Goal: Task Accomplishment & Management: Manage account settings

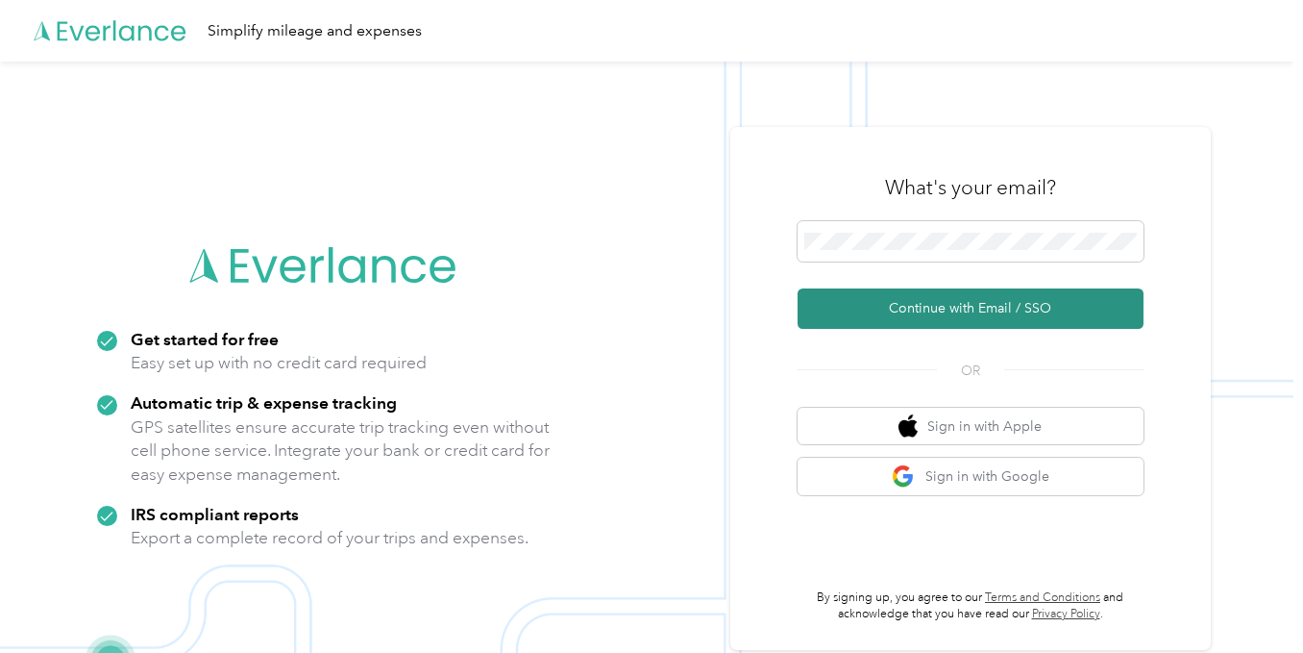
click at [995, 295] on button "Continue with Email / SSO" at bounding box center [971, 308] width 346 height 40
click at [1002, 307] on button "Continue with Email / SSO" at bounding box center [971, 308] width 346 height 40
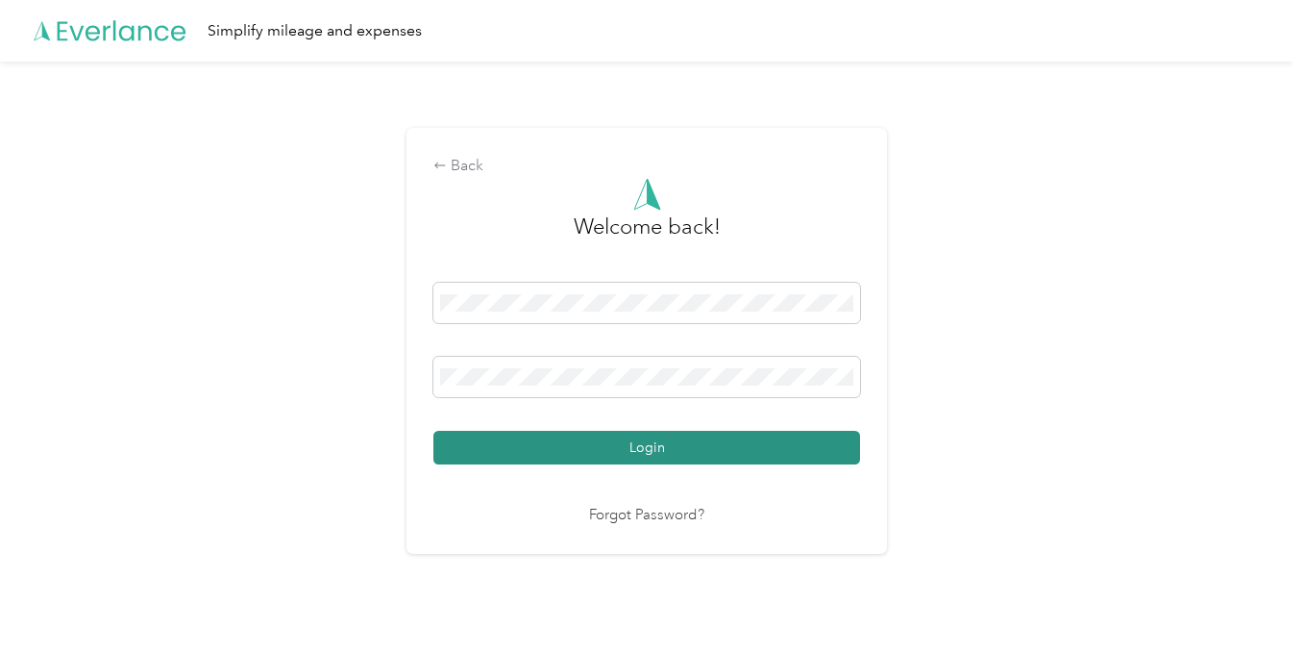
click at [662, 444] on button "Login" at bounding box center [646, 448] width 427 height 34
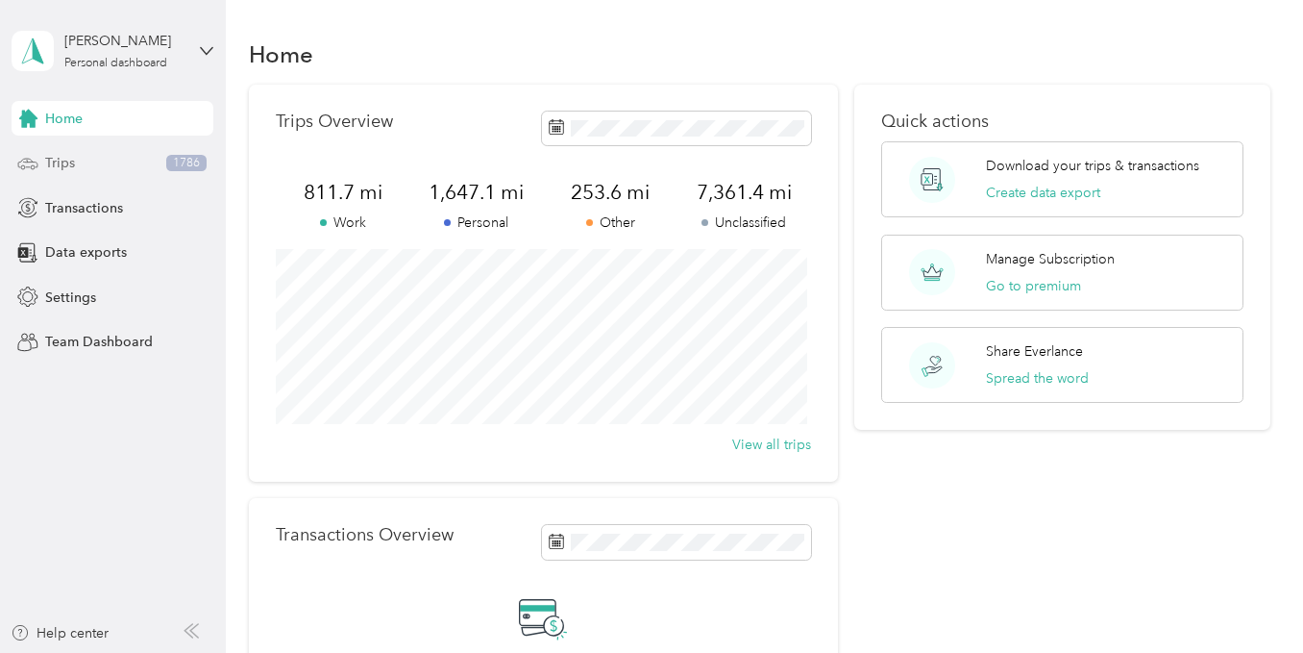
click at [179, 160] on span "1786" at bounding box center [186, 163] width 40 height 17
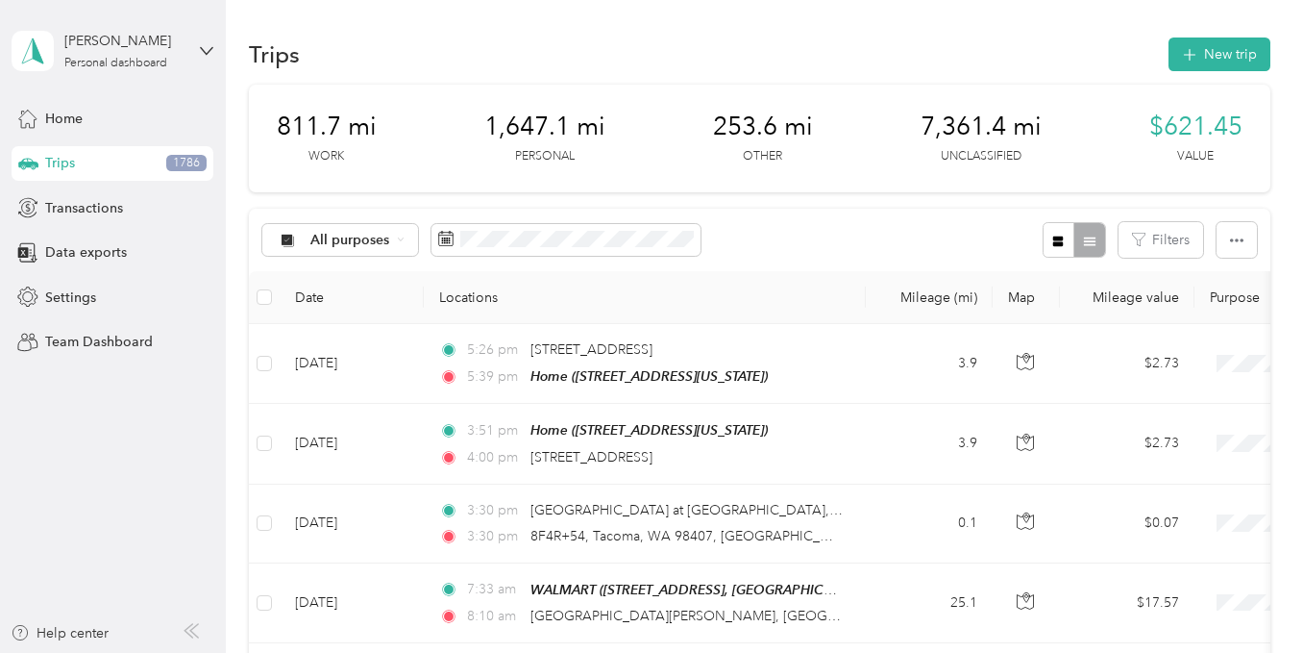
click at [195, 627] on icon at bounding box center [194, 630] width 8 height 13
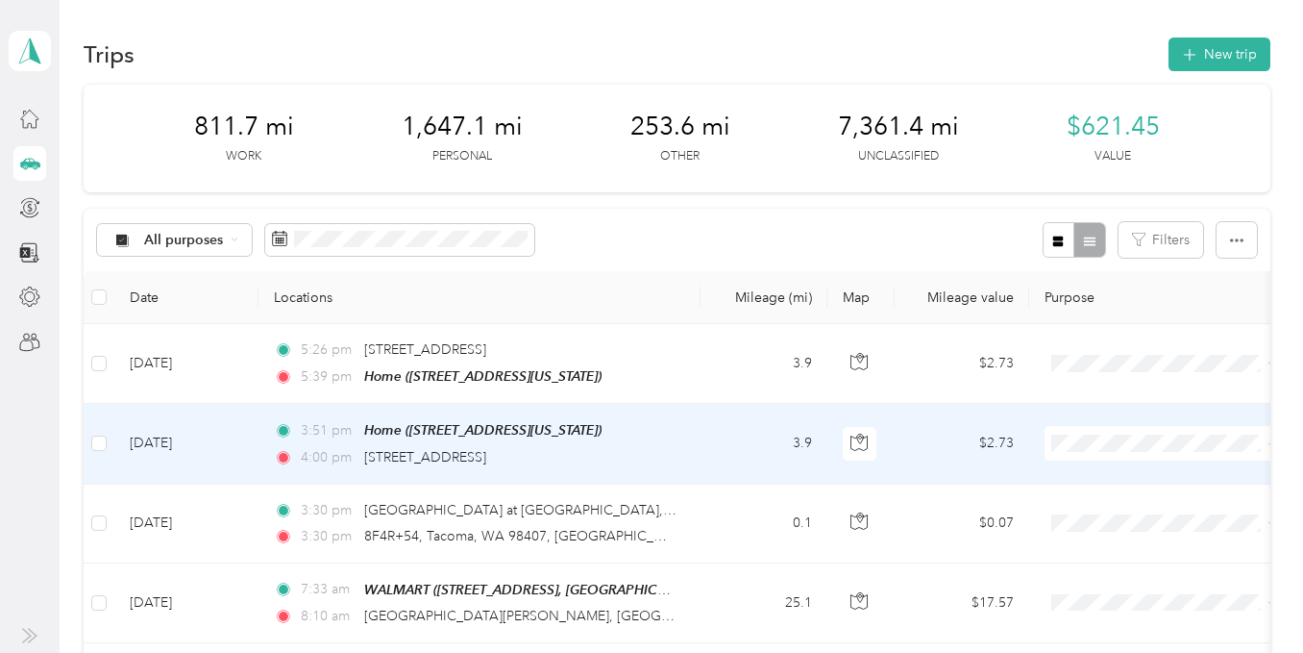
click at [1115, 202] on span "Personal" at bounding box center [1181, 195] width 178 height 20
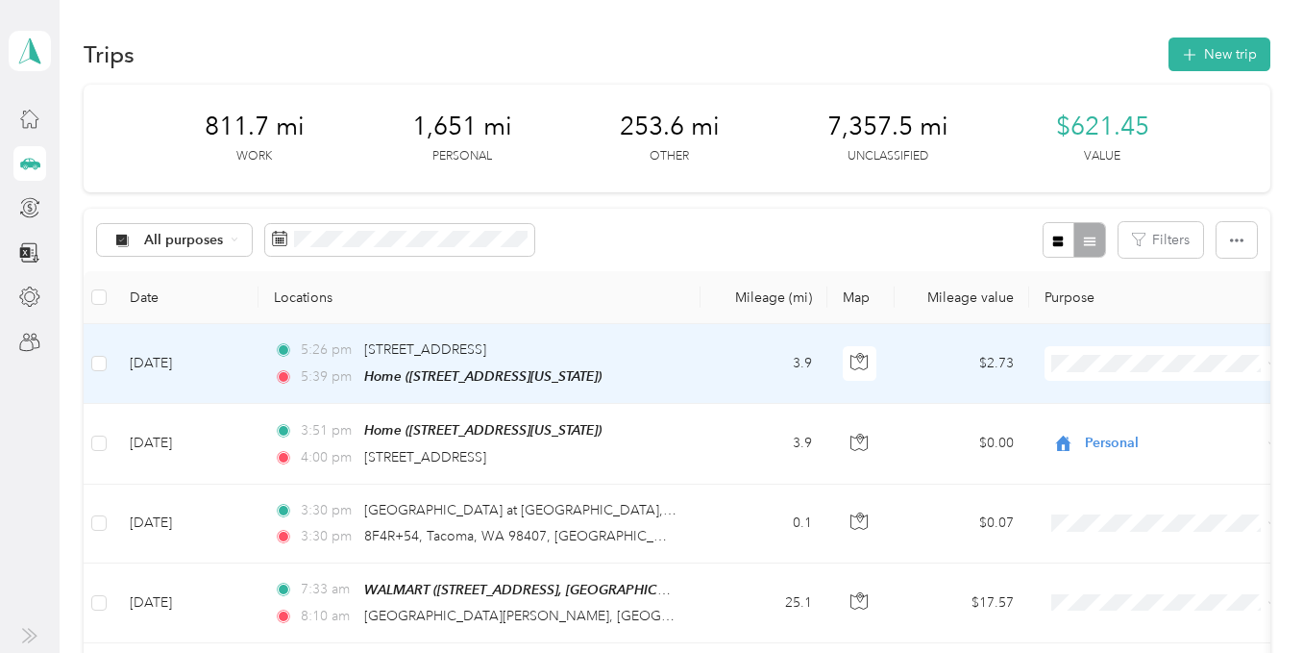
click at [1114, 432] on span "Personal" at bounding box center [1181, 423] width 178 height 20
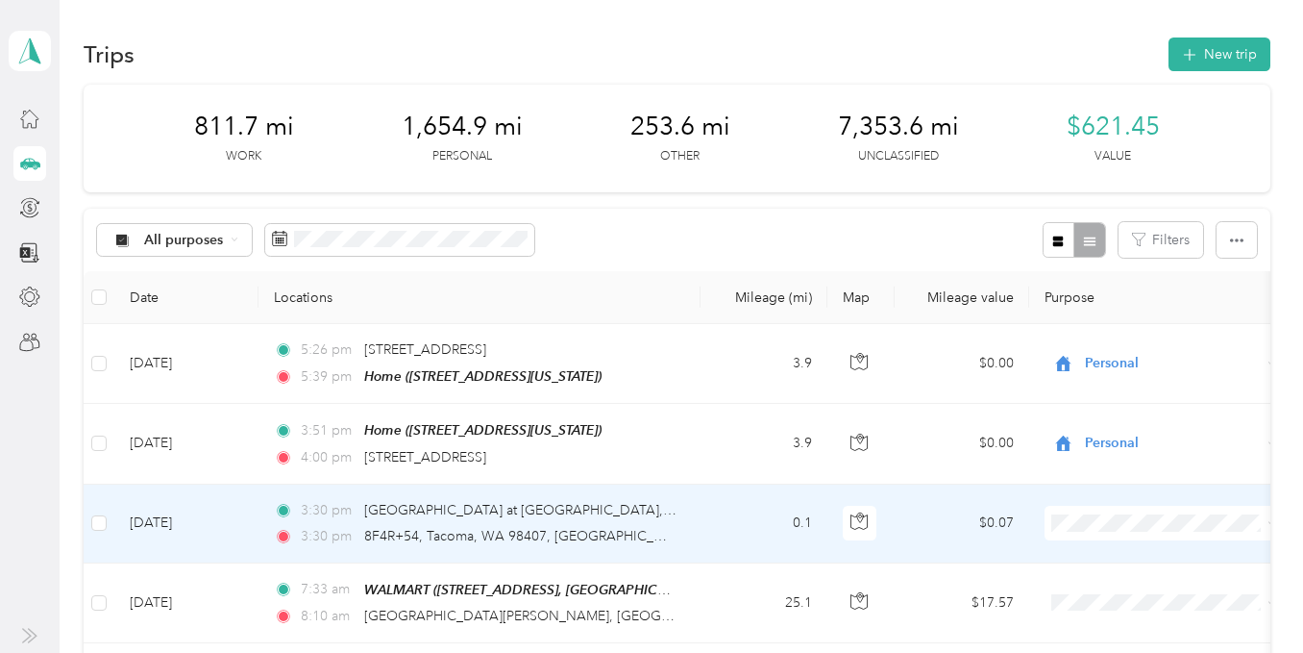
click at [1123, 285] on li "Personal" at bounding box center [1164, 283] width 238 height 34
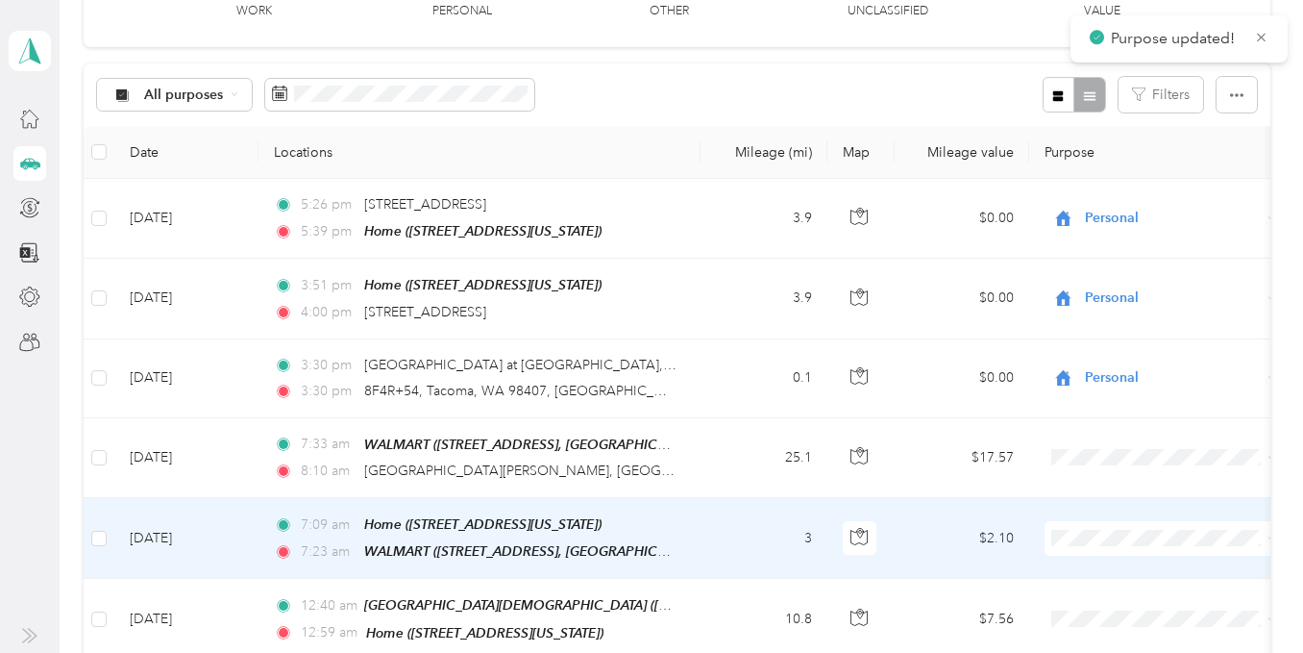
scroll to position [192, 0]
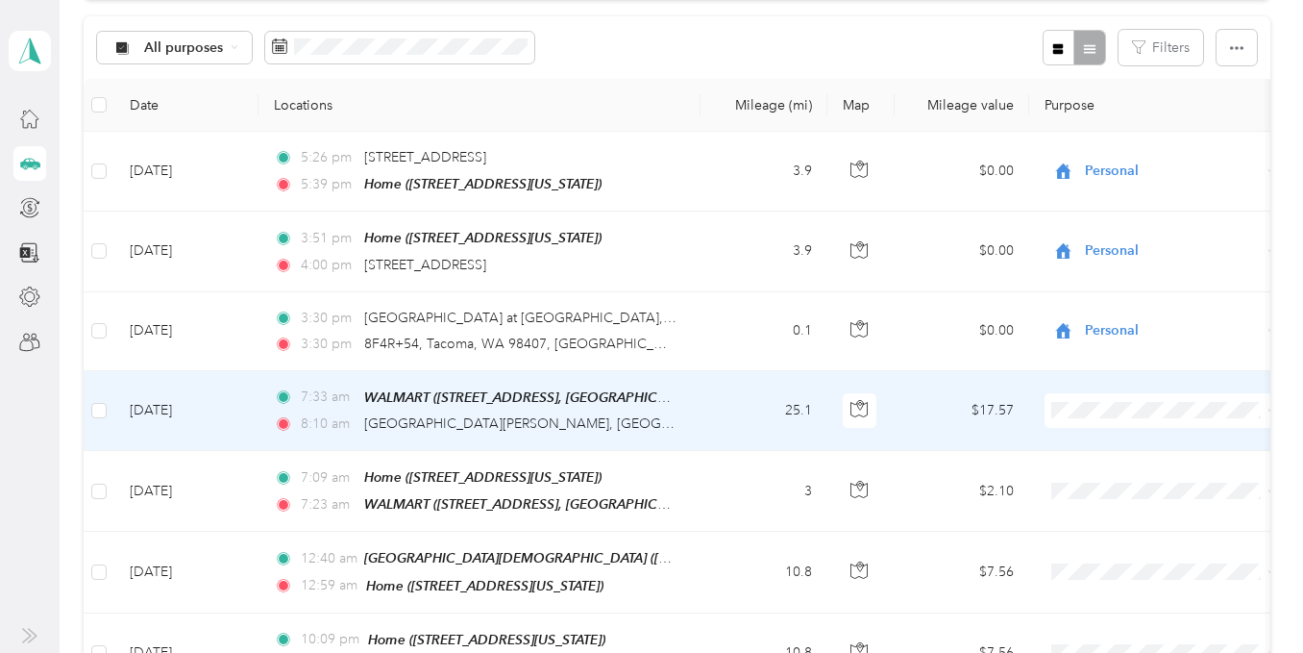
click at [1126, 164] on span "Personal" at bounding box center [1181, 165] width 178 height 20
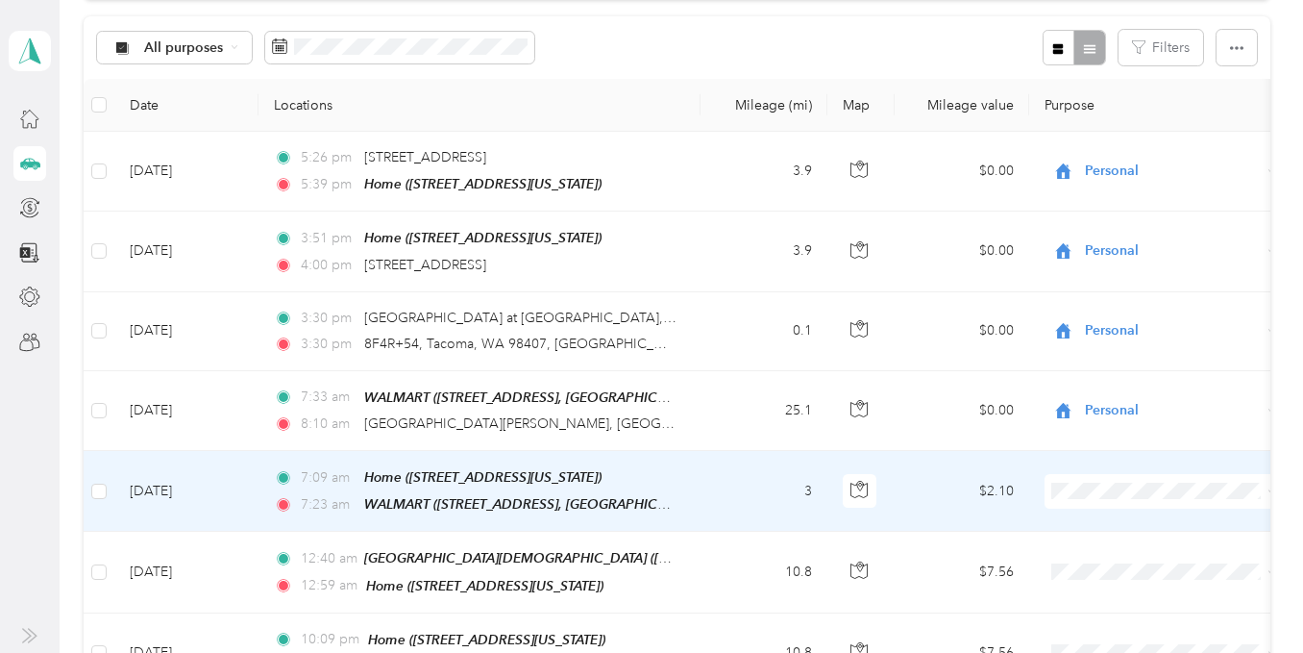
click at [1140, 252] on li "Personal" at bounding box center [1164, 238] width 238 height 34
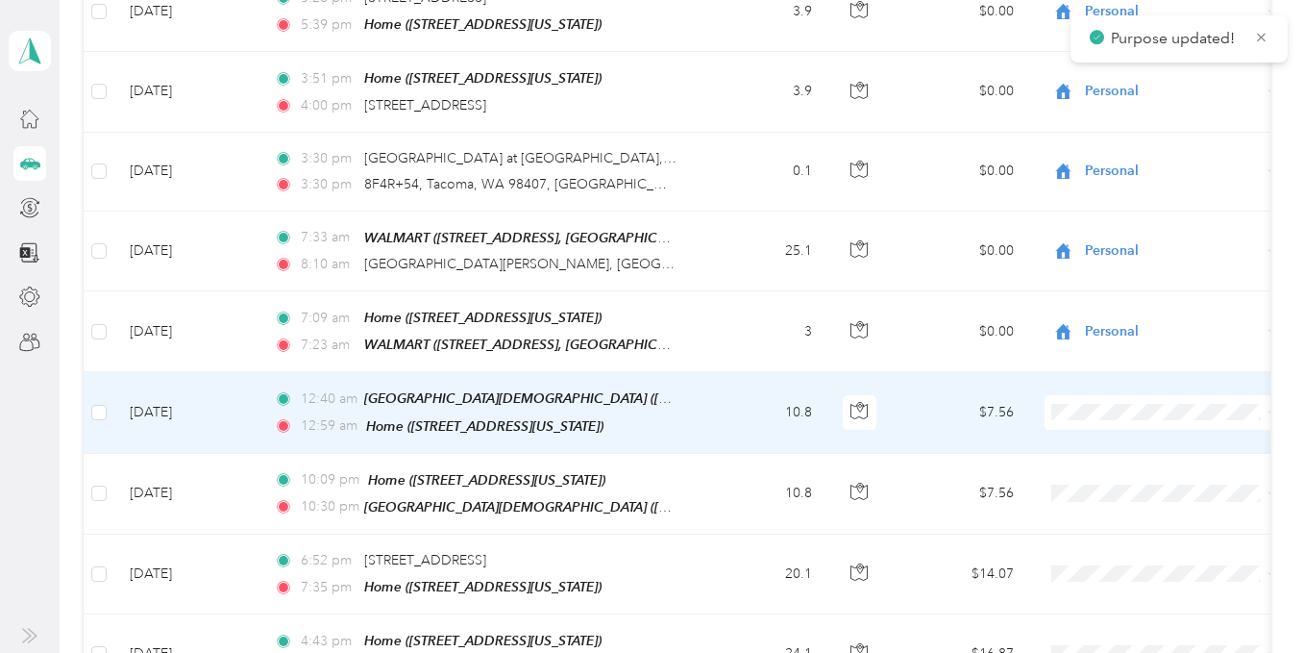
scroll to position [384, 0]
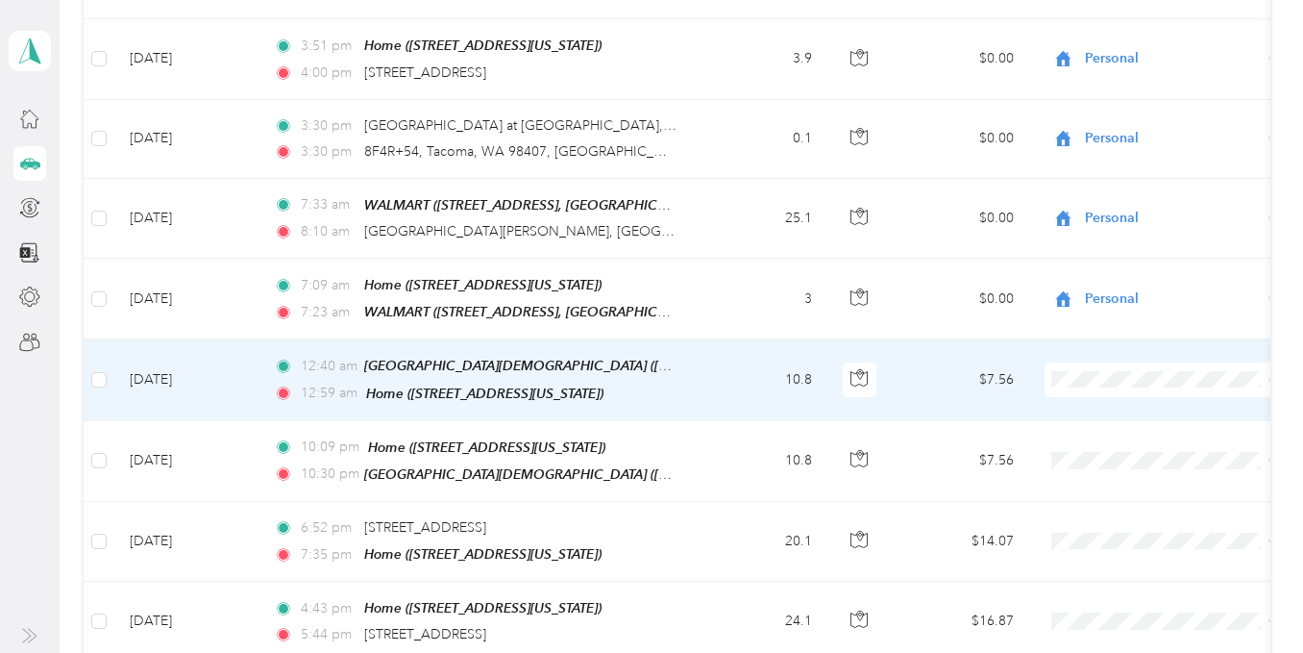
click at [1125, 140] on li "Personal" at bounding box center [1164, 128] width 238 height 34
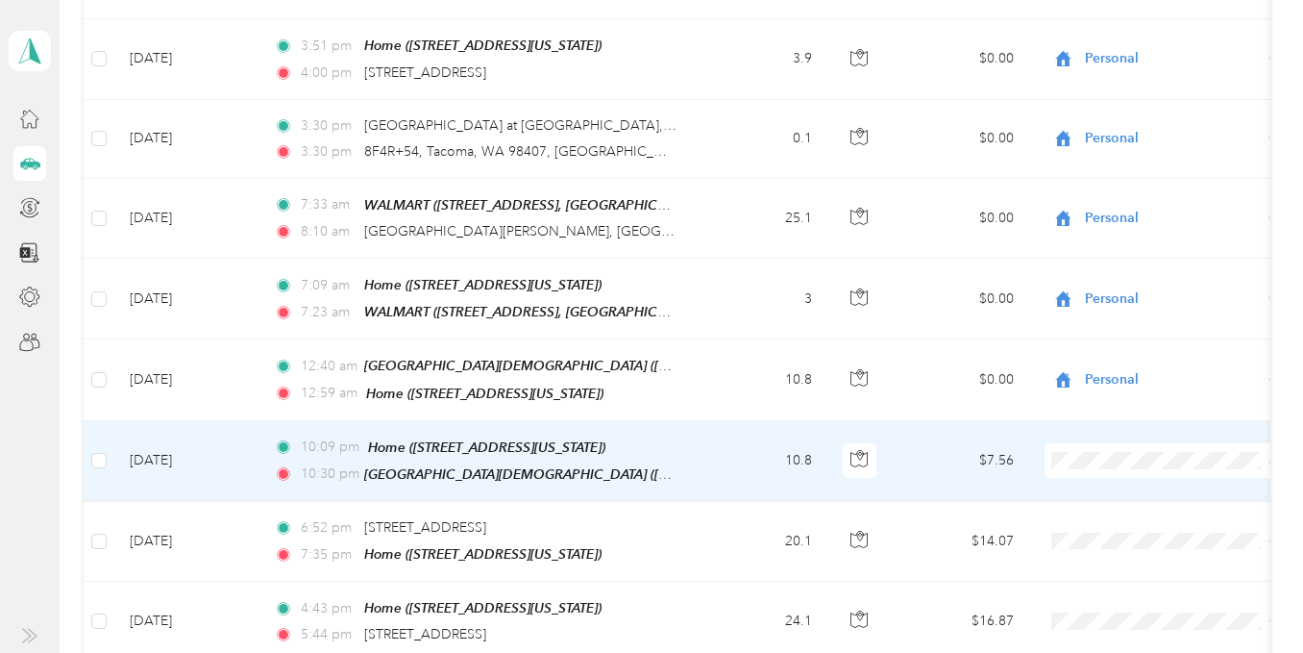
click at [1134, 212] on span "Personal" at bounding box center [1181, 215] width 178 height 20
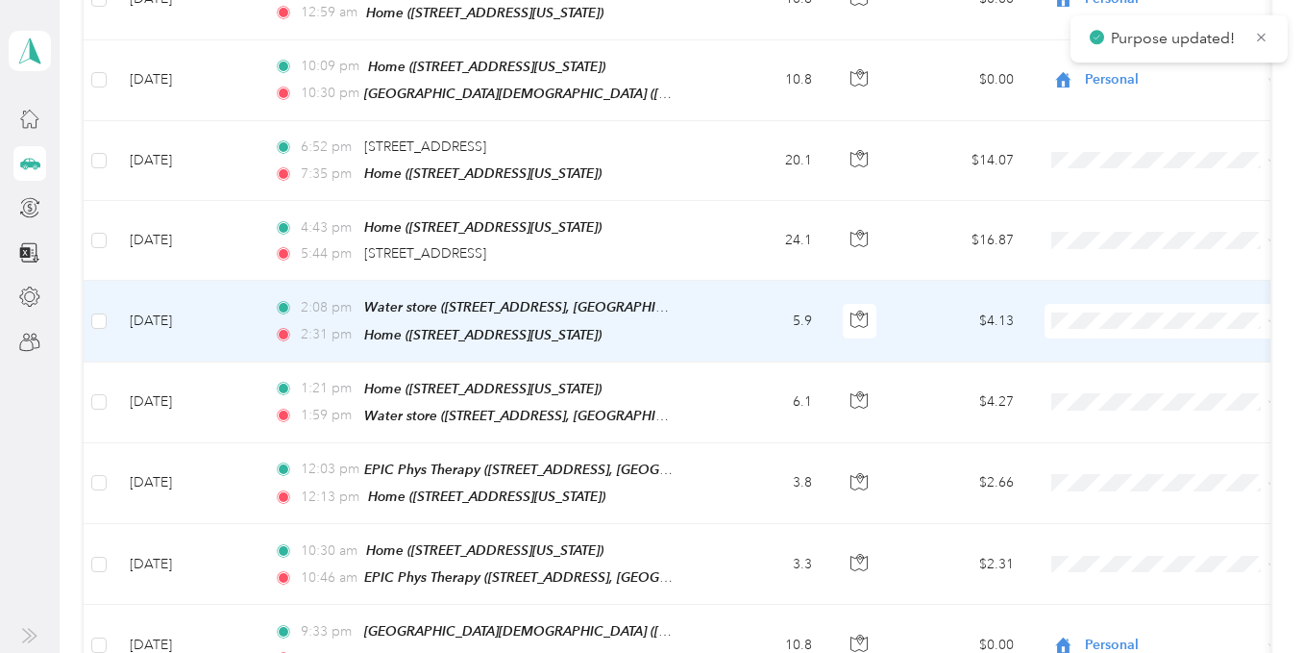
scroll to position [769, 0]
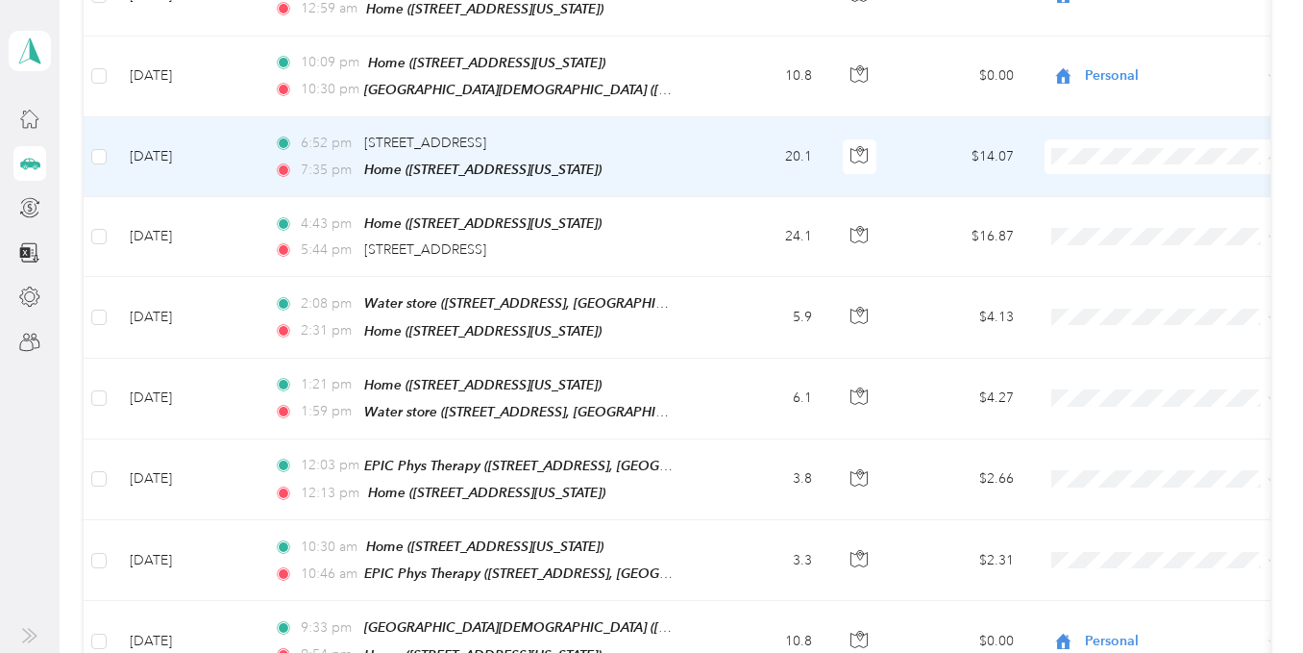
click at [1116, 210] on span "Personal" at bounding box center [1181, 217] width 178 height 20
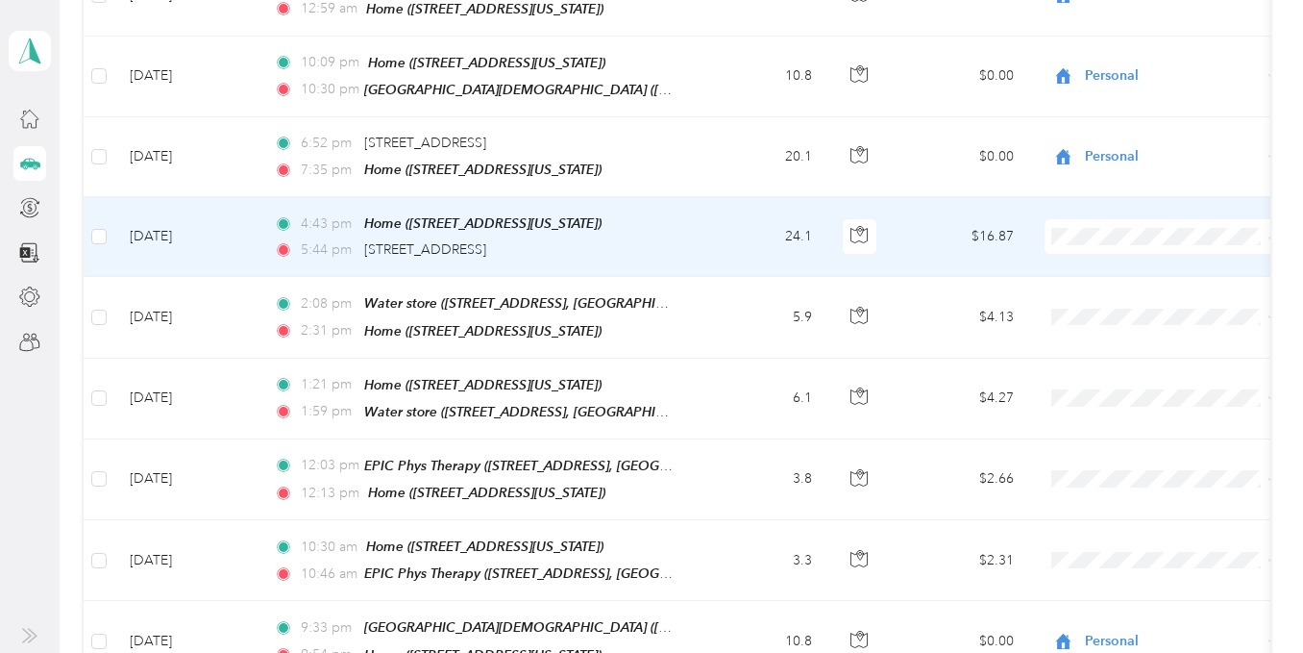
click at [1122, 299] on li "Personal" at bounding box center [1164, 297] width 238 height 34
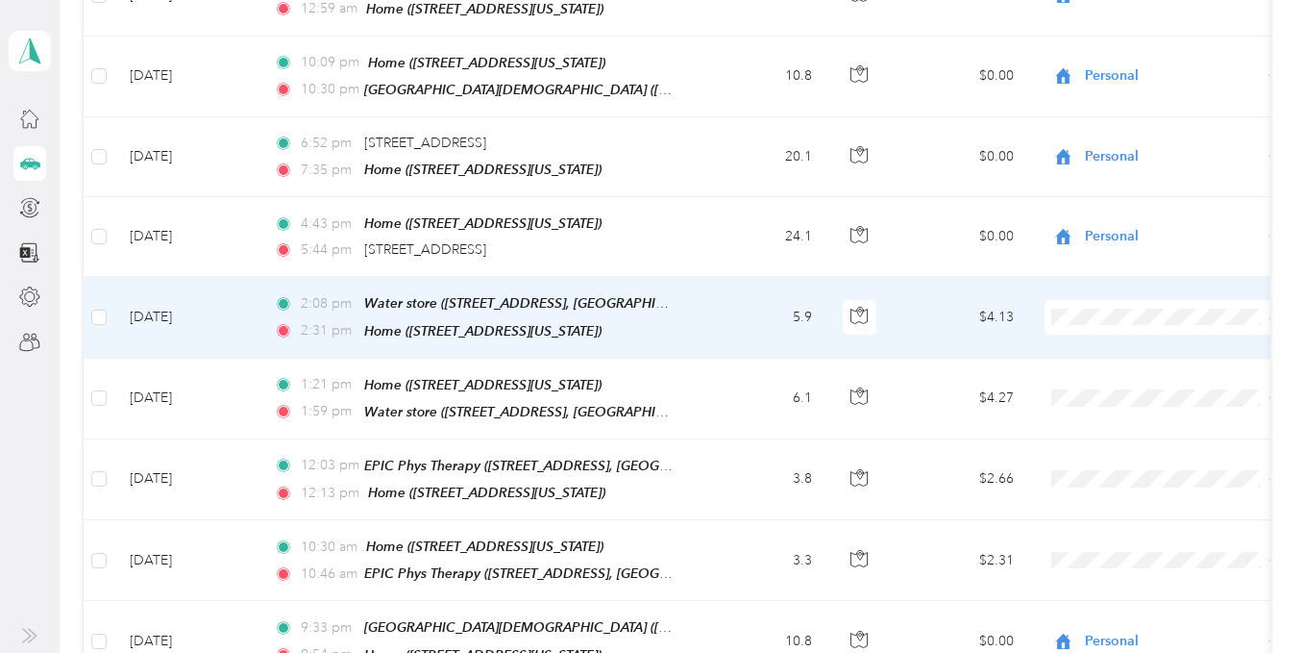
click at [1121, 375] on li "Personal" at bounding box center [1164, 376] width 238 height 34
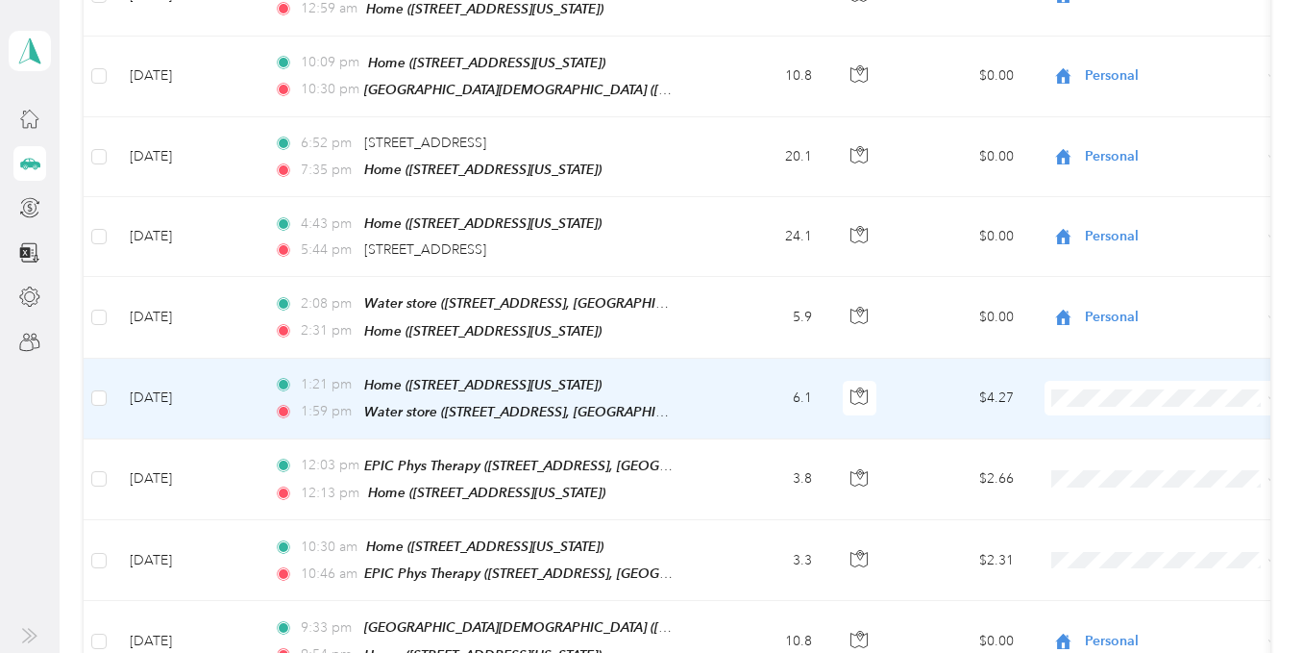
click at [1133, 151] on li "Personal" at bounding box center [1164, 147] width 238 height 34
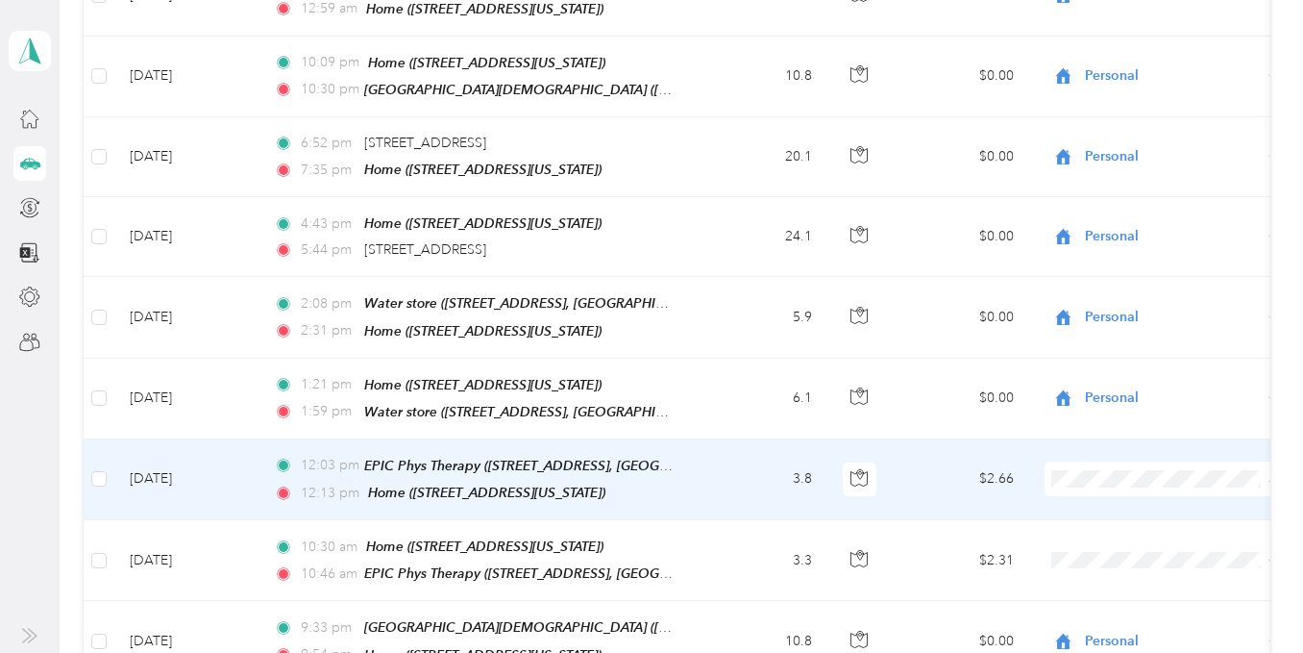
click at [1127, 392] on span "Medical" at bounding box center [1181, 394] width 178 height 20
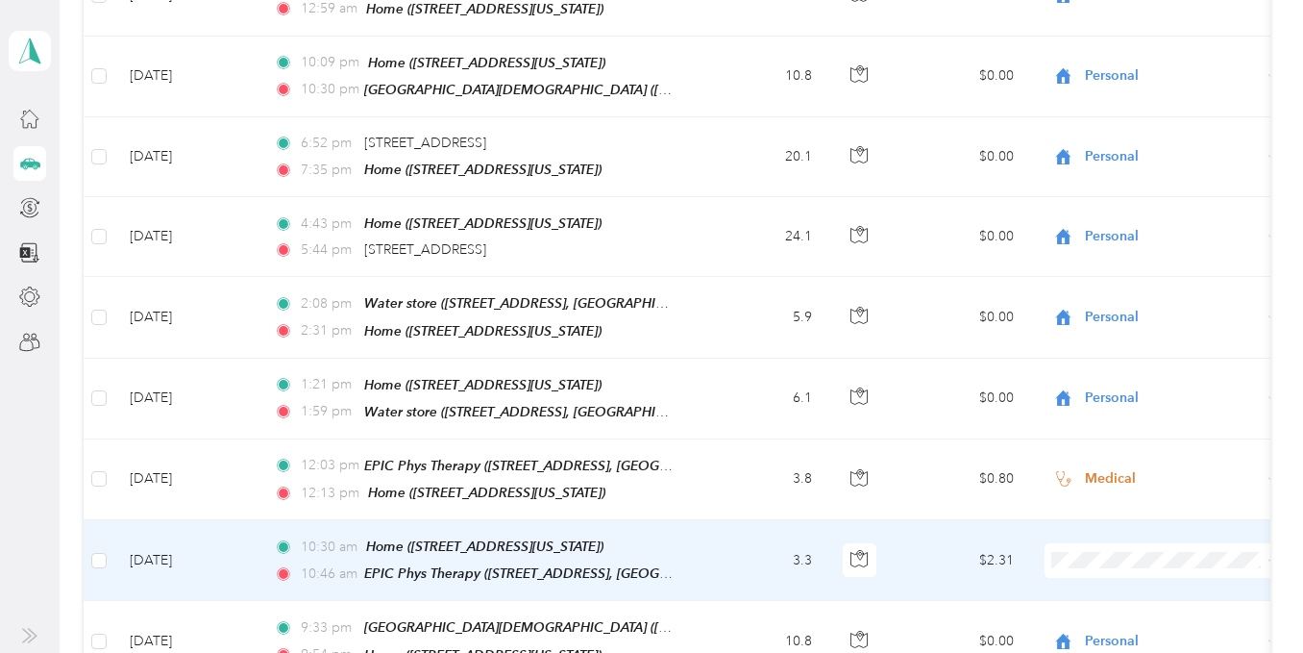
click at [1121, 474] on li "Medical" at bounding box center [1164, 473] width 238 height 34
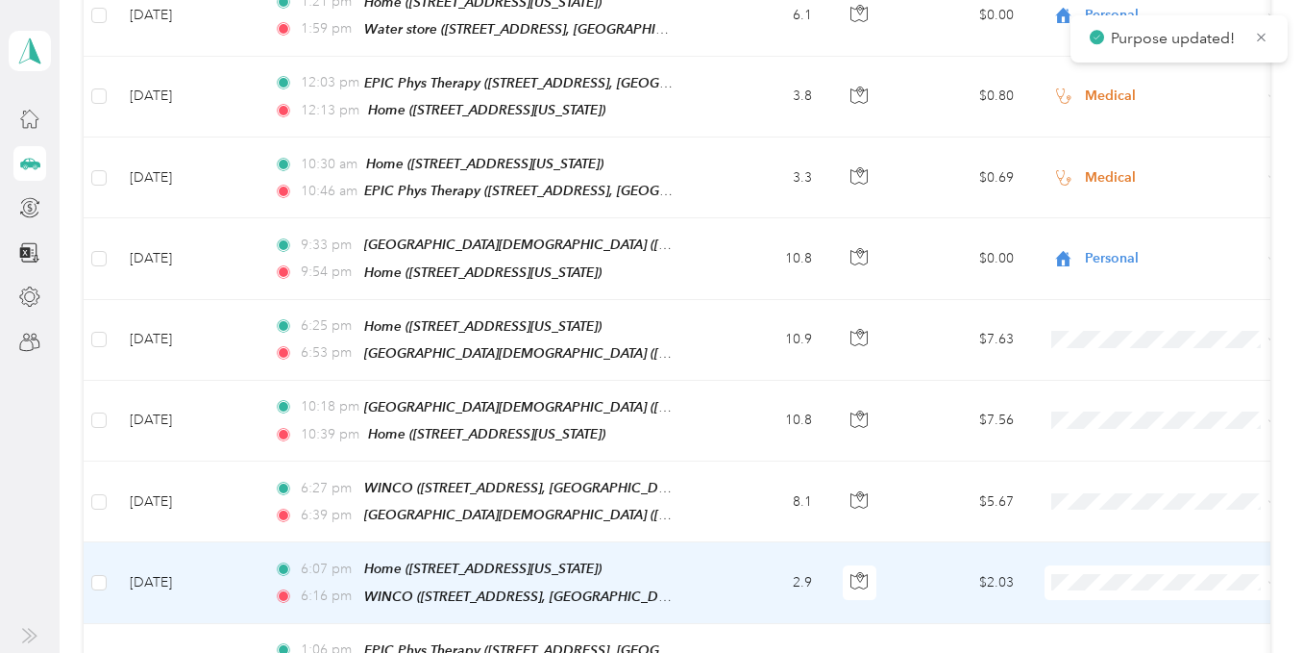
scroll to position [1153, 0]
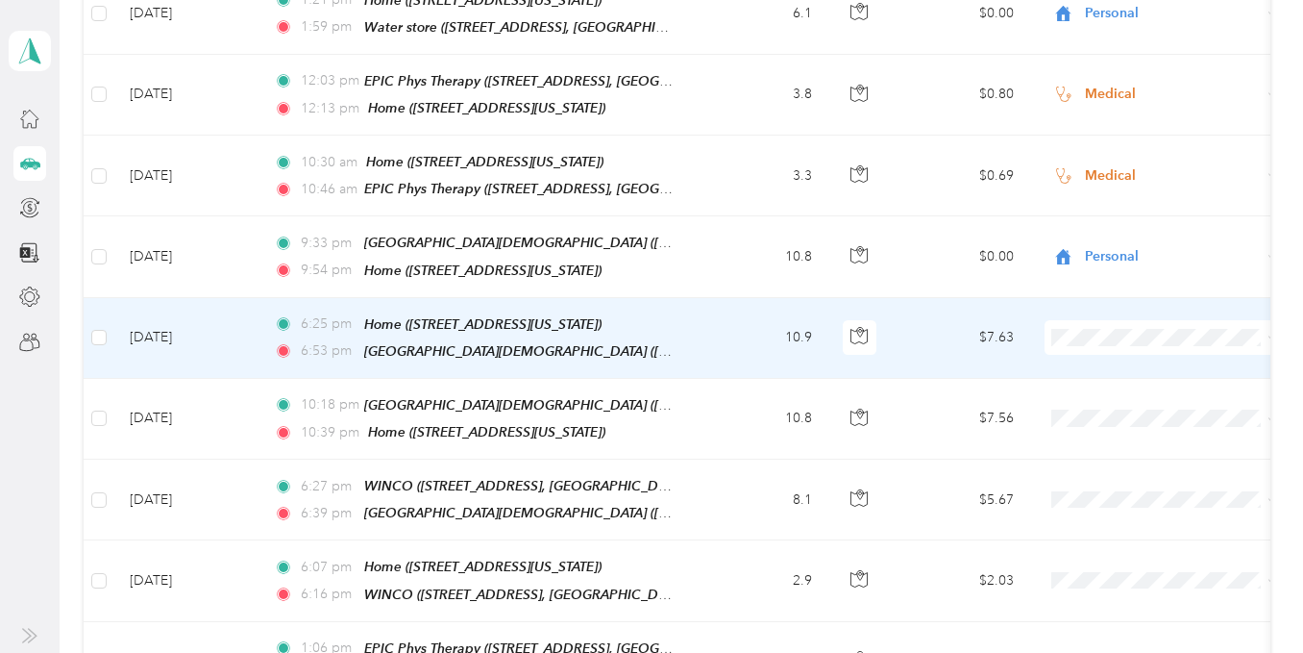
click at [1112, 384] on span "Personal" at bounding box center [1181, 382] width 178 height 20
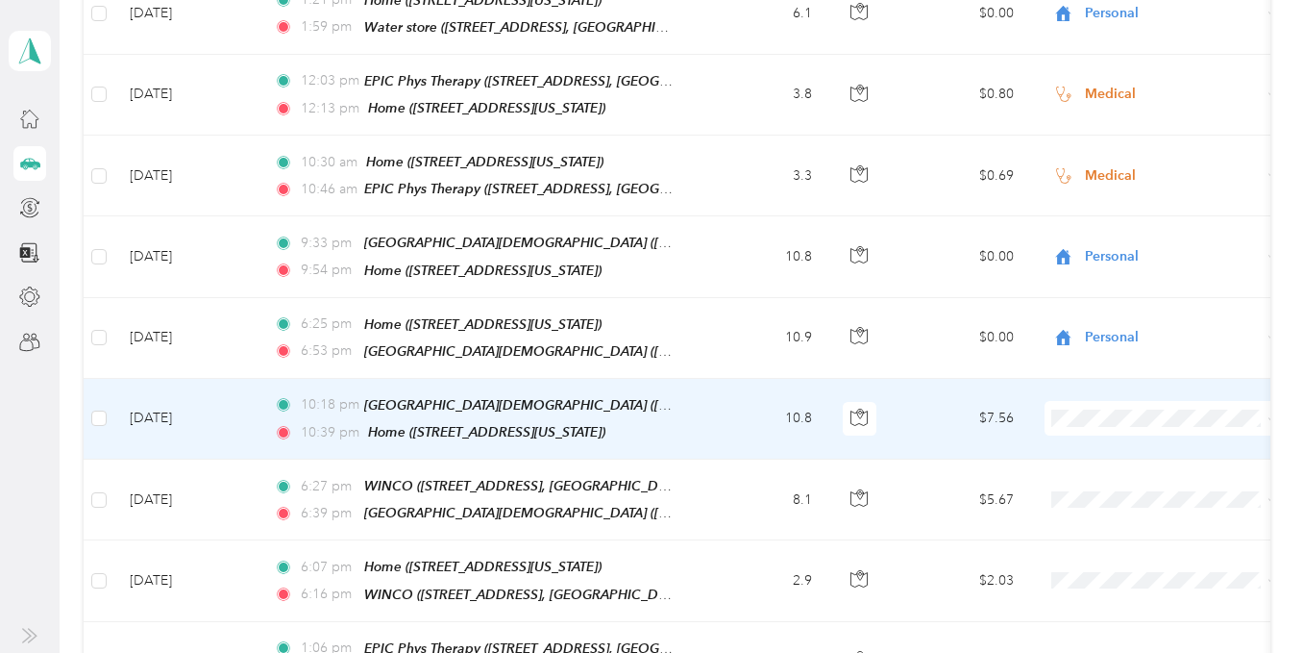
click at [1146, 157] on span "Personal" at bounding box center [1181, 148] width 178 height 20
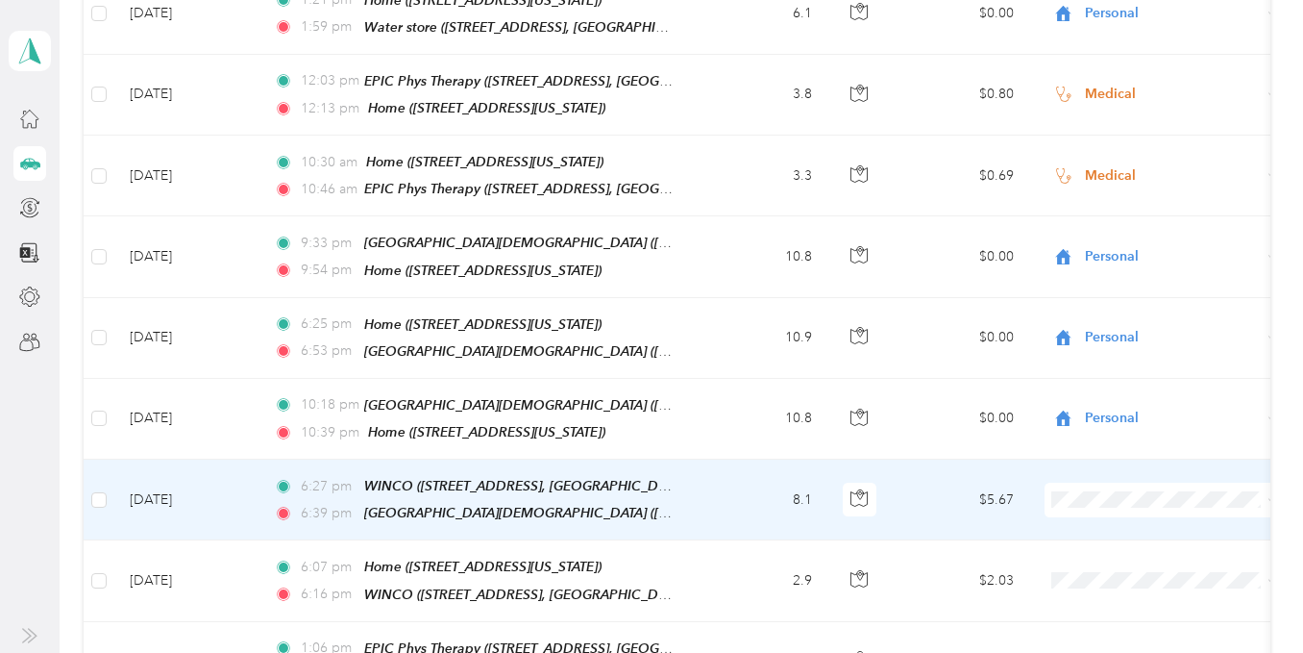
click at [1124, 237] on li "Personal" at bounding box center [1164, 234] width 238 height 34
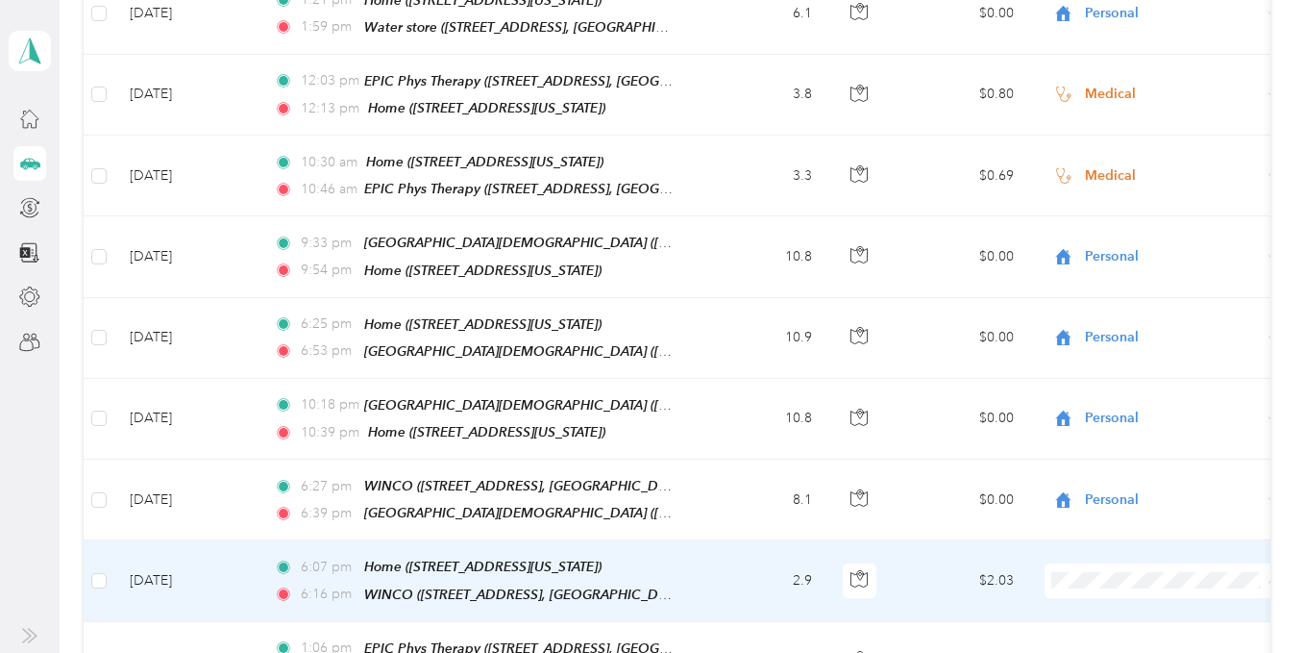
click at [1127, 310] on span "Personal" at bounding box center [1181, 316] width 178 height 20
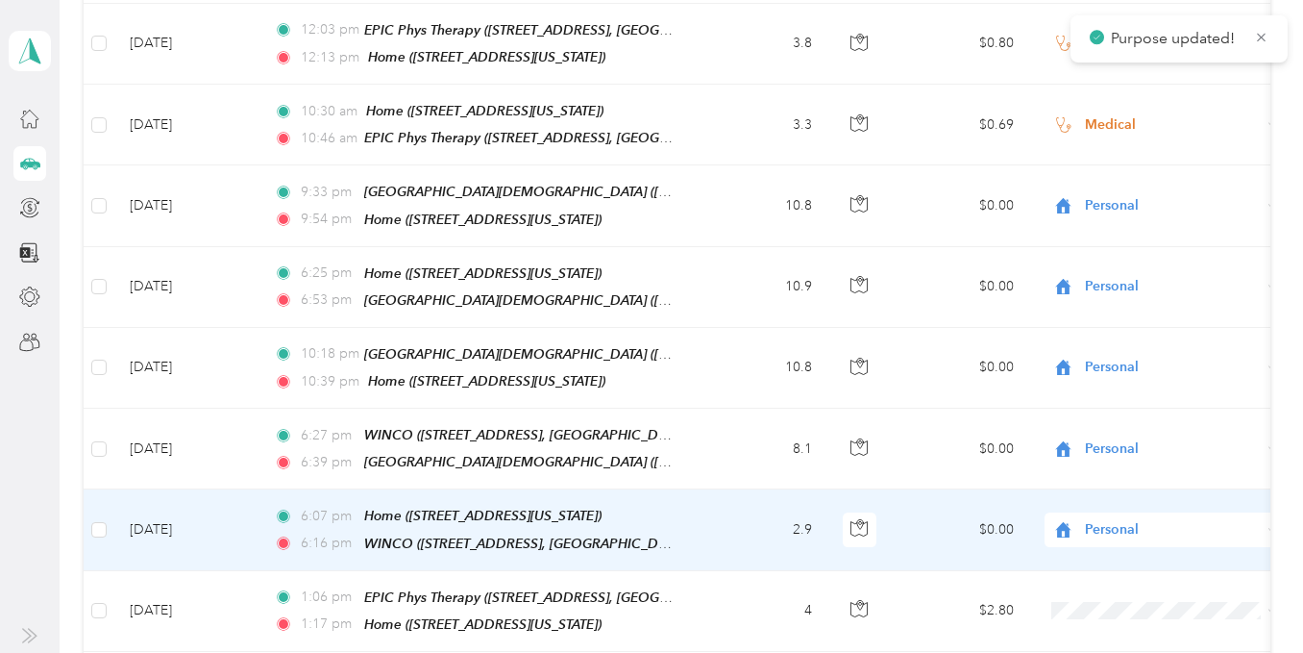
scroll to position [1250, 0]
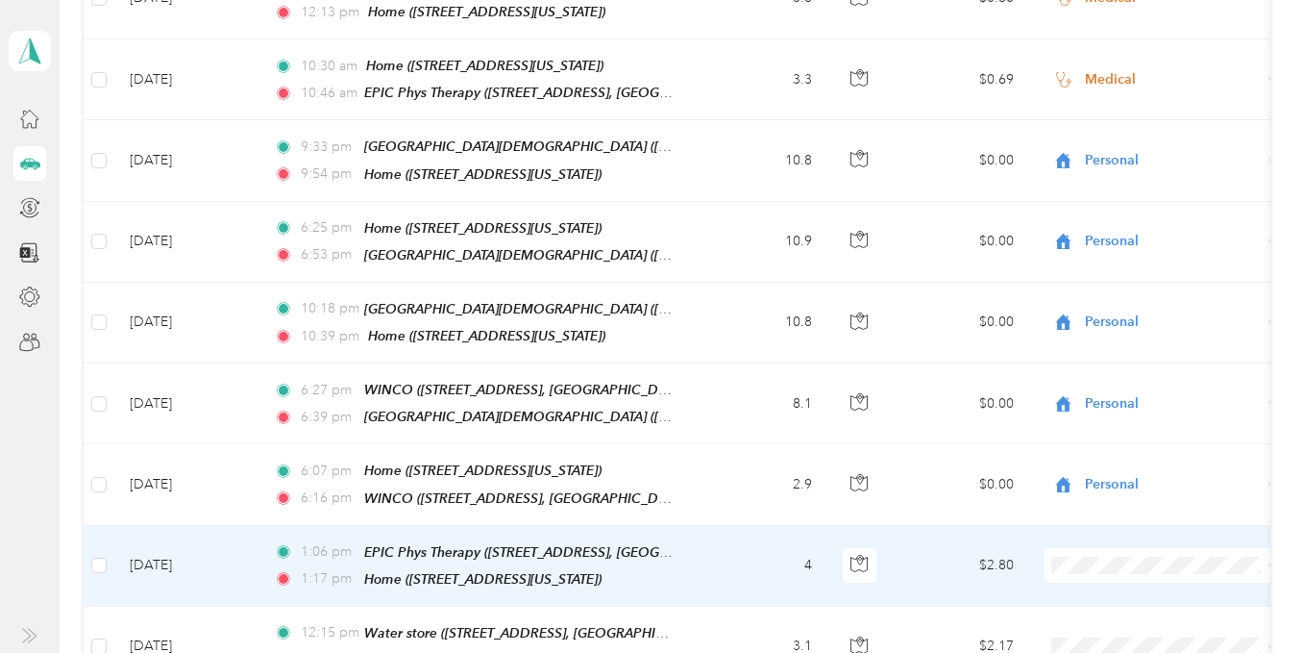
click at [1113, 465] on span "Medical" at bounding box center [1181, 467] width 178 height 20
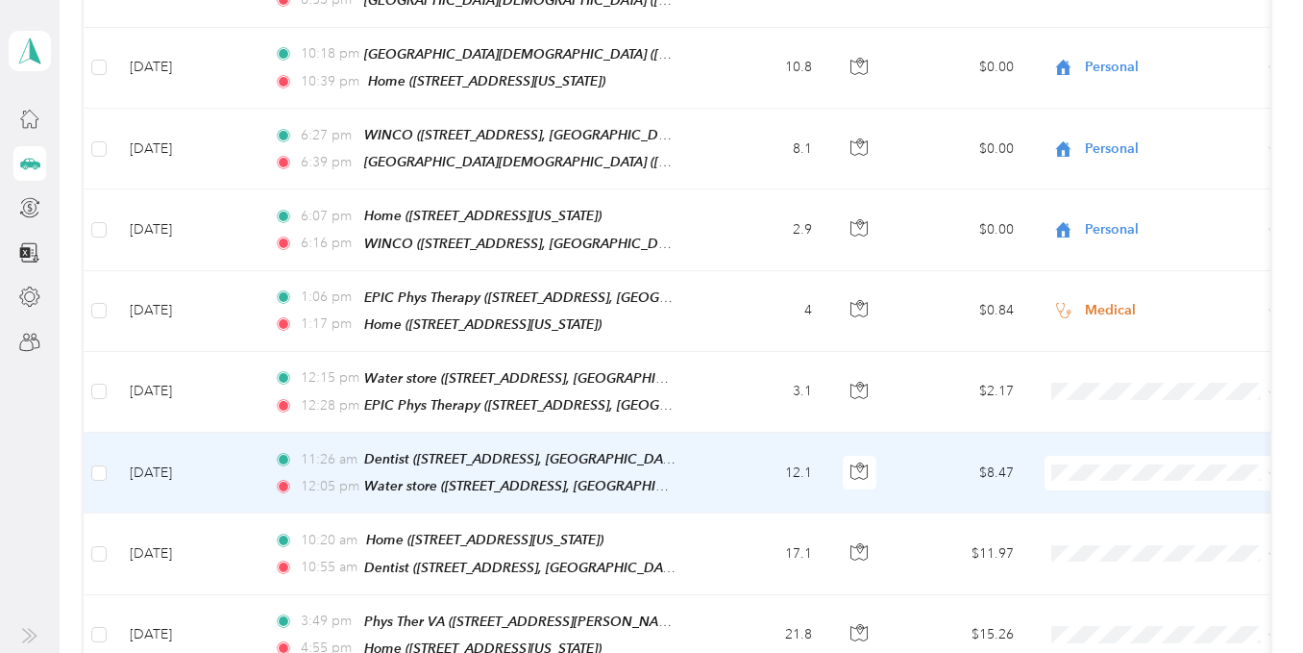
scroll to position [1538, 0]
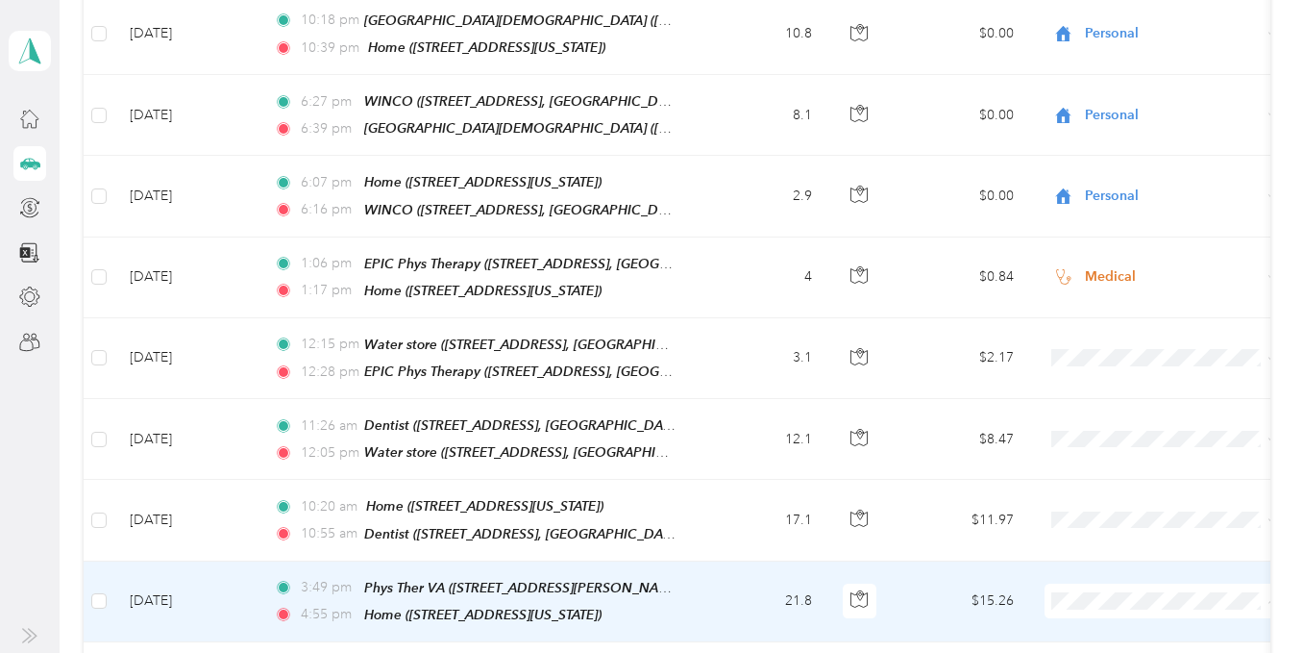
click at [1129, 489] on span "Medical" at bounding box center [1181, 494] width 178 height 20
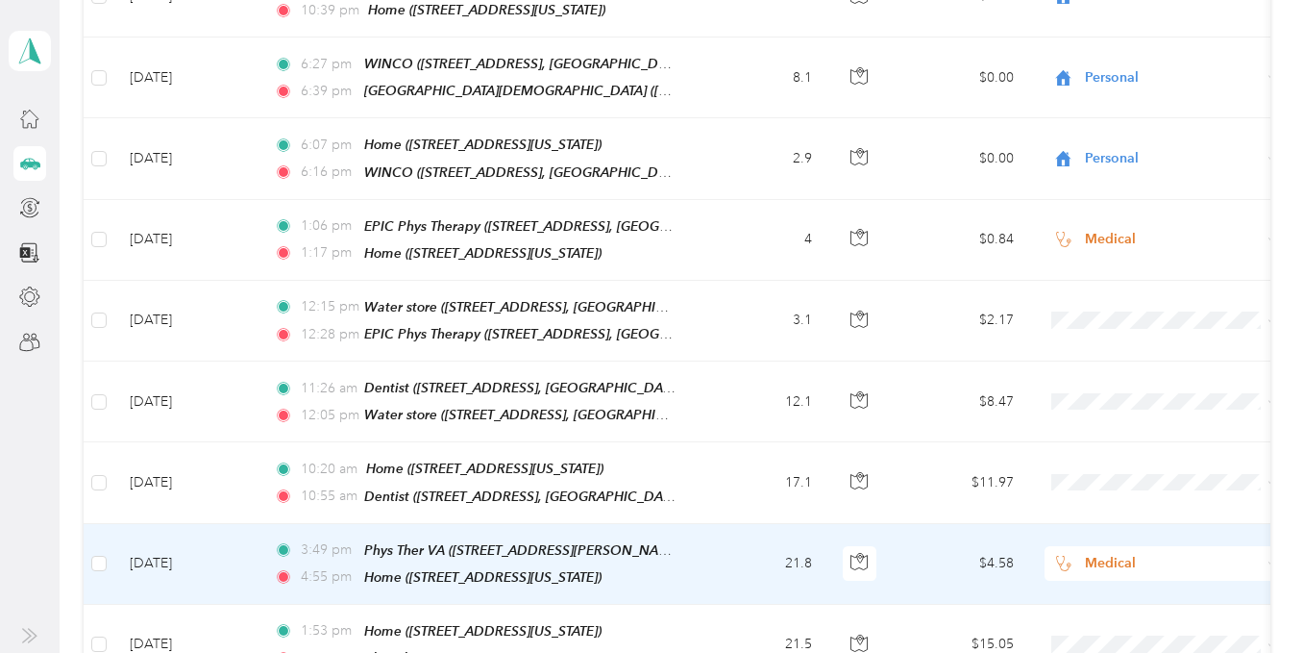
scroll to position [1634, 0]
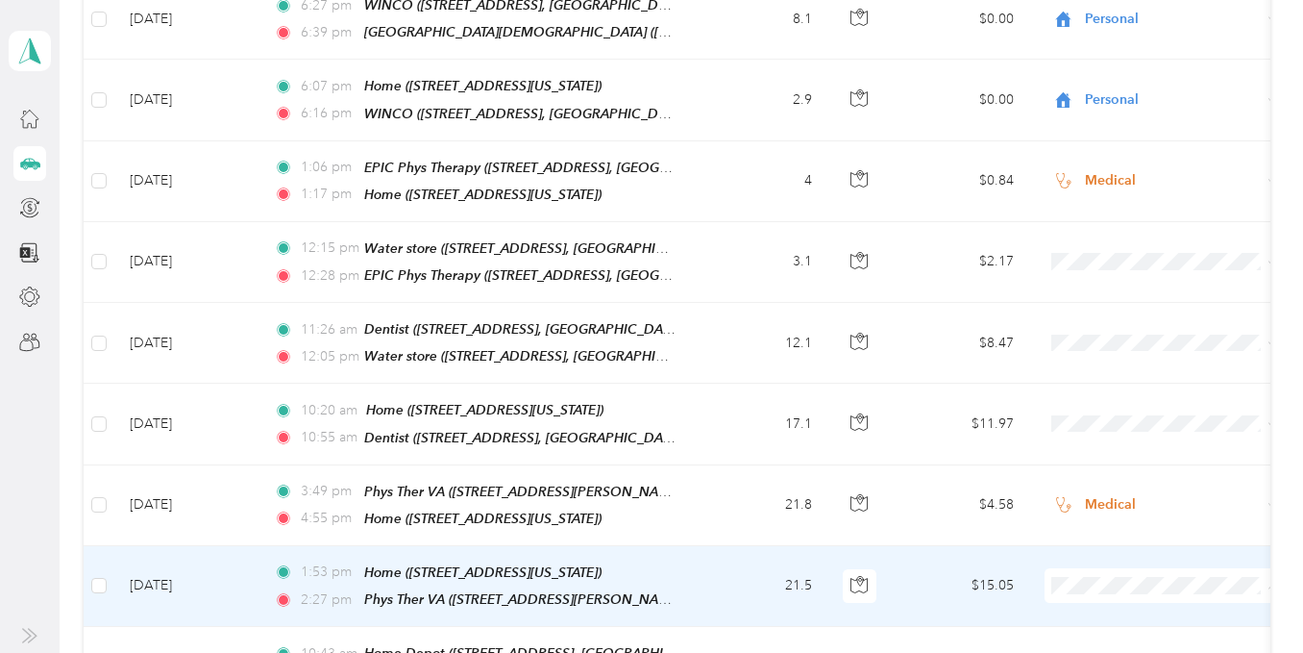
click at [1117, 478] on span "Medical" at bounding box center [1181, 477] width 178 height 20
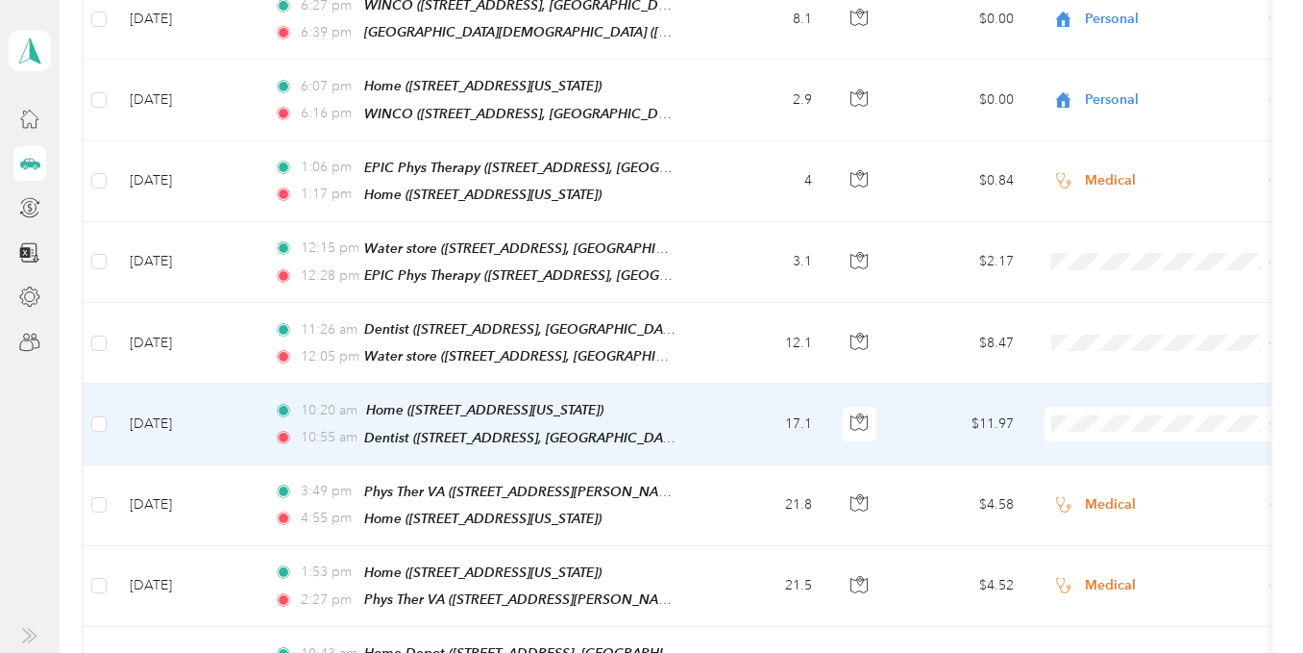
click at [1124, 318] on span "Medical" at bounding box center [1181, 316] width 178 height 20
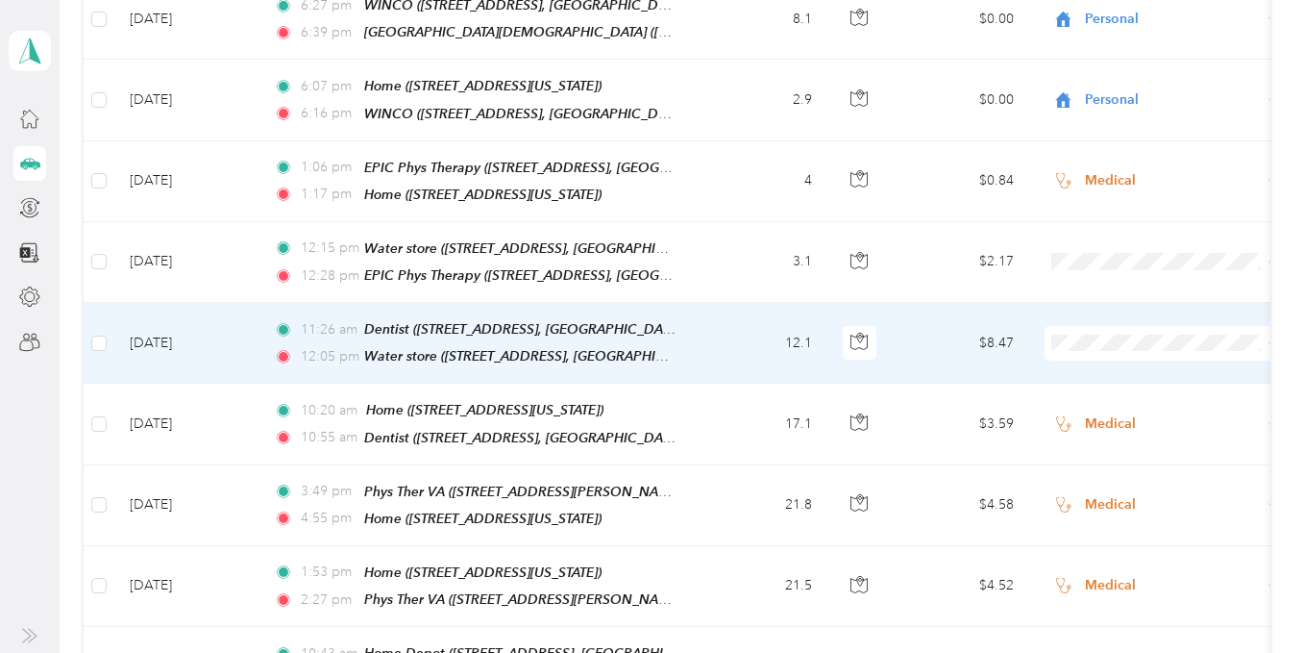
click at [282, 404] on icon at bounding box center [283, 410] width 19 height 13
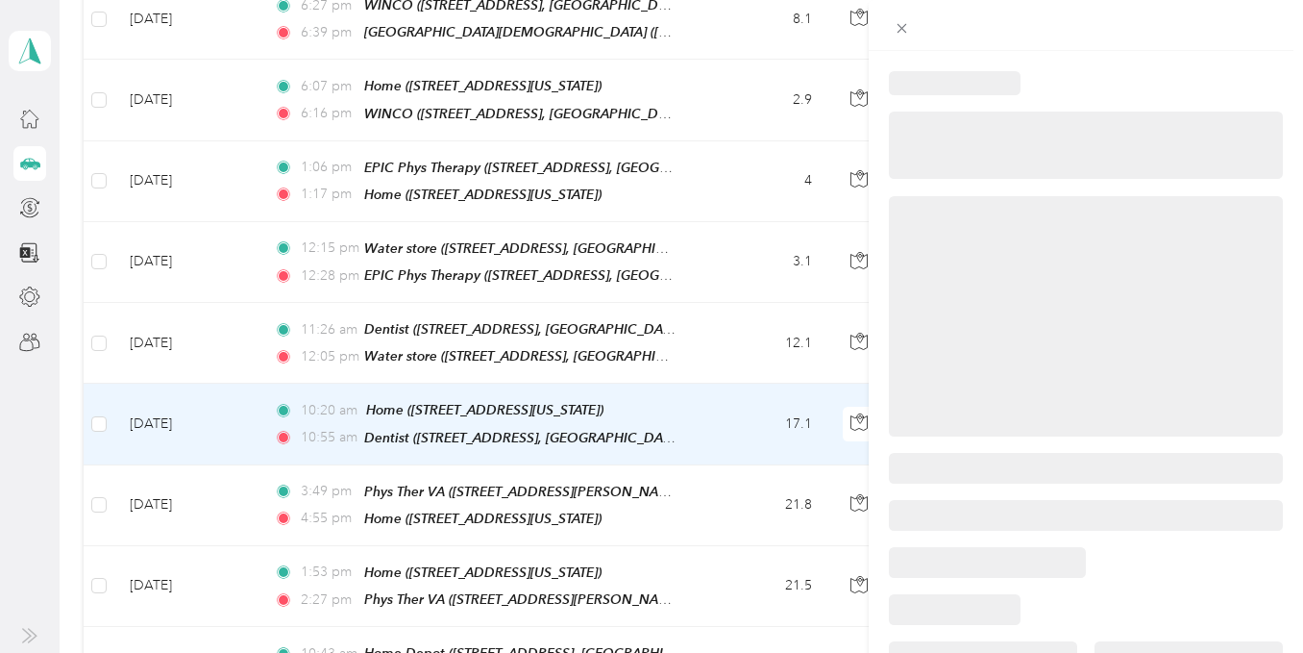
click at [281, 361] on div at bounding box center [651, 326] width 1303 height 653
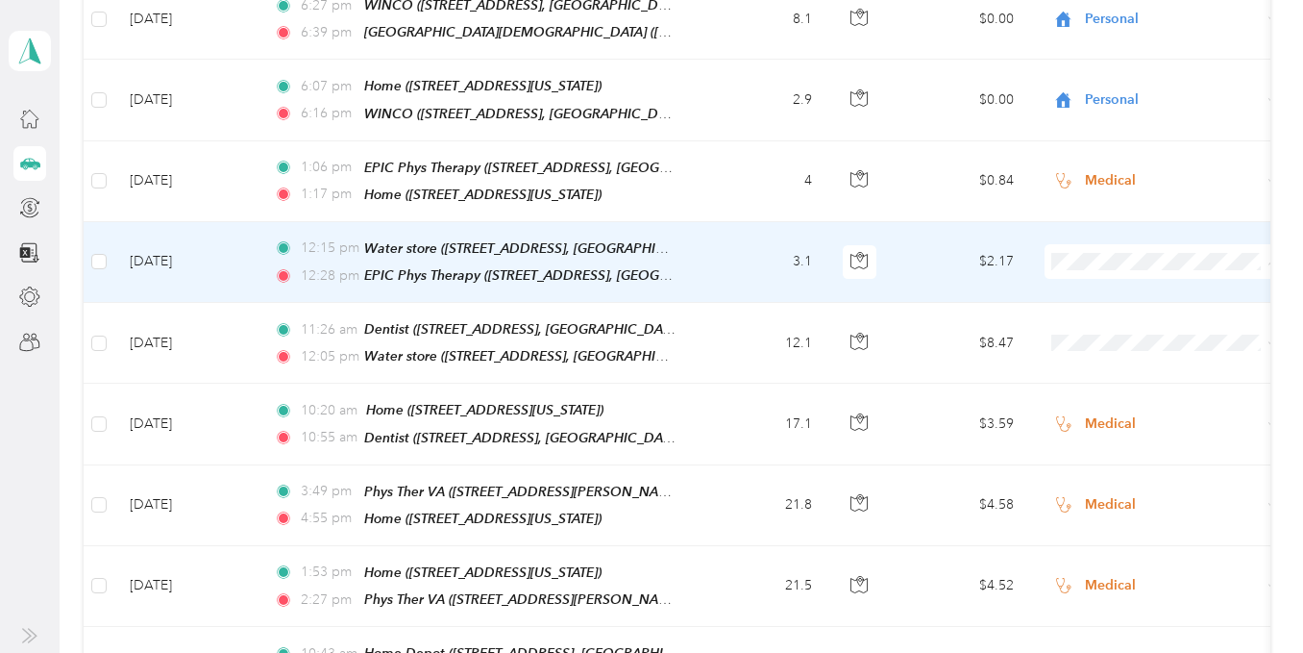
click at [1129, 462] on span "Medical" at bounding box center [1181, 468] width 178 height 20
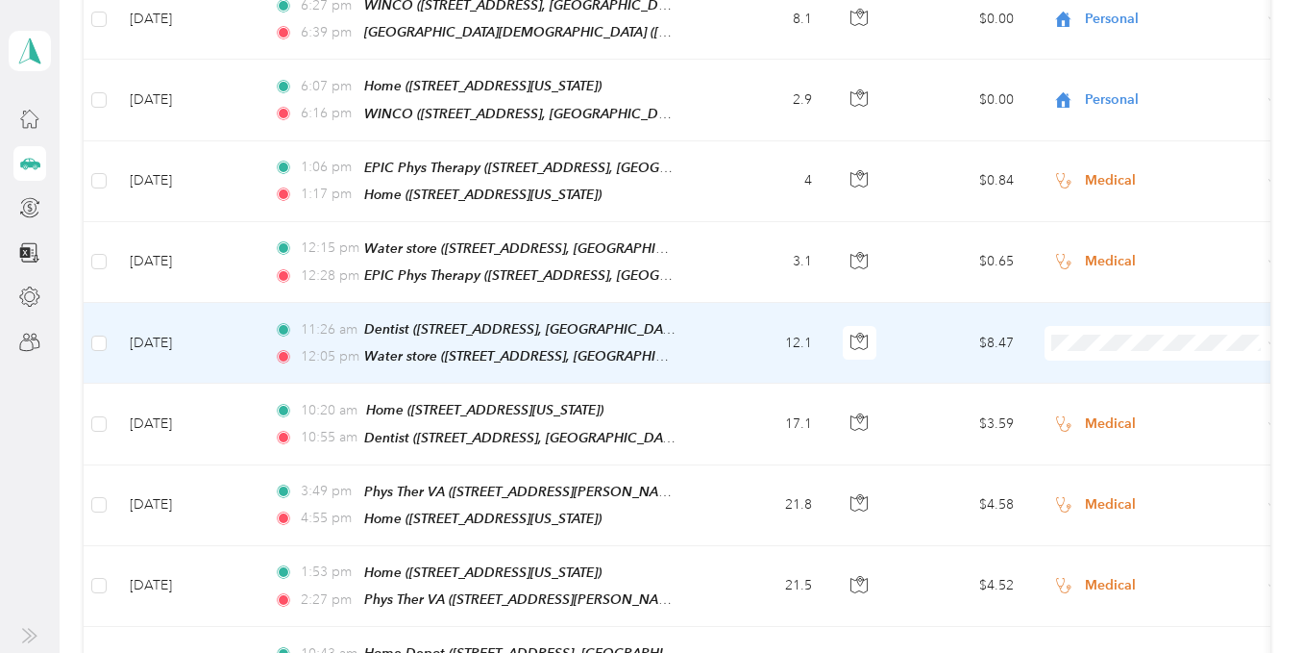
click at [1133, 544] on span "Medical" at bounding box center [1181, 538] width 178 height 20
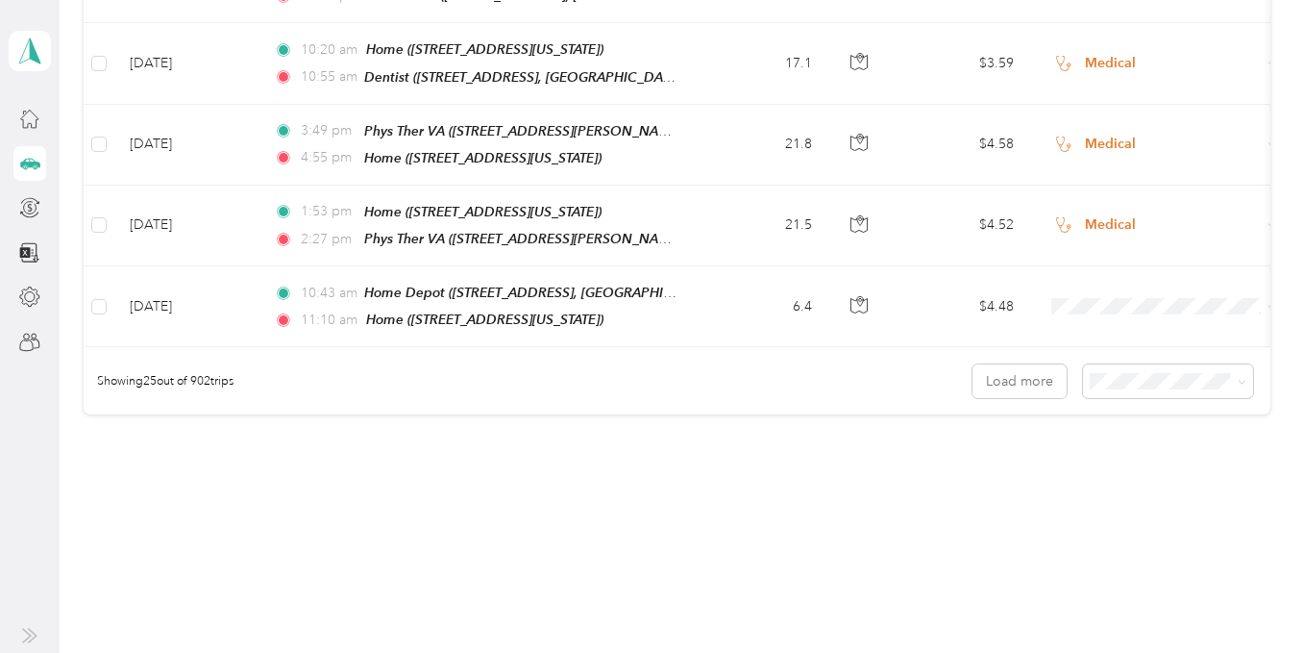
scroll to position [1995, 0]
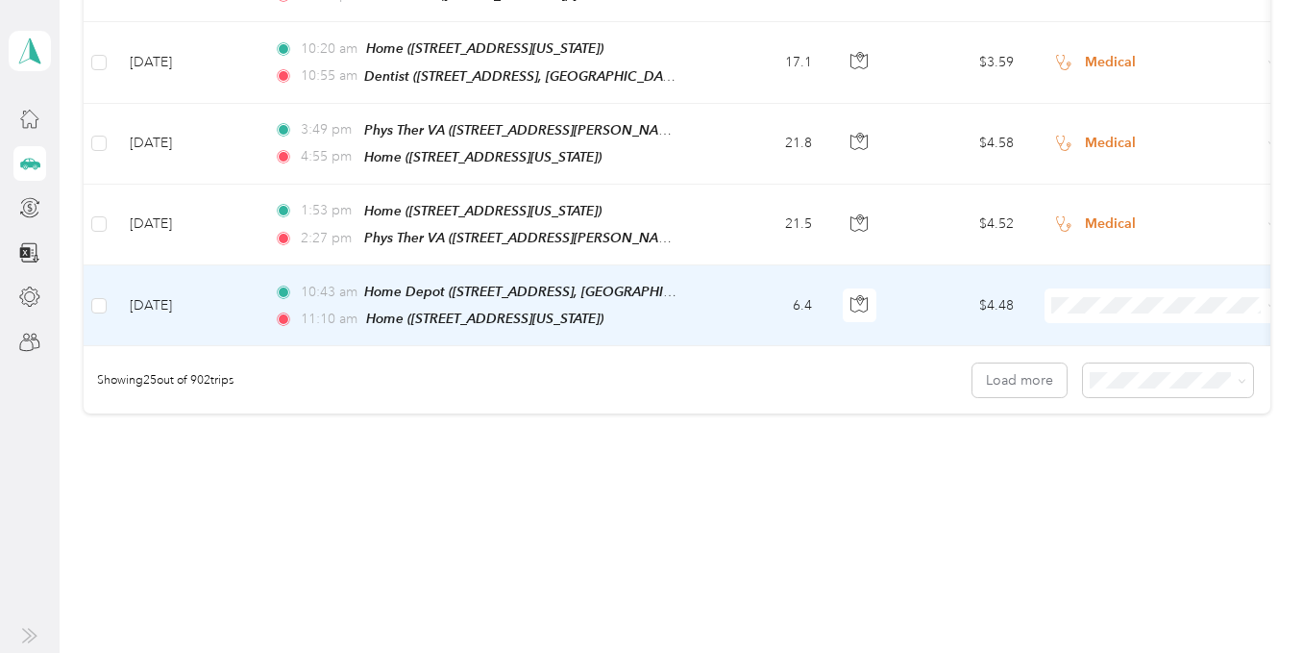
click at [1128, 330] on span "Personal" at bounding box center [1181, 331] width 178 height 20
click at [1047, 363] on button "Load more" at bounding box center [1020, 380] width 94 height 34
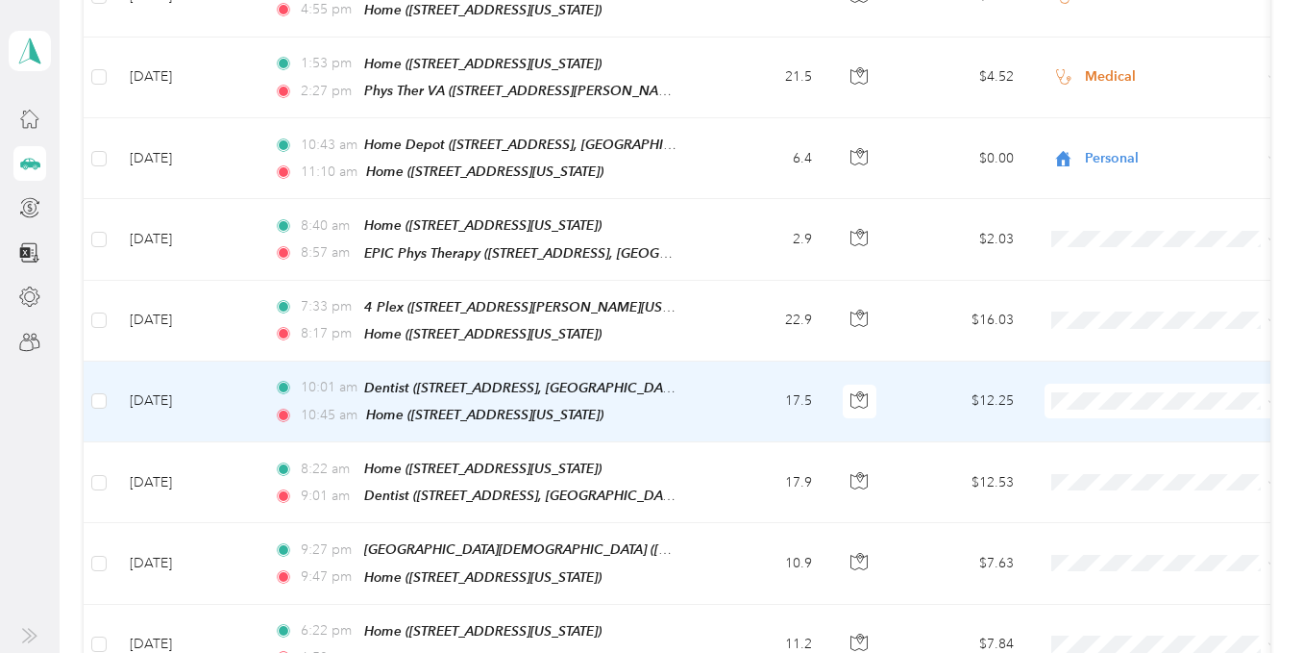
scroll to position [2188, 0]
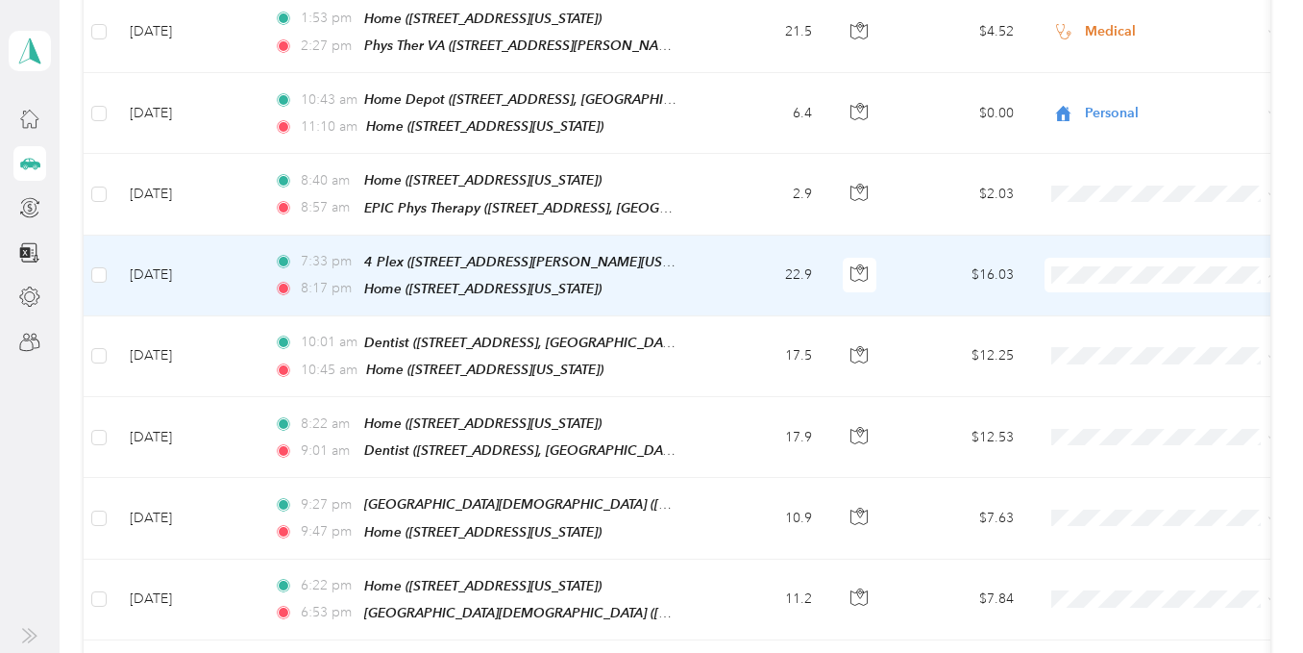
click at [1131, 336] on li "Real Estate" at bounding box center [1164, 334] width 238 height 34
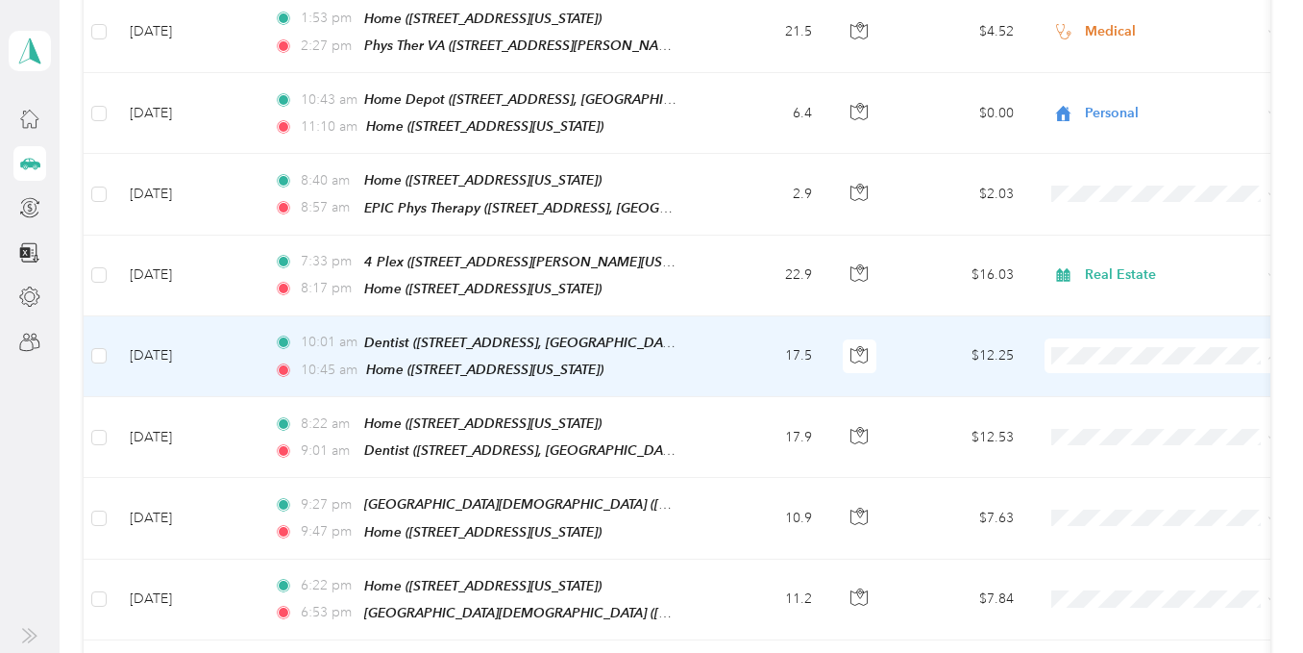
click at [1123, 542] on span "Medical" at bounding box center [1181, 547] width 178 height 20
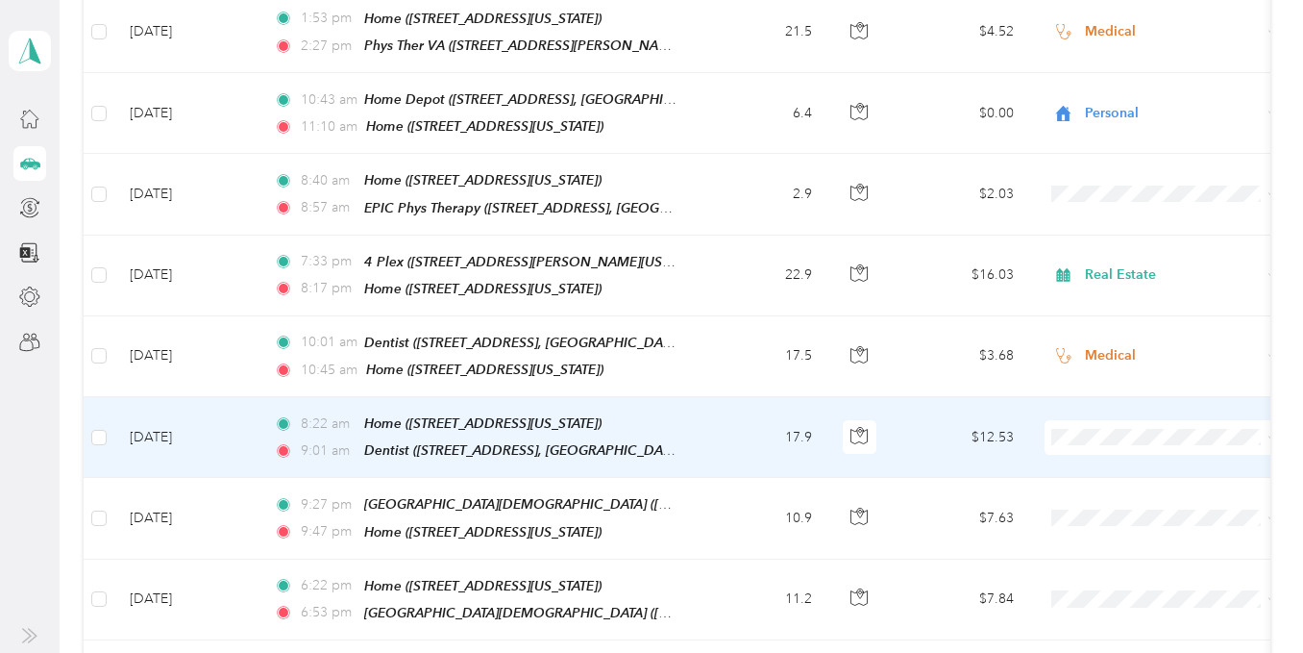
click at [1116, 316] on span "Medical" at bounding box center [1181, 316] width 178 height 20
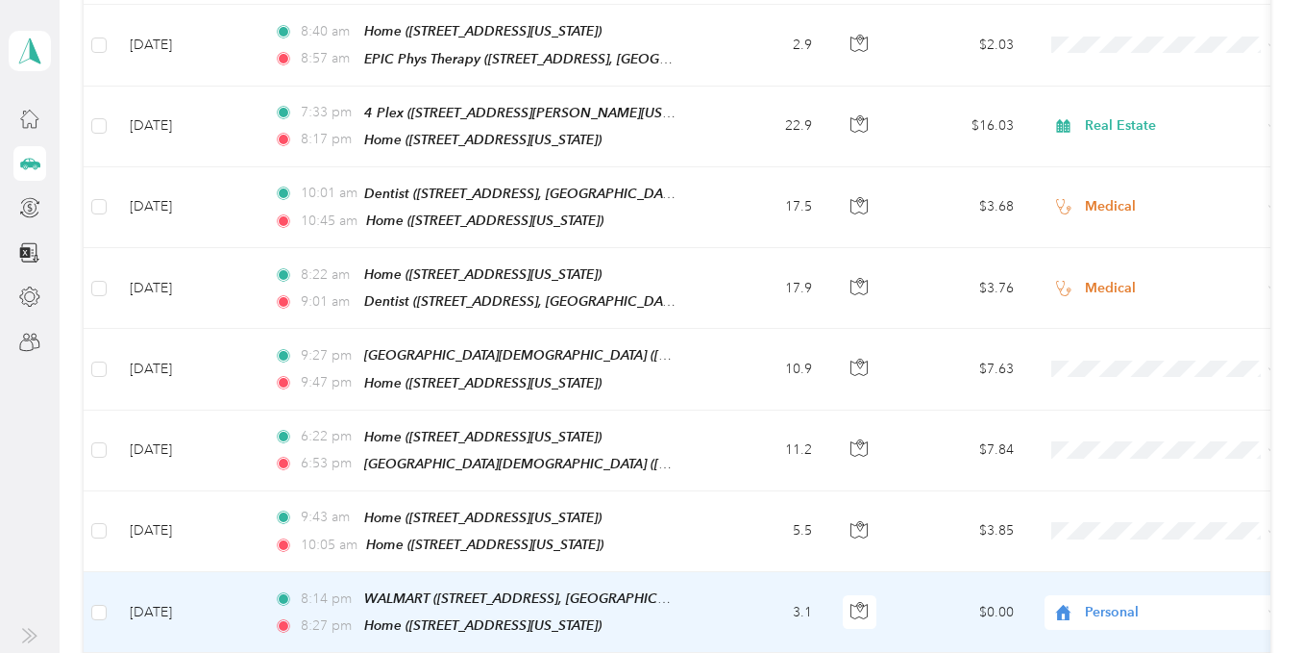
scroll to position [2380, 0]
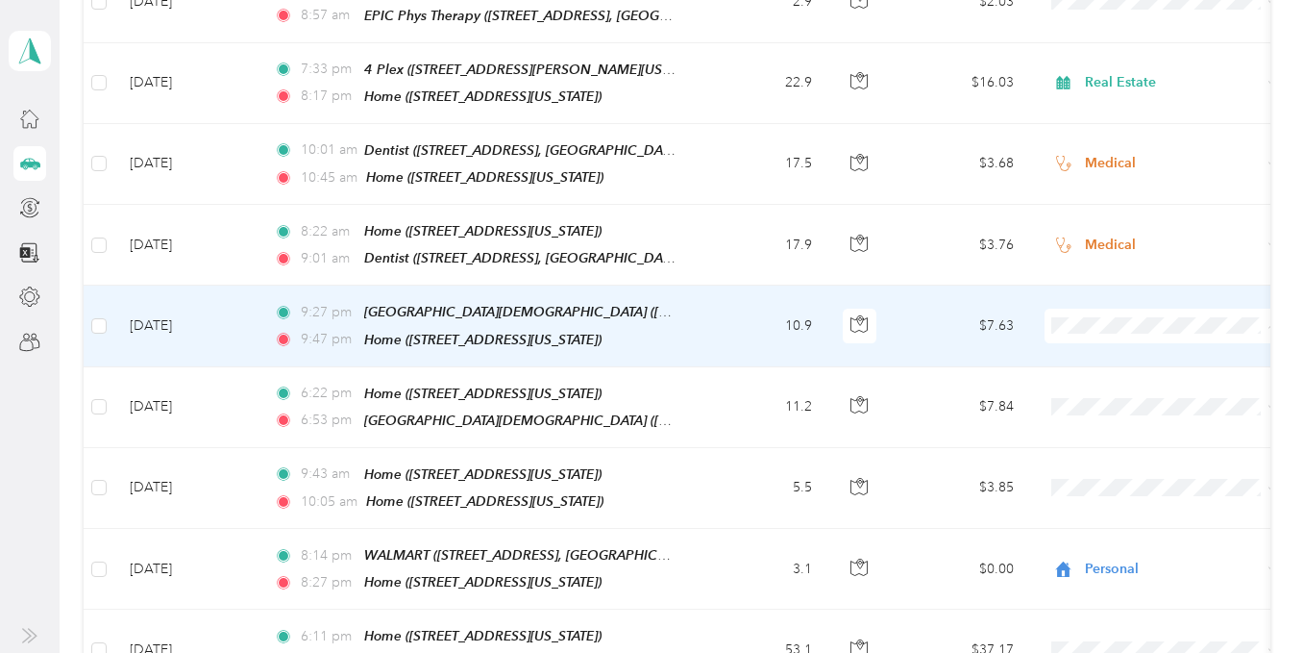
click at [1102, 337] on span "Personal" at bounding box center [1181, 345] width 178 height 20
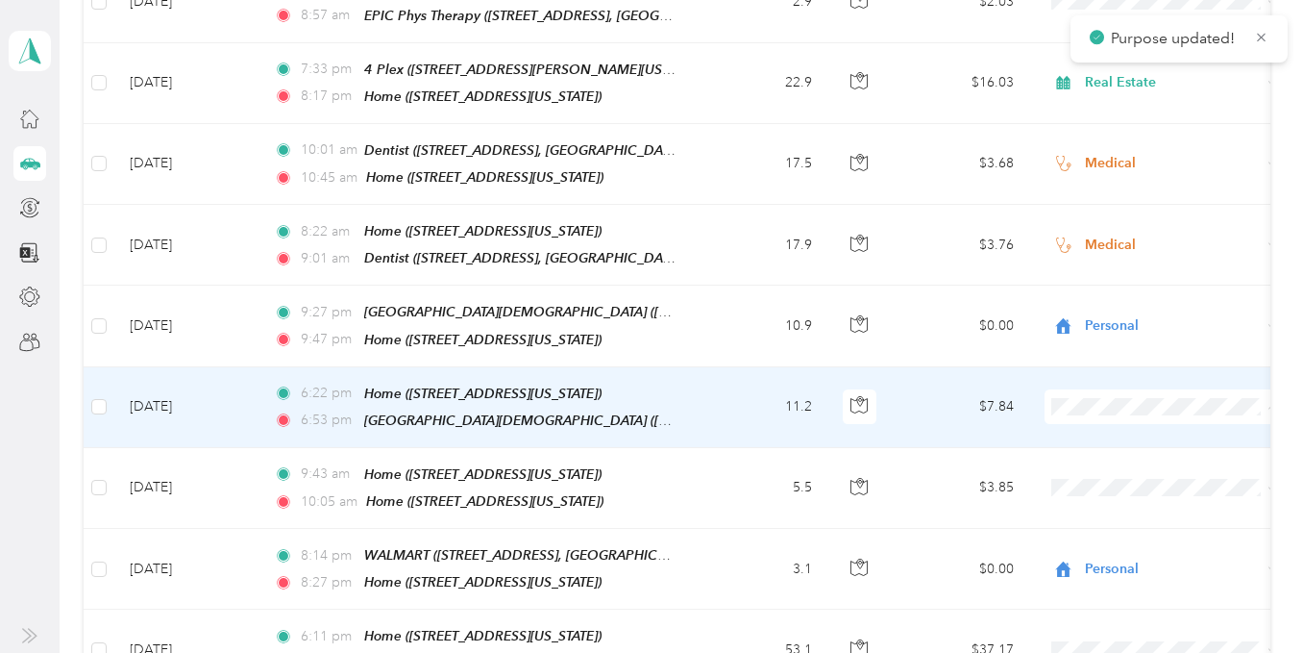
click at [1133, 429] on li "Personal" at bounding box center [1164, 425] width 238 height 34
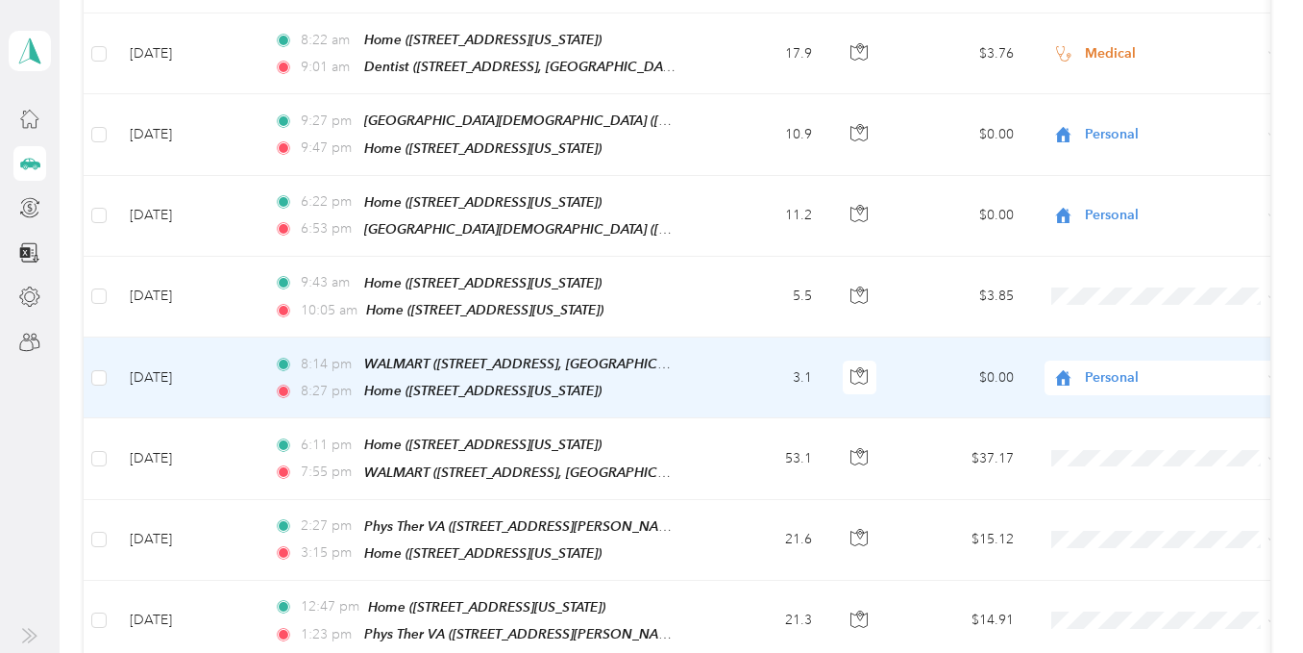
scroll to position [2572, 0]
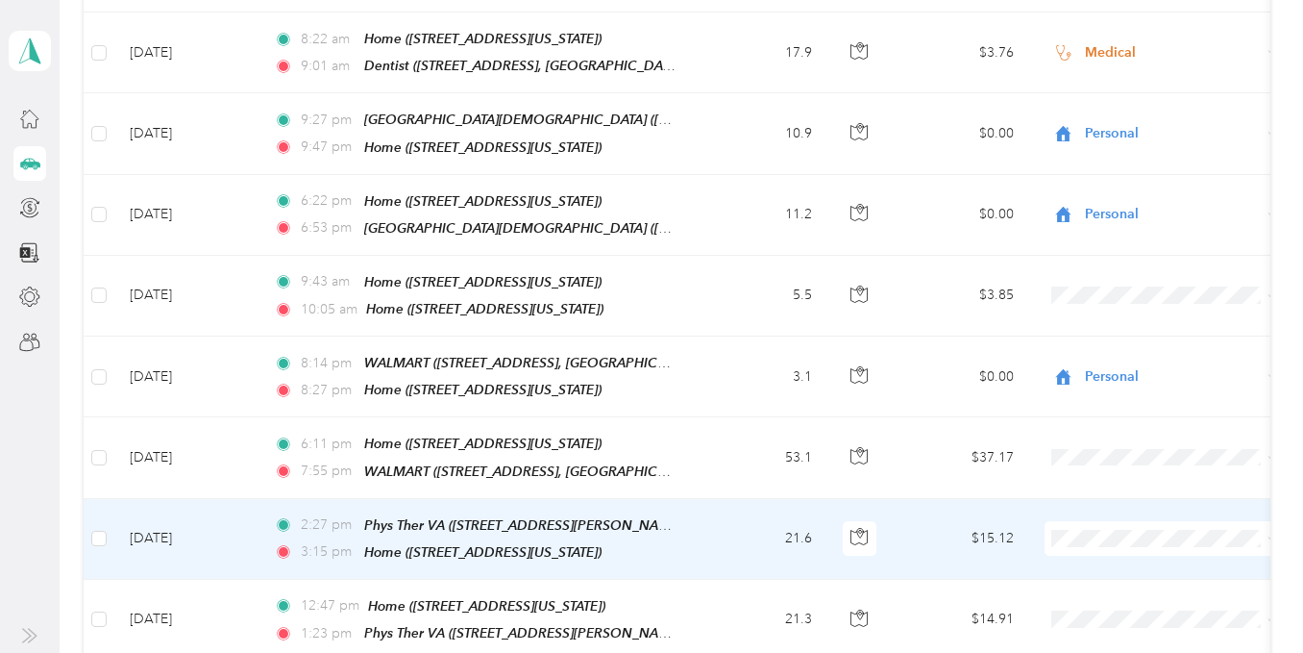
click at [1107, 403] on span "Medical" at bounding box center [1181, 405] width 178 height 20
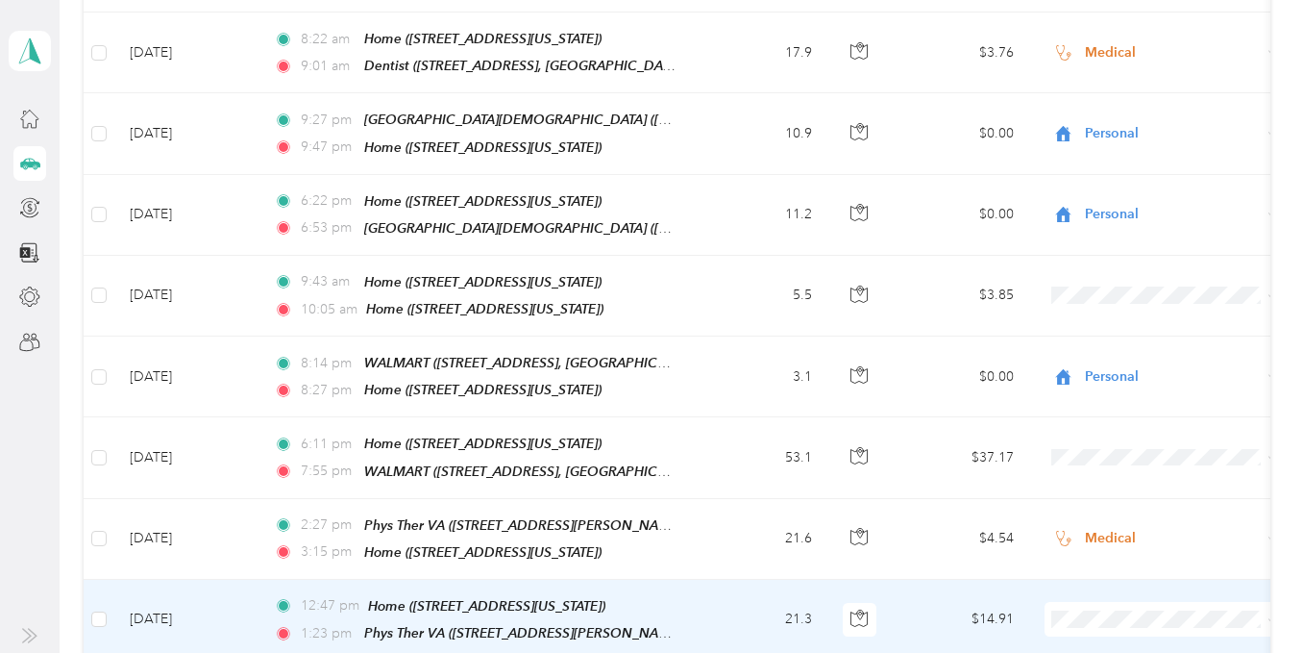
click at [1108, 485] on span "Medical" at bounding box center [1181, 488] width 178 height 20
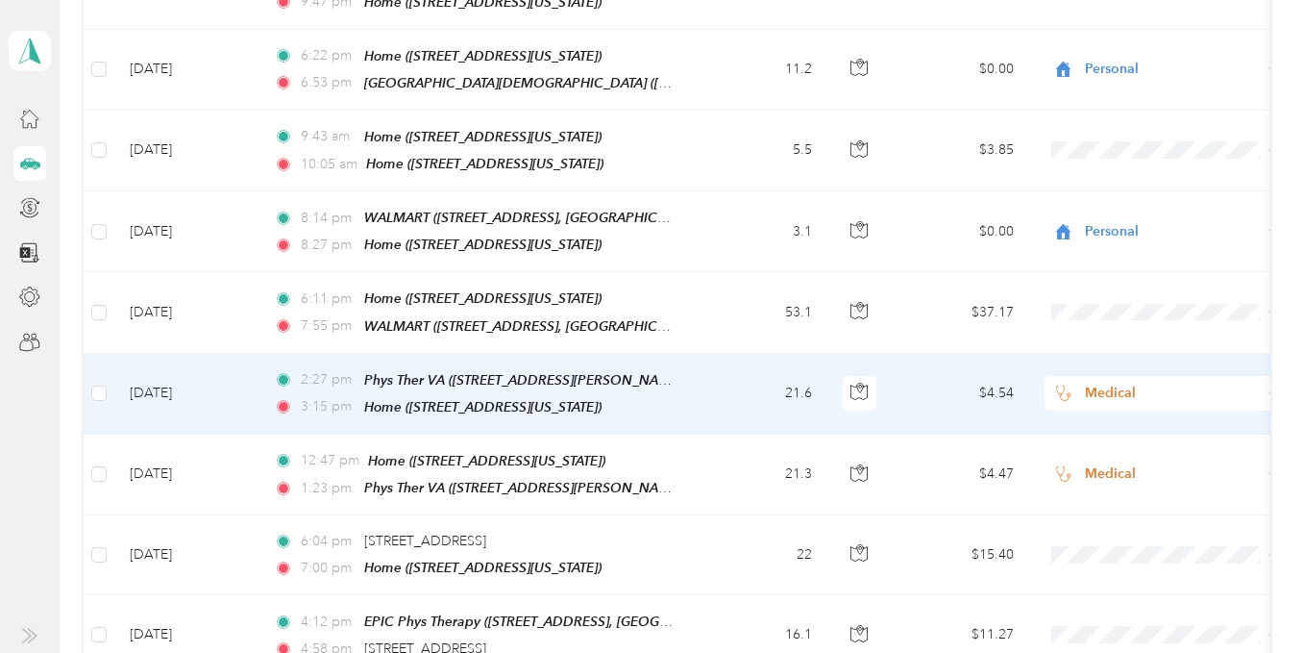
scroll to position [2764, 0]
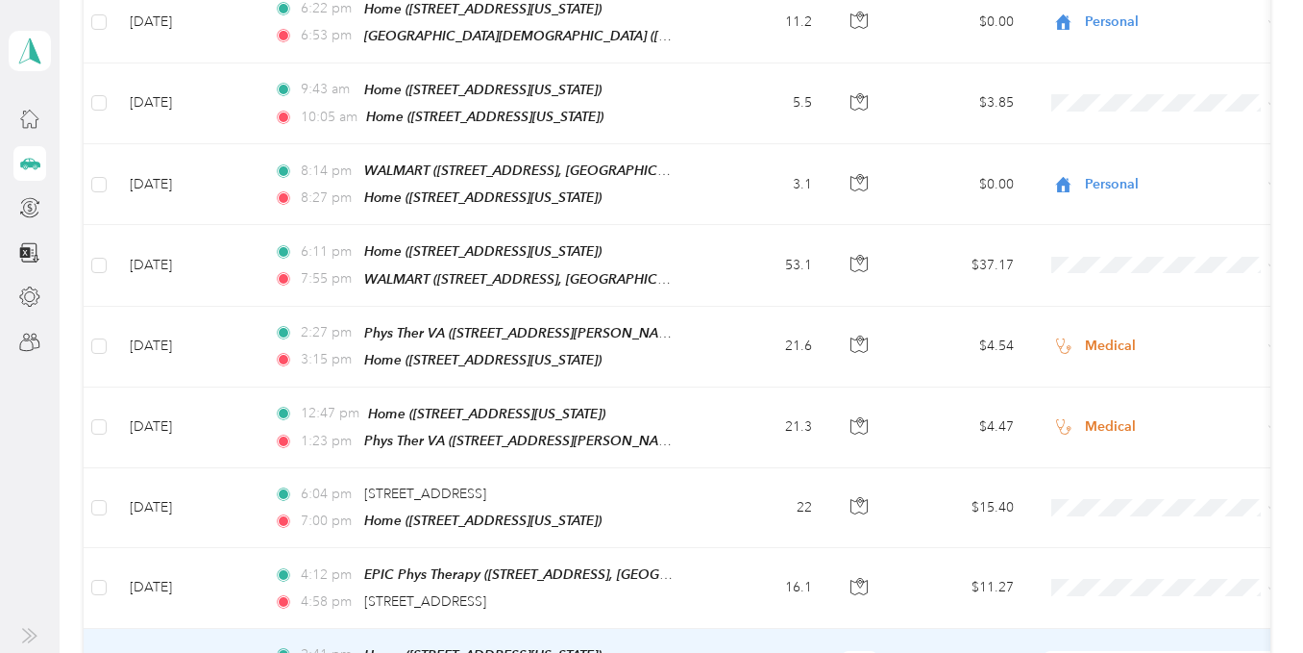
click at [1104, 524] on span "Medical" at bounding box center [1181, 522] width 178 height 20
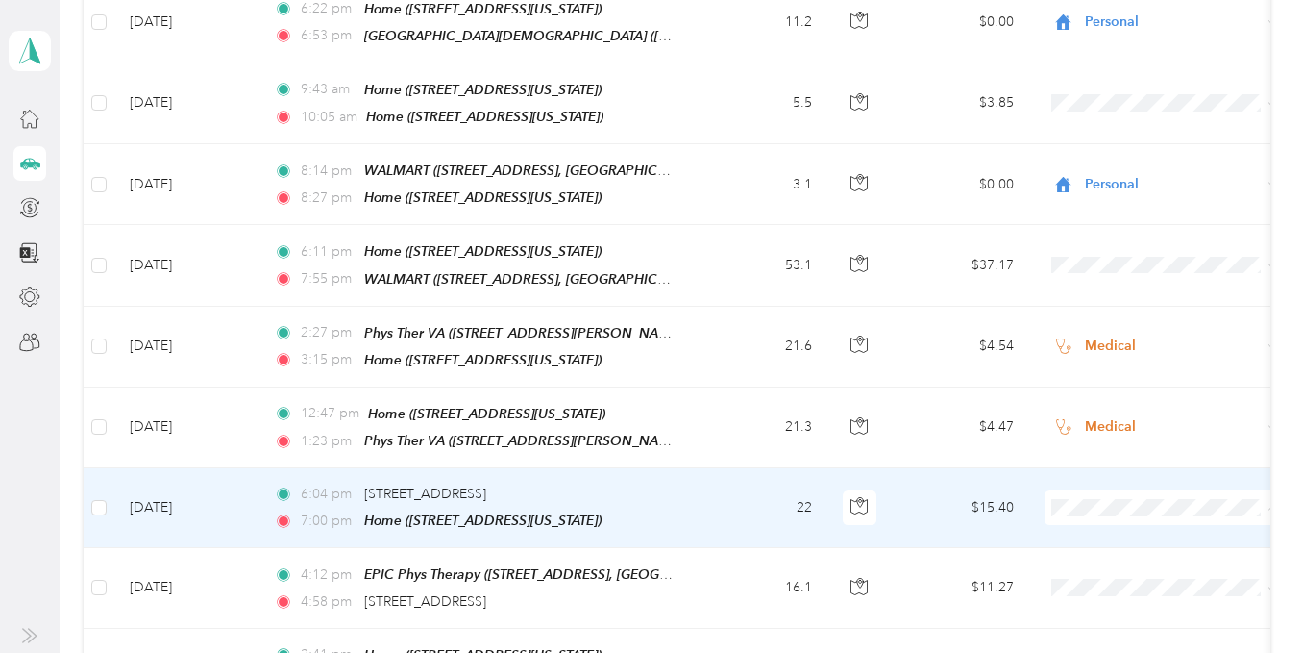
click at [1143, 206] on span "Personal" at bounding box center [1181, 207] width 178 height 20
click at [1116, 497] on span "Personal" at bounding box center [1173, 507] width 176 height 21
click at [1126, 206] on span "Personal" at bounding box center [1170, 207] width 156 height 20
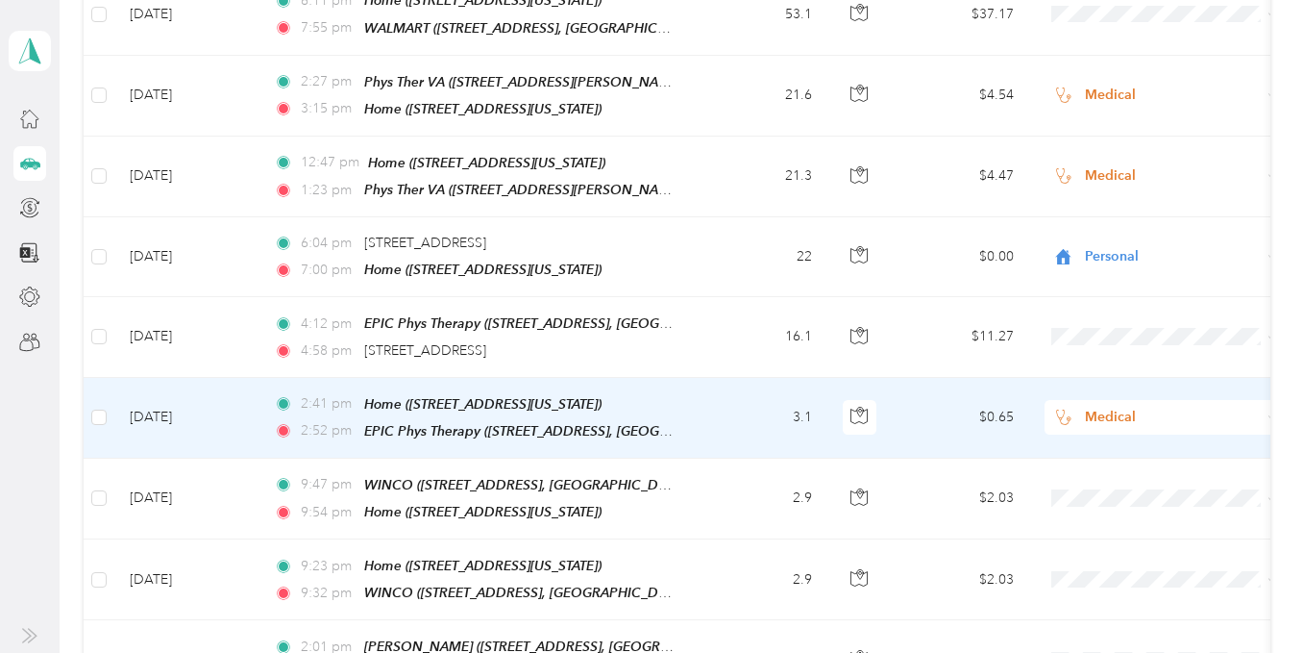
scroll to position [3053, 0]
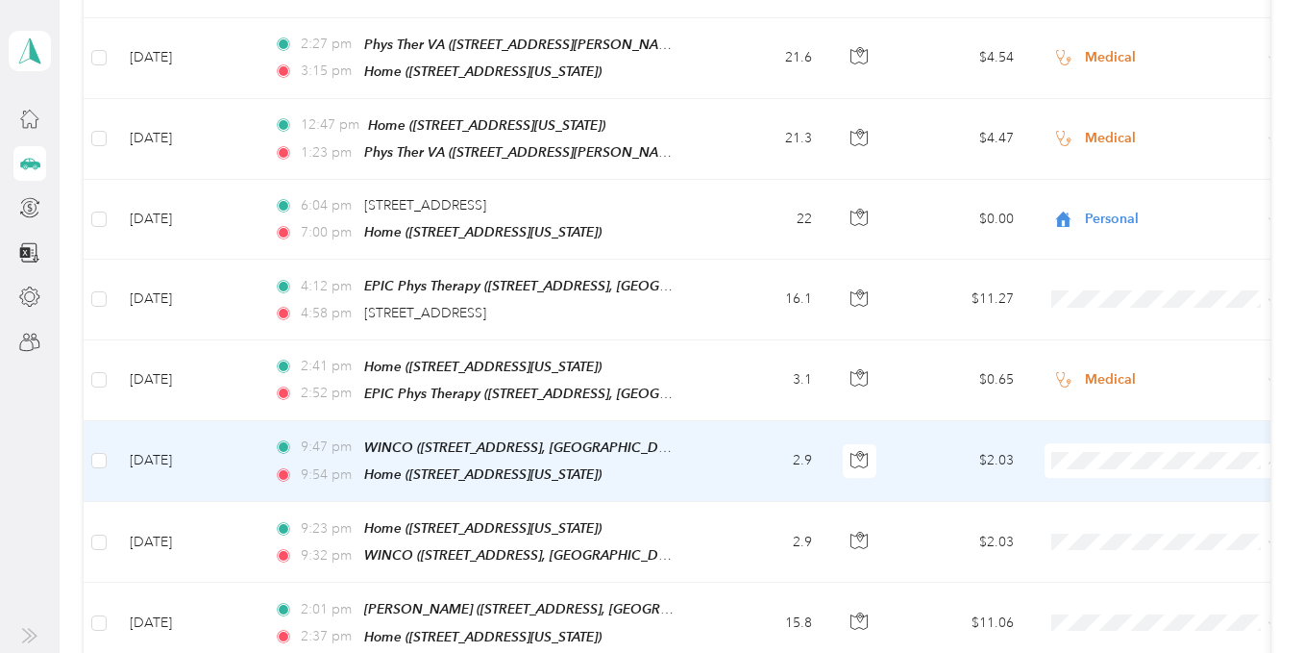
click at [1125, 154] on span "Personal" at bounding box center [1181, 155] width 178 height 20
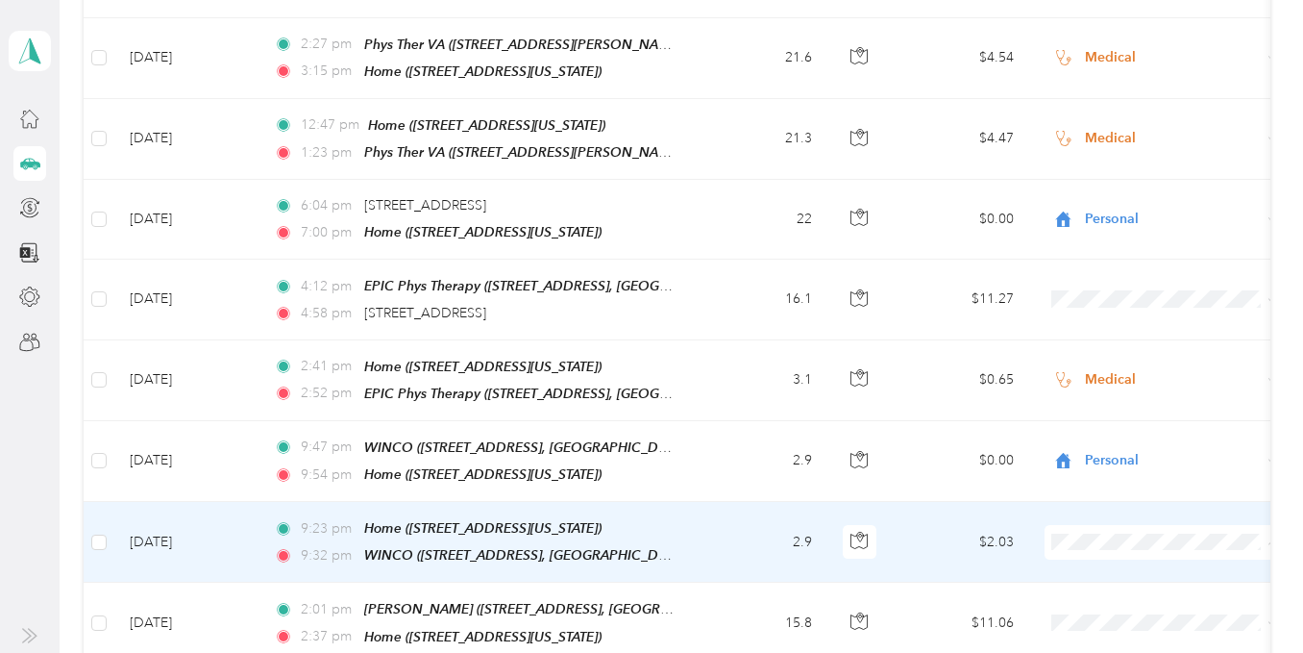
click at [1125, 232] on span "Personal" at bounding box center [1181, 235] width 178 height 20
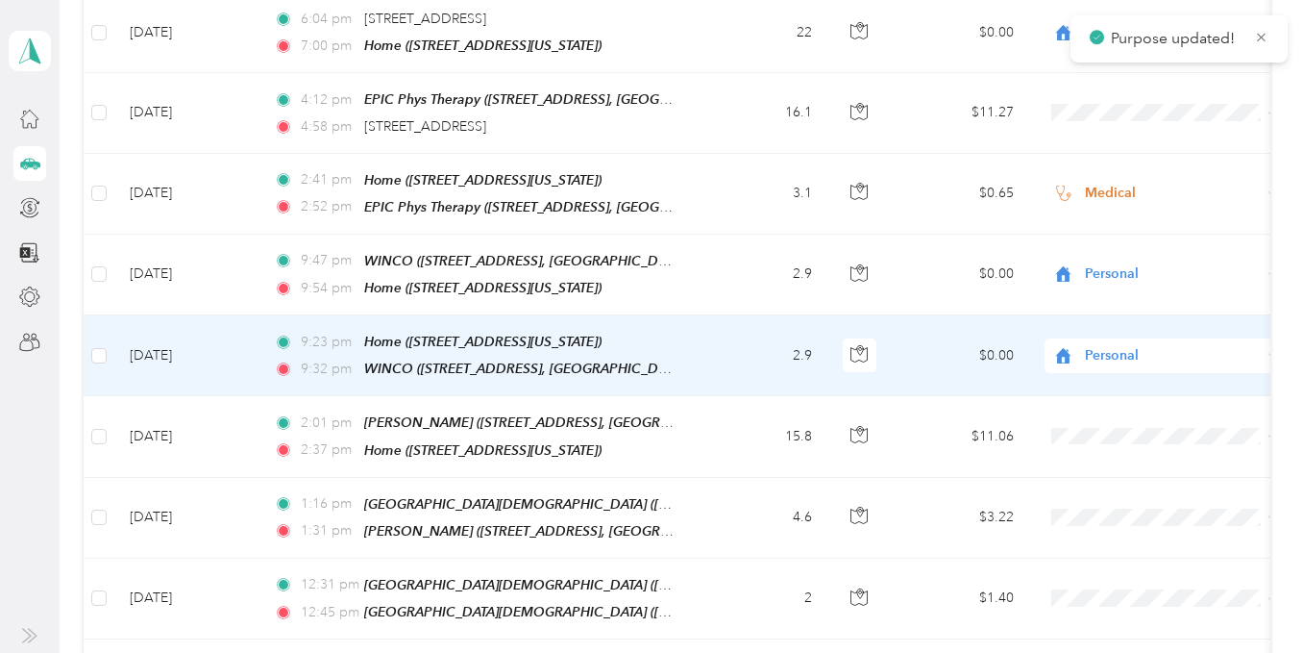
scroll to position [3245, 0]
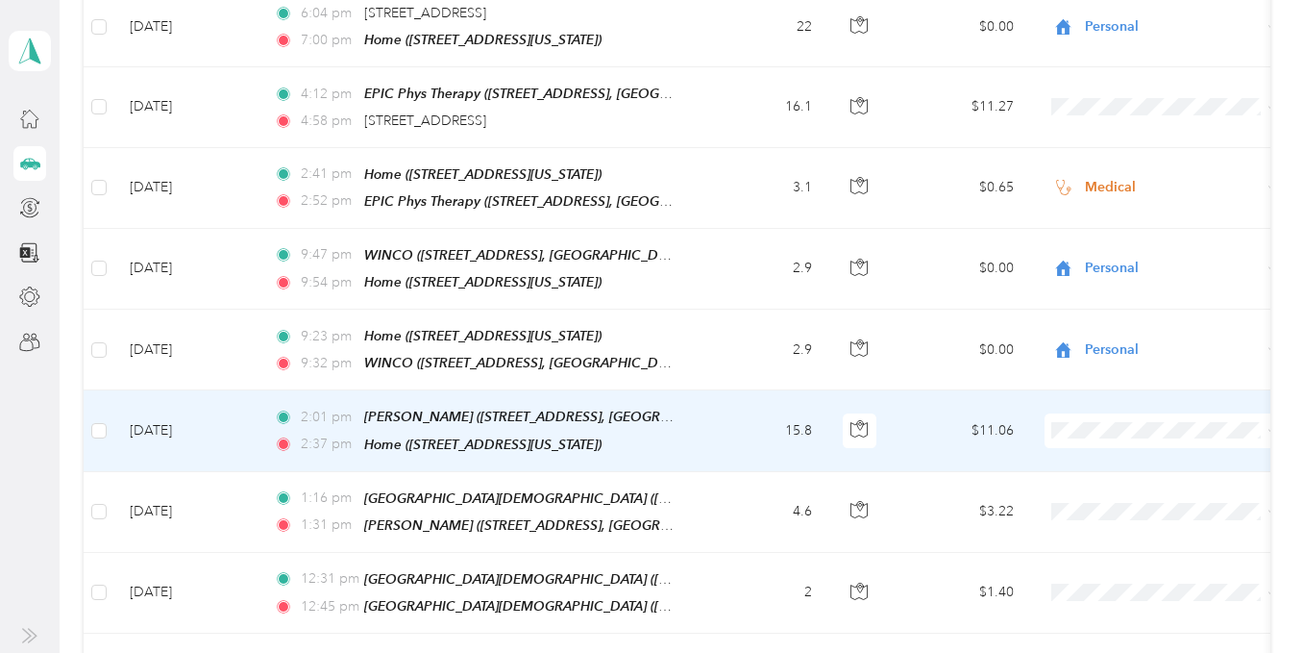
click at [1141, 423] on span "Personal" at bounding box center [1181, 419] width 178 height 20
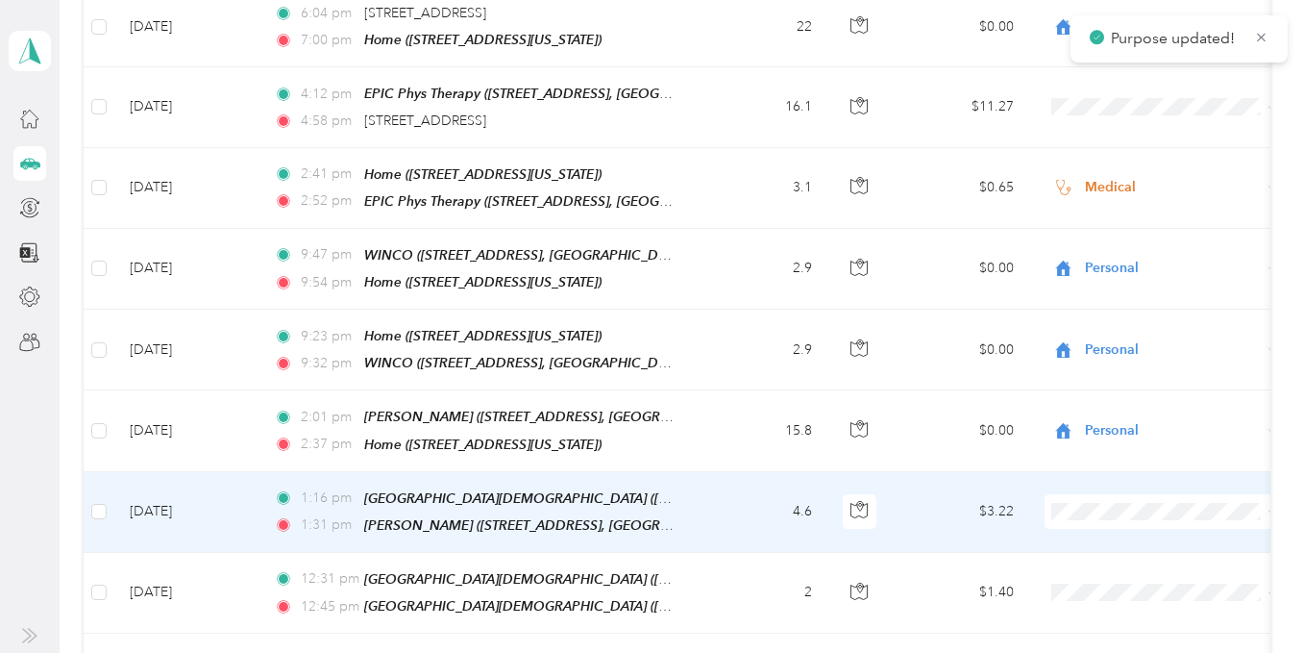
drag, startPoint x: 1126, startPoint y: 190, endPoint x: 1129, endPoint y: 206, distance: 15.6
click at [1126, 192] on span "Personal" at bounding box center [1181, 192] width 178 height 20
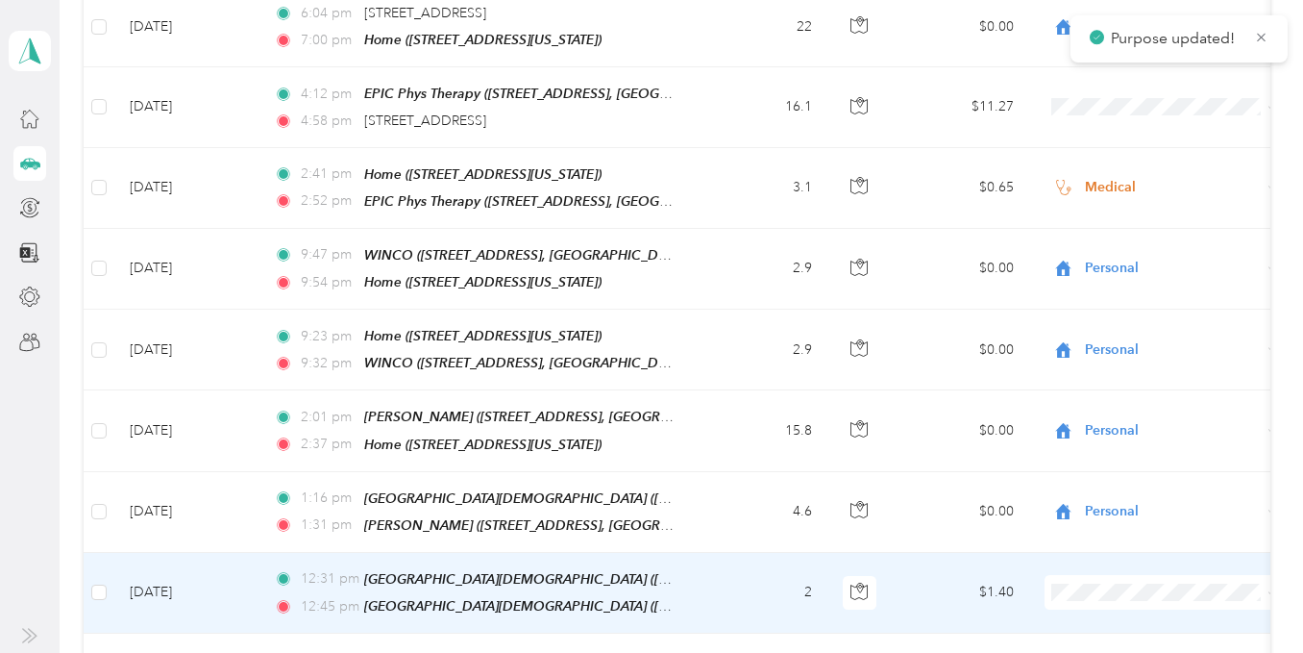
drag, startPoint x: 1121, startPoint y: 280, endPoint x: 1122, endPoint y: 293, distance: 13.5
click at [1121, 283] on li "Personal" at bounding box center [1164, 273] width 238 height 34
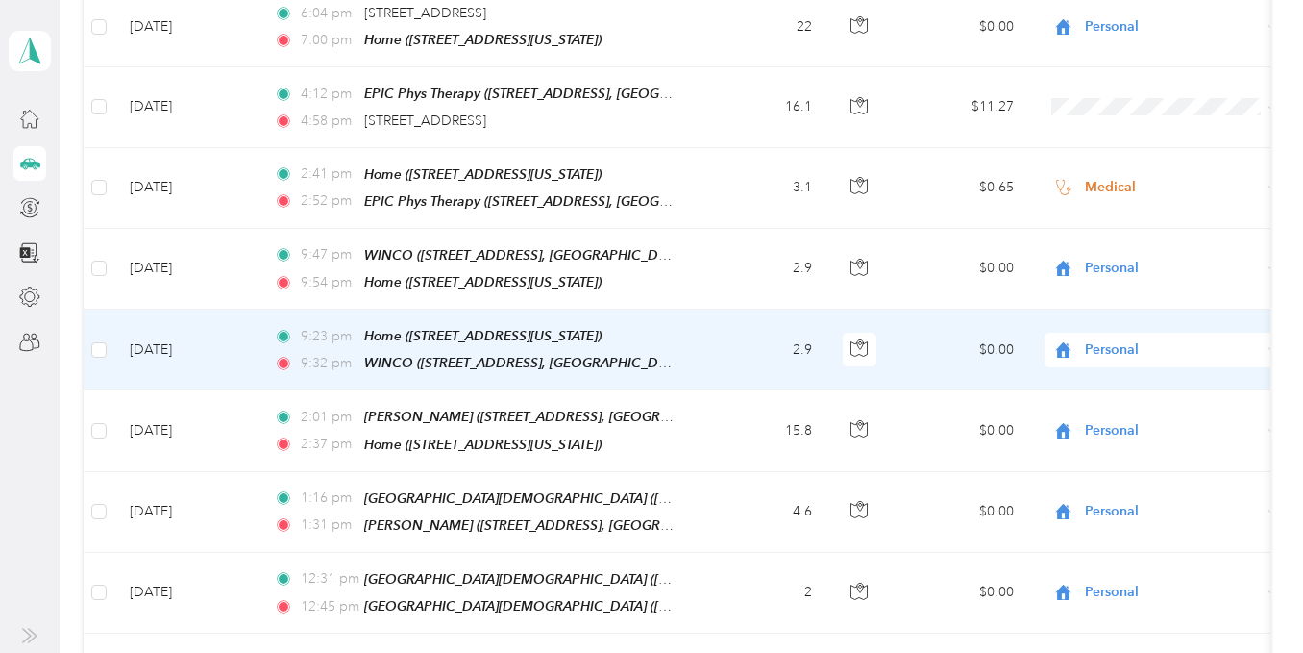
click at [1118, 339] on span "Personal" at bounding box center [1173, 349] width 176 height 21
click at [1134, 346] on span "Personal" at bounding box center [1170, 341] width 156 height 20
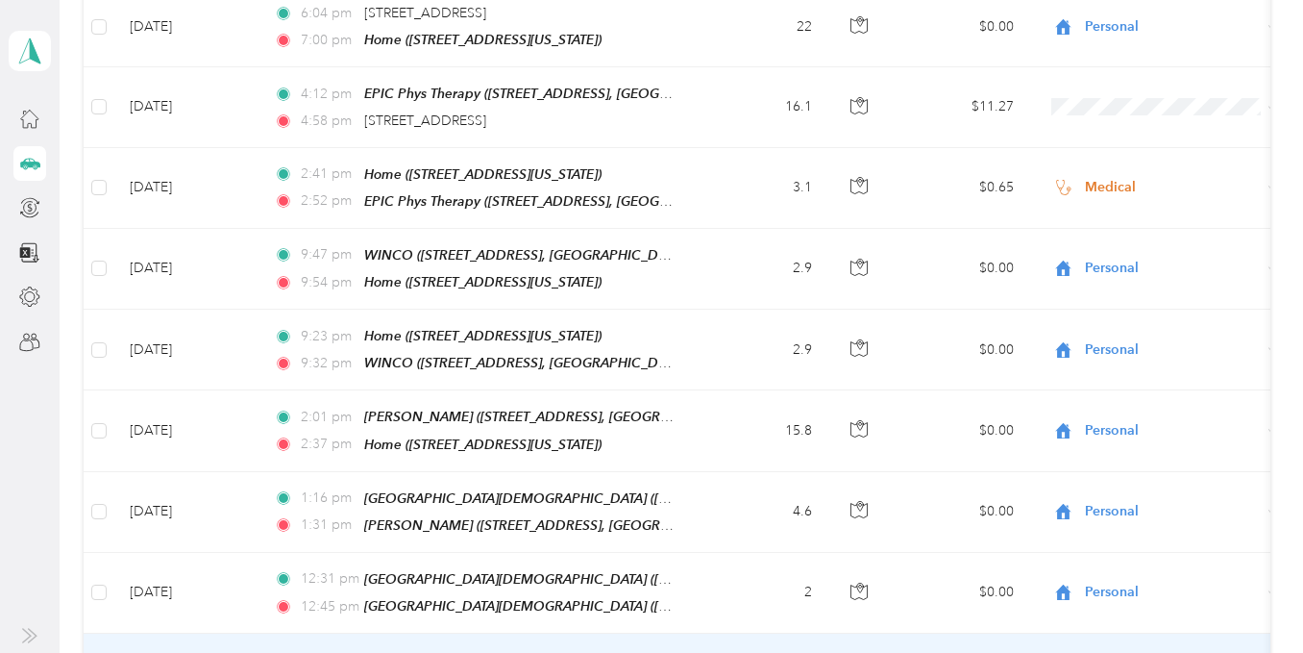
click at [1120, 350] on span "Personal" at bounding box center [1181, 353] width 178 height 20
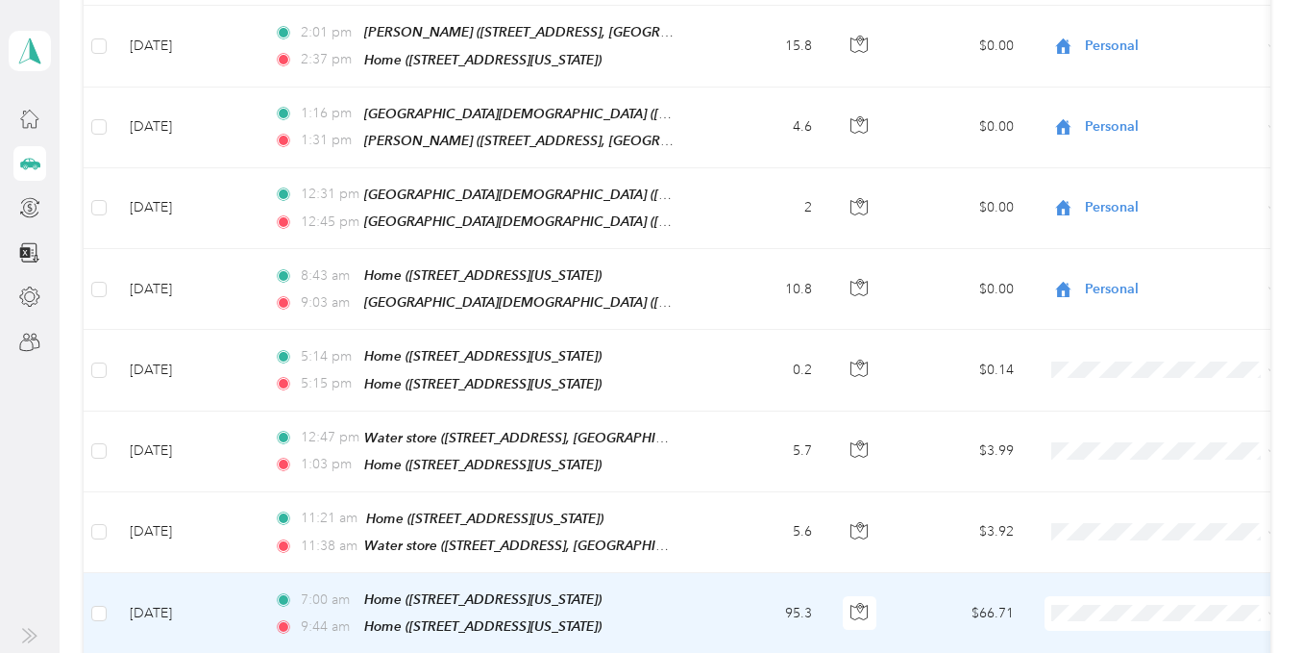
scroll to position [3725, 0]
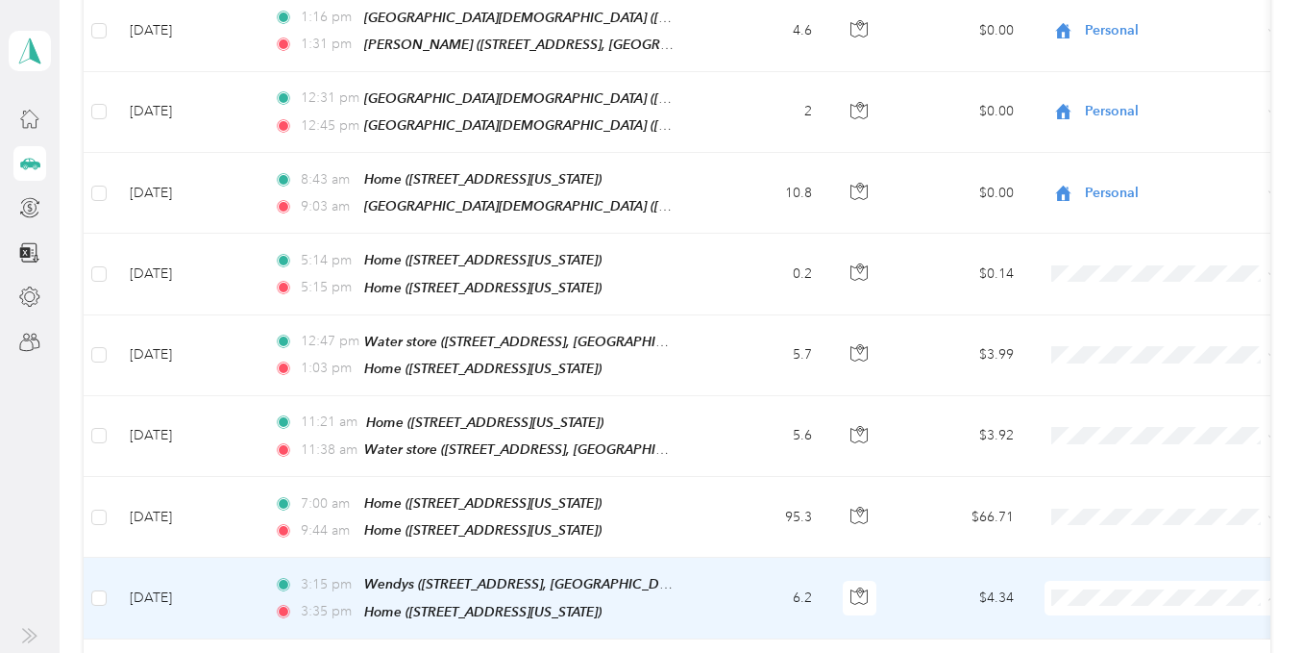
click at [1112, 275] on li "Personal" at bounding box center [1164, 274] width 238 height 34
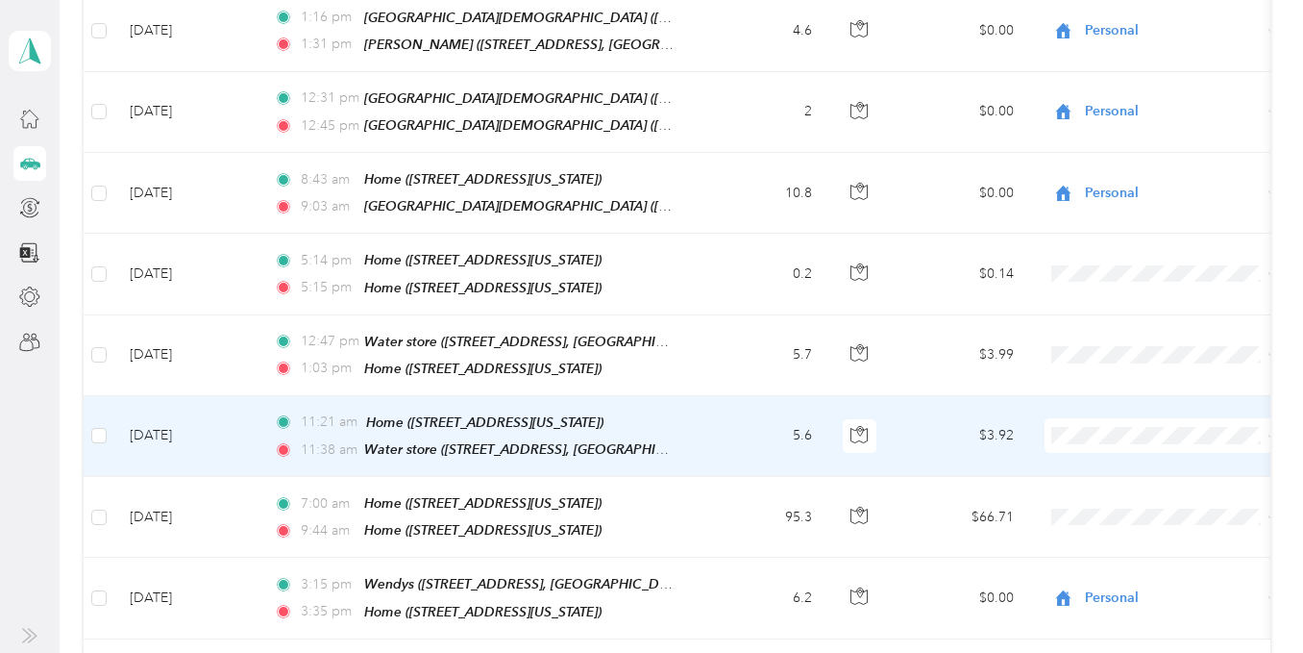
click at [1132, 417] on span "Personal" at bounding box center [1181, 422] width 178 height 20
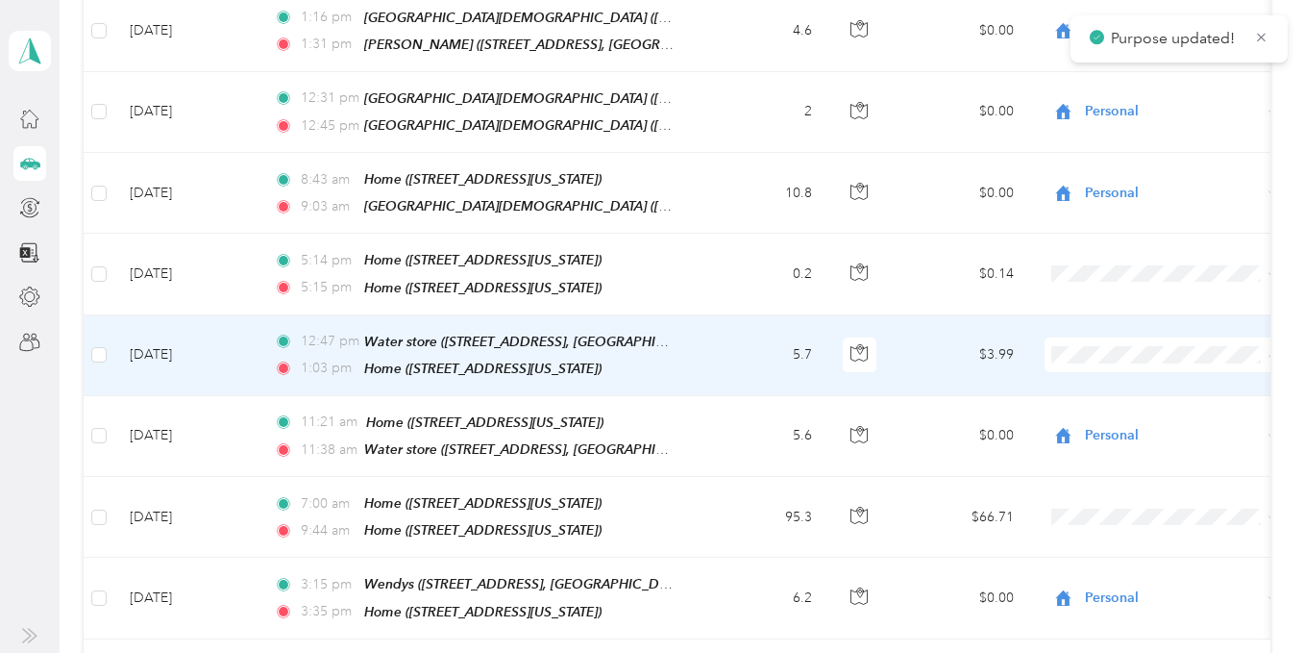
click at [1129, 334] on span "Personal" at bounding box center [1181, 344] width 178 height 20
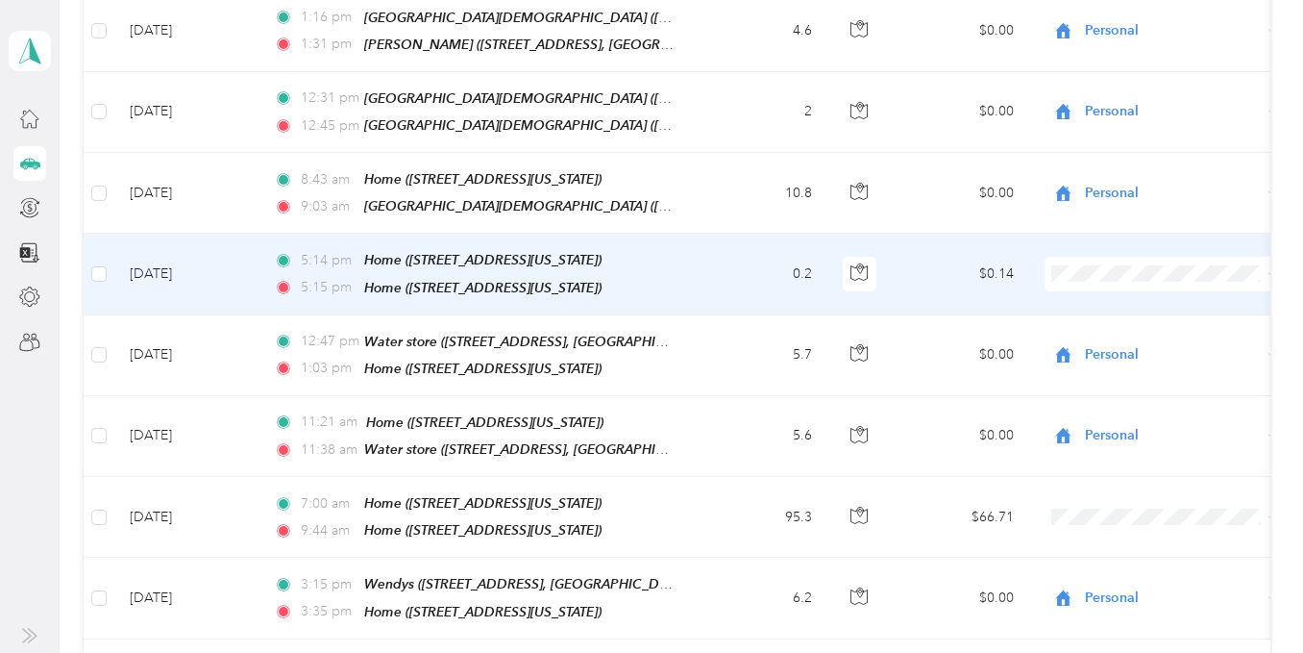
click at [1137, 264] on li "Personal" at bounding box center [1164, 254] width 238 height 34
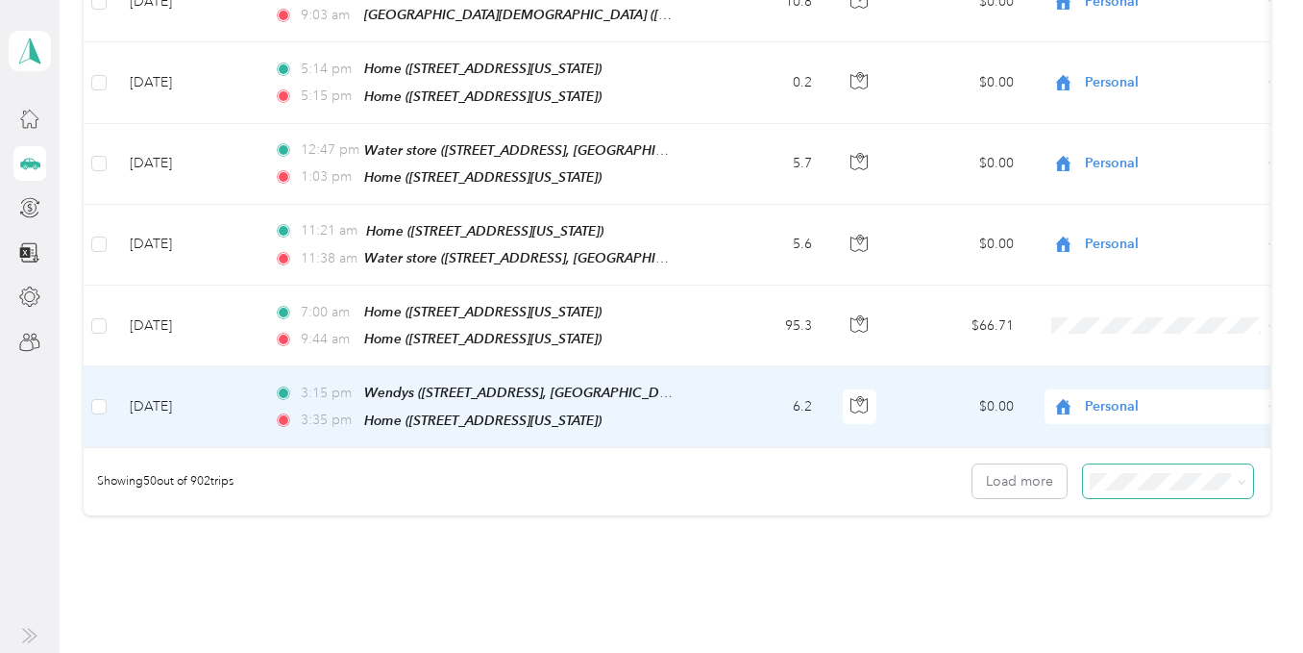
scroll to position [3918, 0]
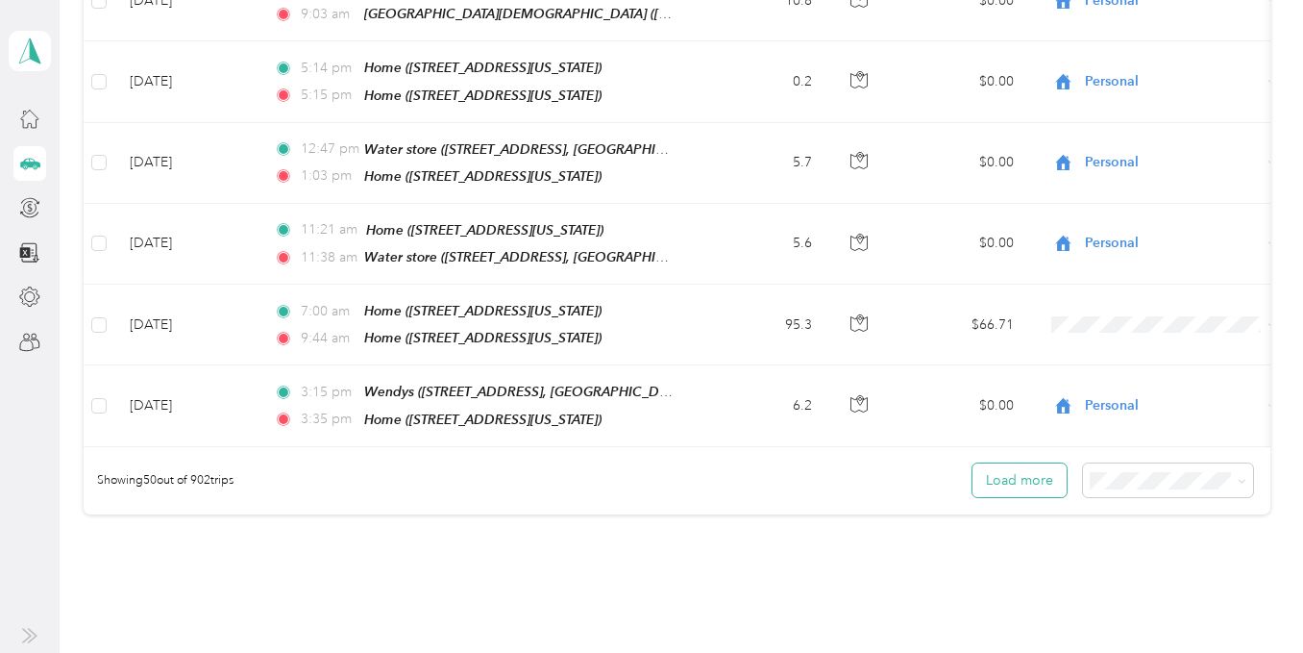
click at [1039, 463] on button "Load more" at bounding box center [1020, 480] width 94 height 34
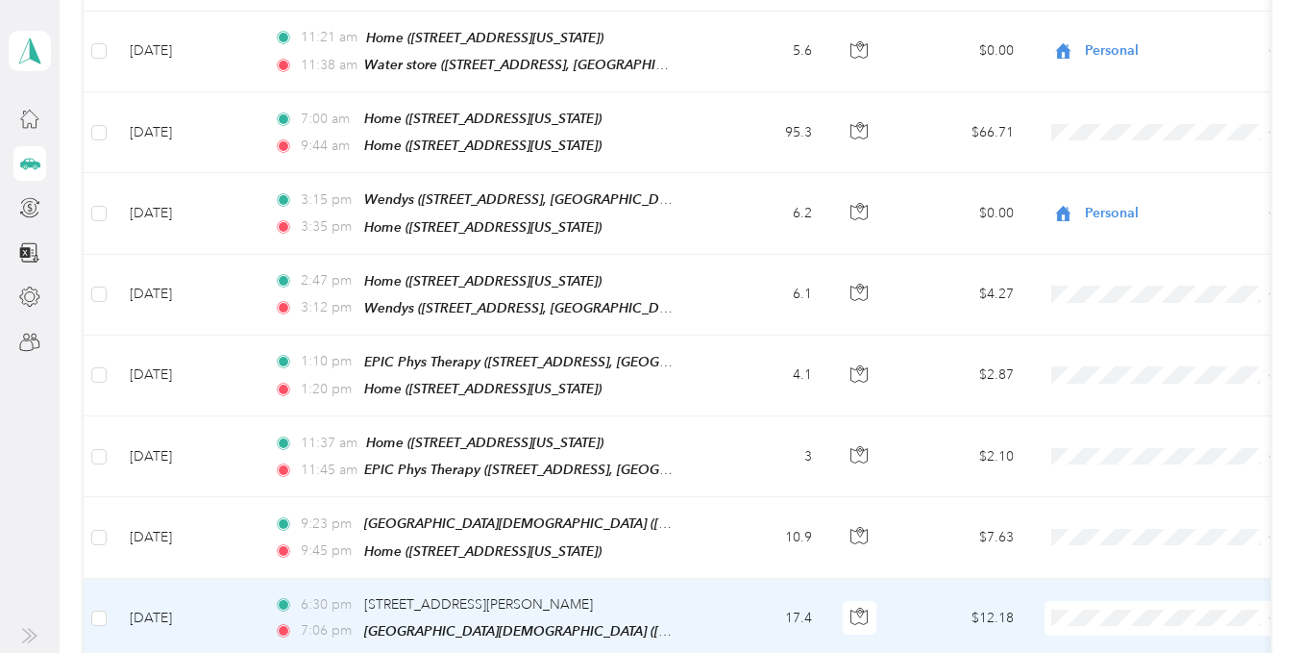
scroll to position [4014, 0]
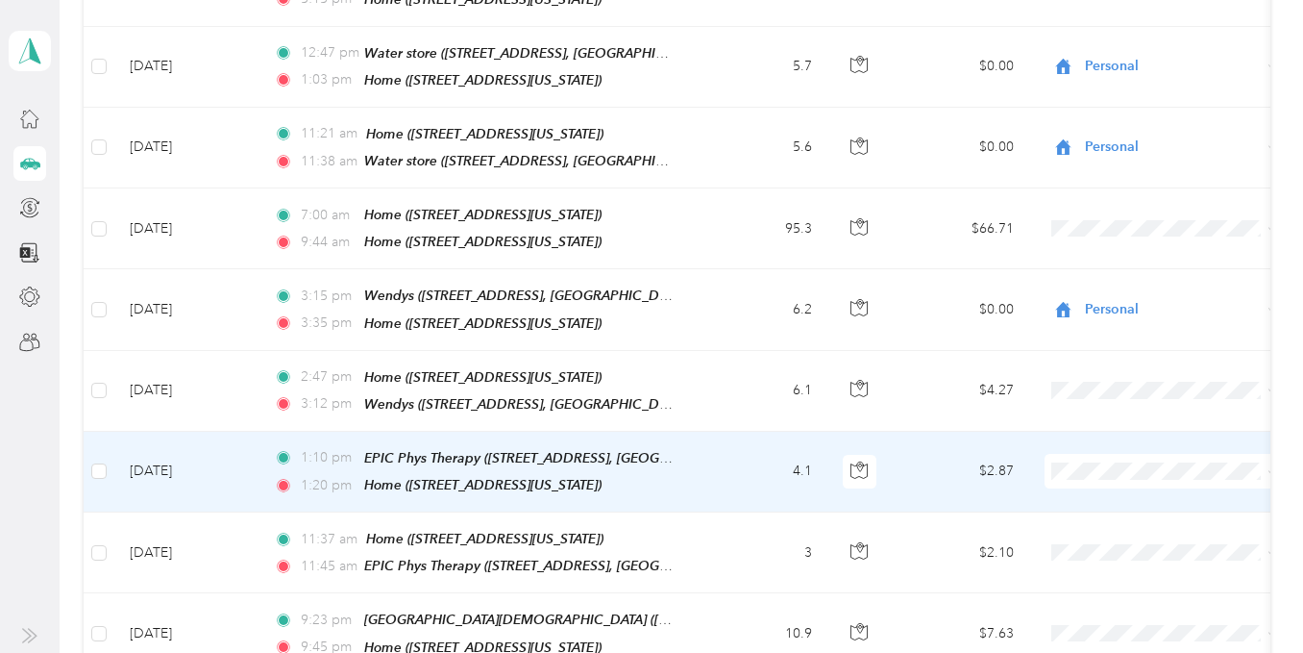
click at [1130, 312] on li "Medical" at bounding box center [1164, 307] width 238 height 34
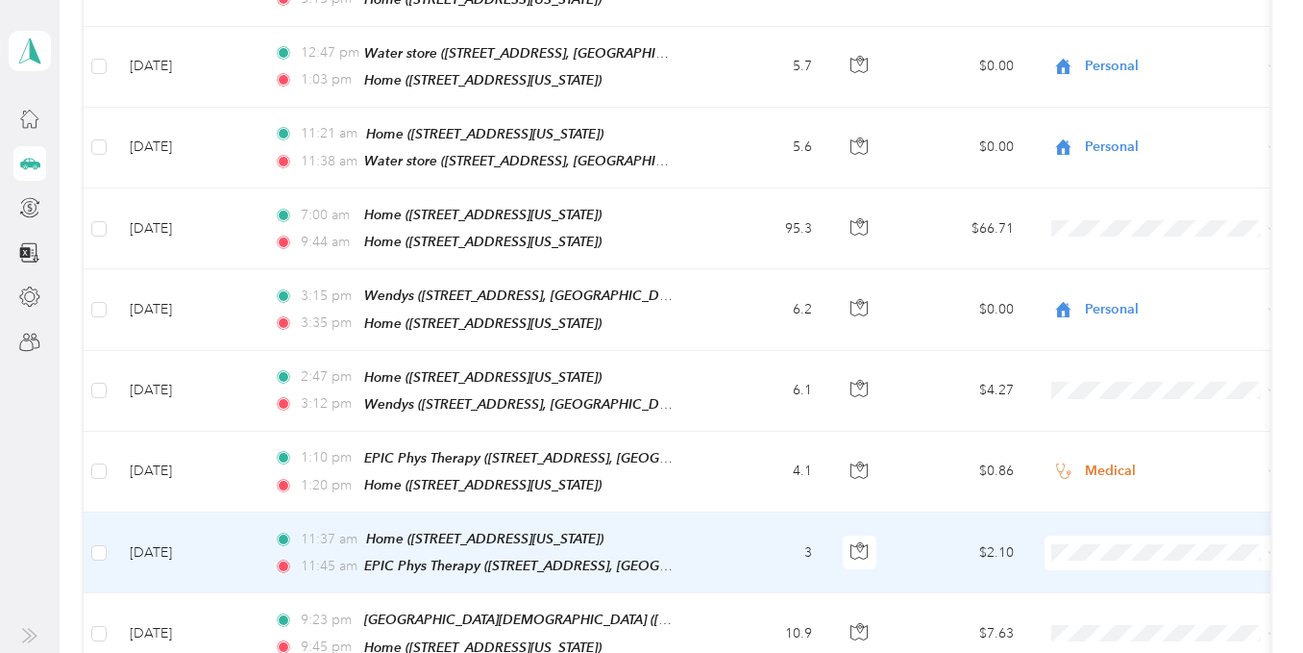
click at [1104, 535] on span at bounding box center [1164, 552] width 238 height 35
click at [1102, 392] on li "Medical" at bounding box center [1164, 386] width 238 height 34
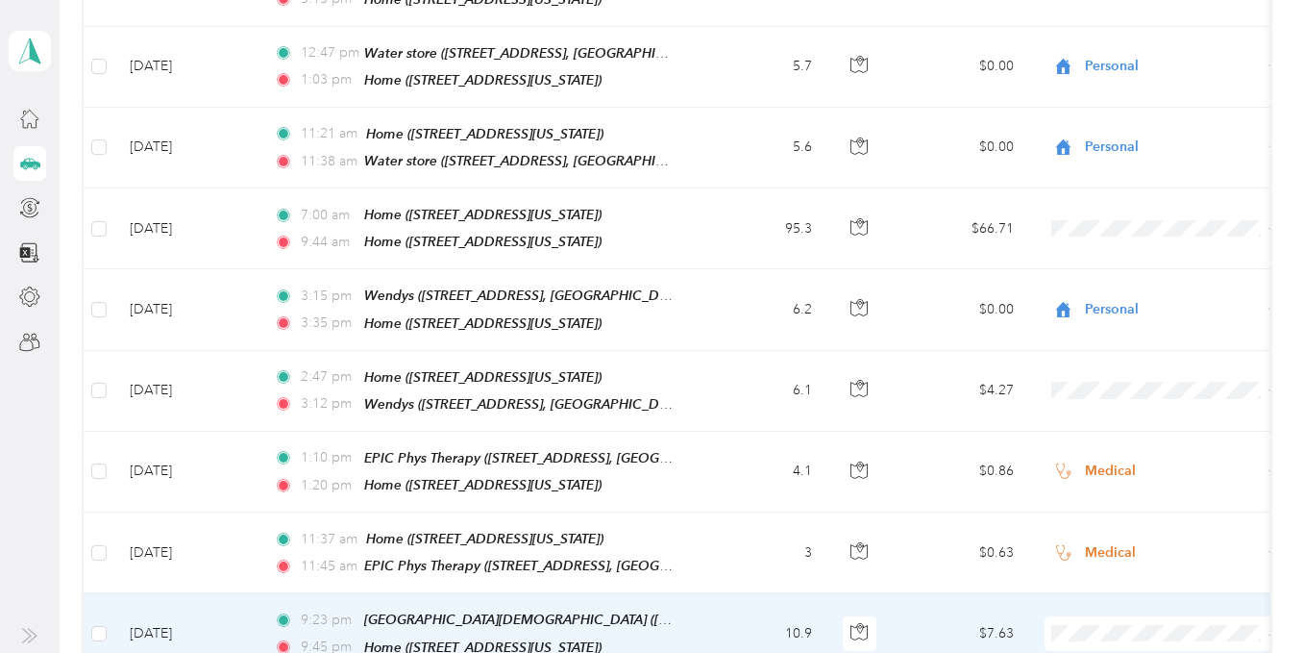
click at [1125, 303] on span "Personal" at bounding box center [1181, 301] width 178 height 20
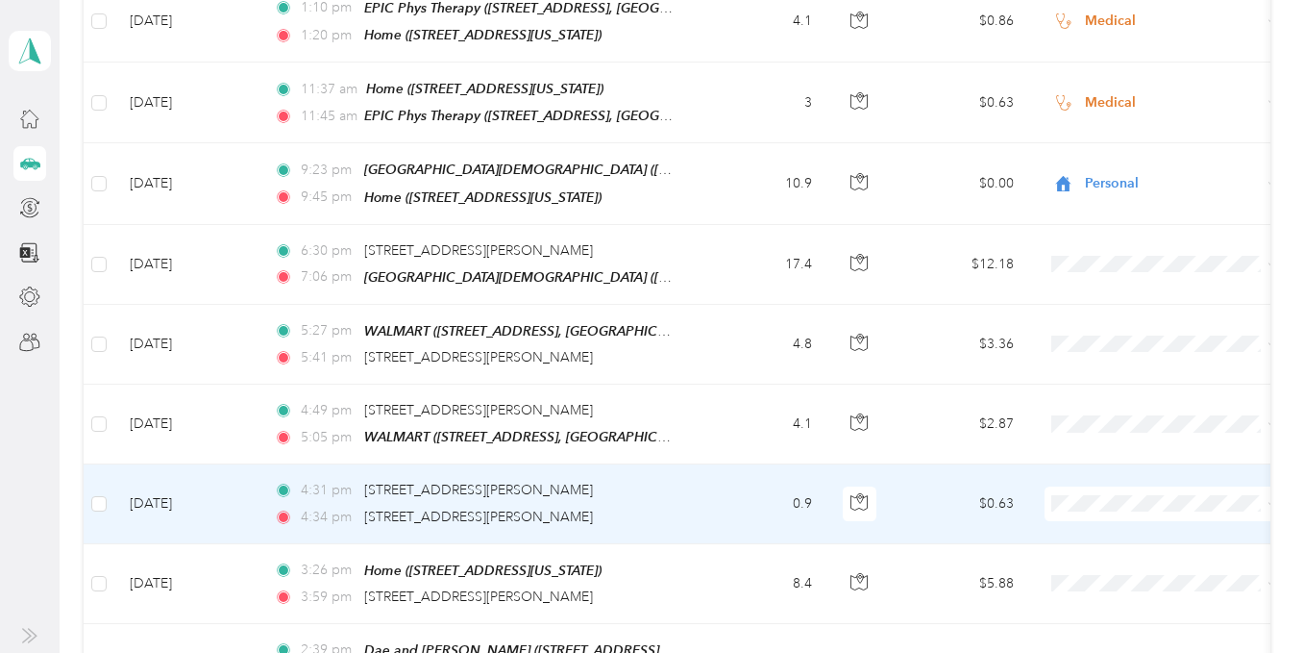
scroll to position [4494, 0]
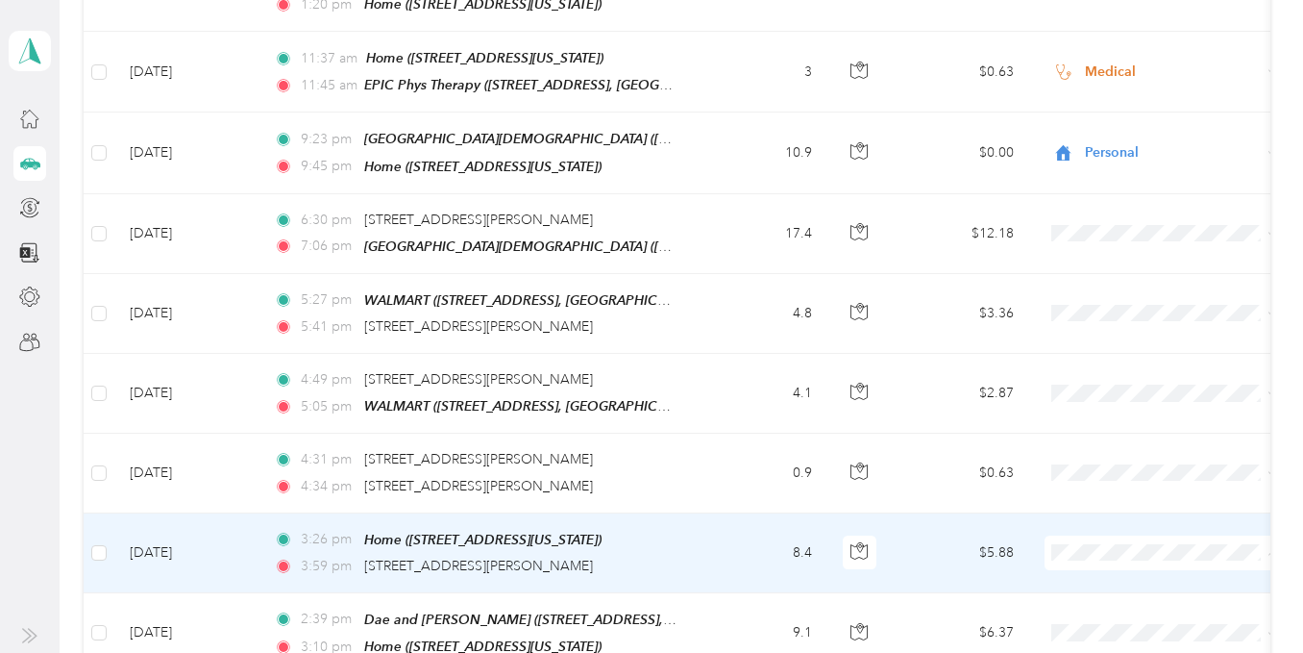
click at [1147, 248] on span "Real Estate" at bounding box center [1181, 249] width 178 height 20
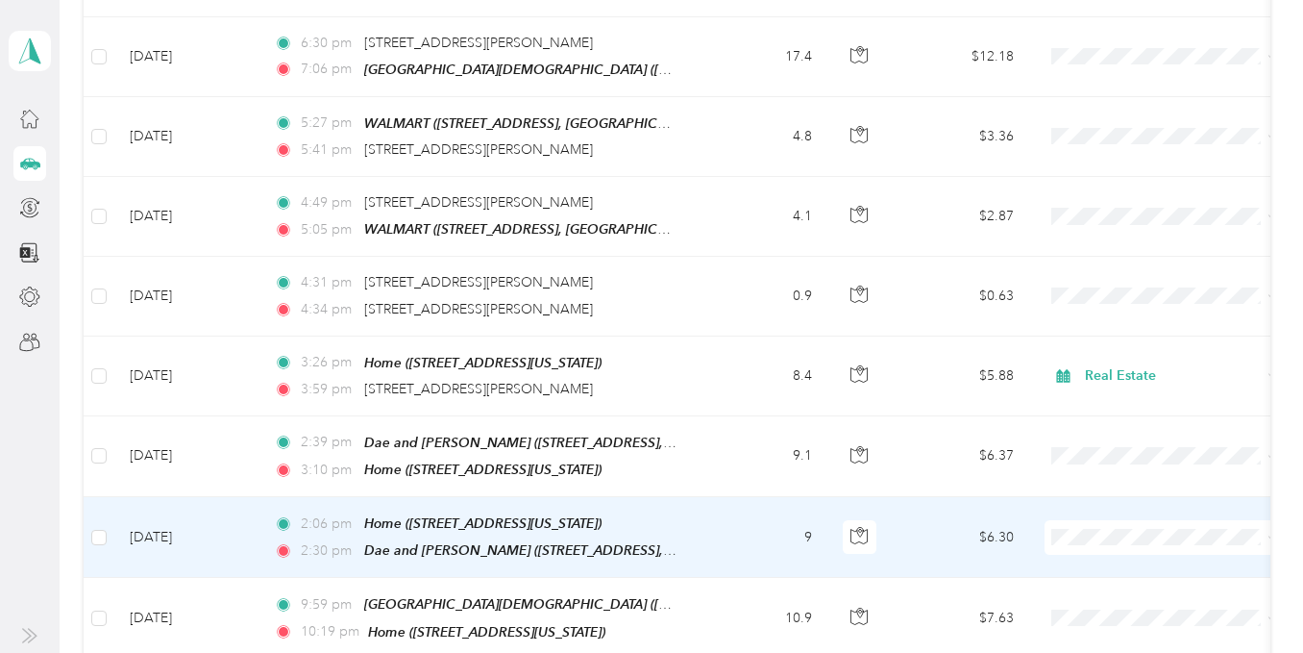
scroll to position [4783, 0]
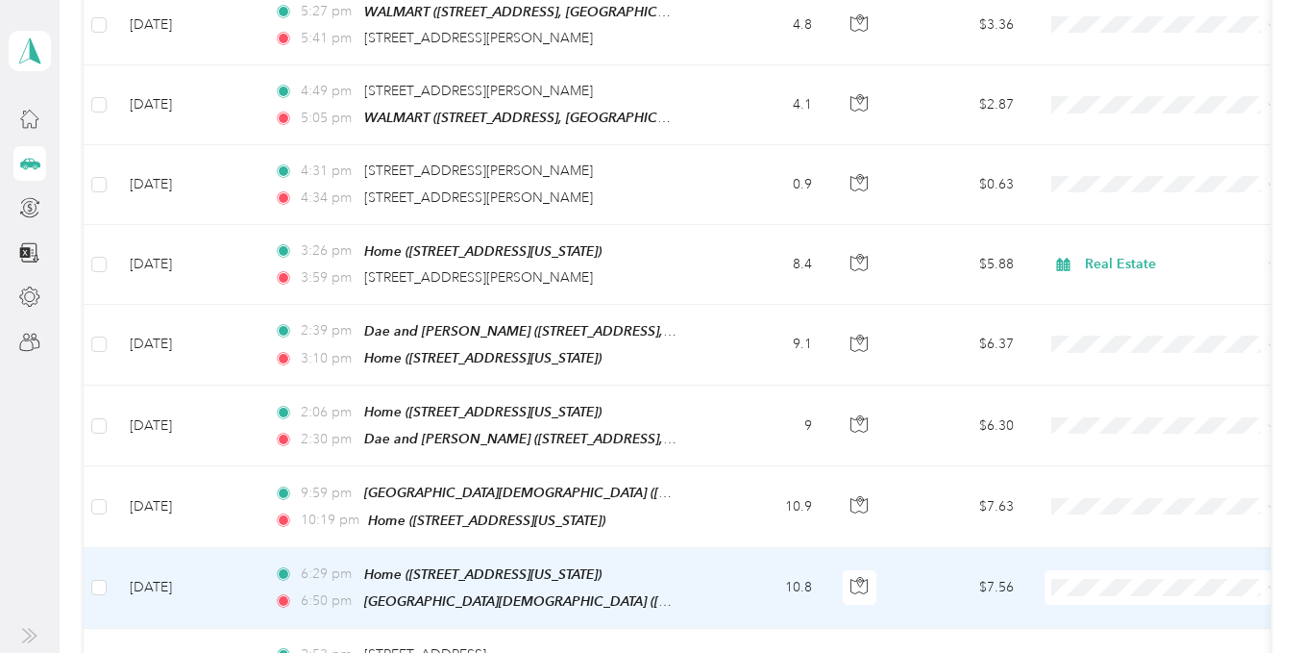
click at [1092, 570] on span at bounding box center [1164, 587] width 238 height 35
click at [1122, 238] on span "Personal" at bounding box center [1181, 244] width 178 height 20
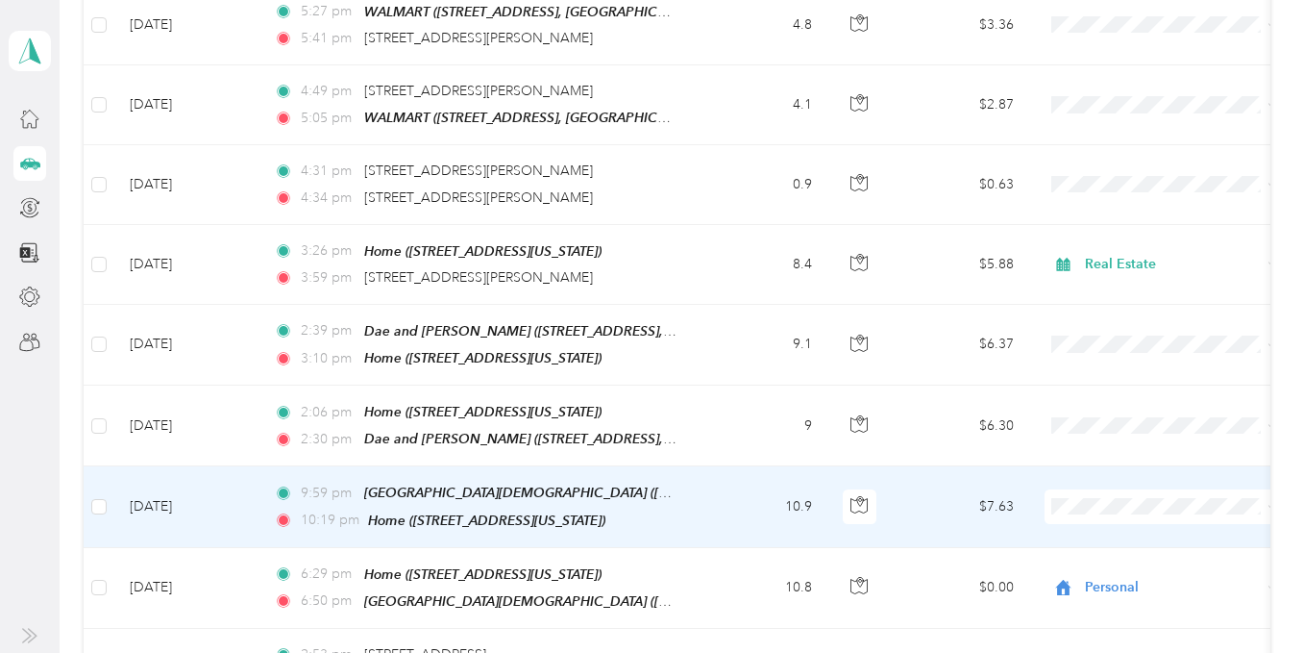
click at [1137, 162] on span "Personal" at bounding box center [1181, 164] width 178 height 20
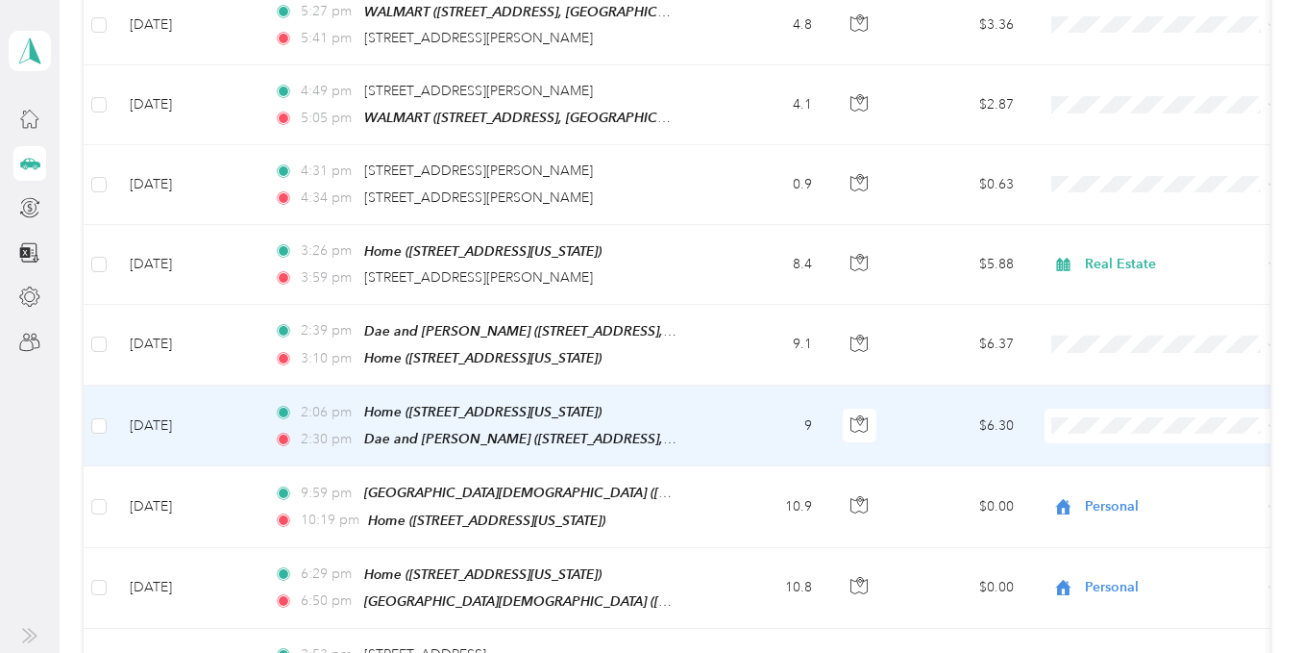
click at [1115, 388] on span "Personal" at bounding box center [1181, 393] width 178 height 20
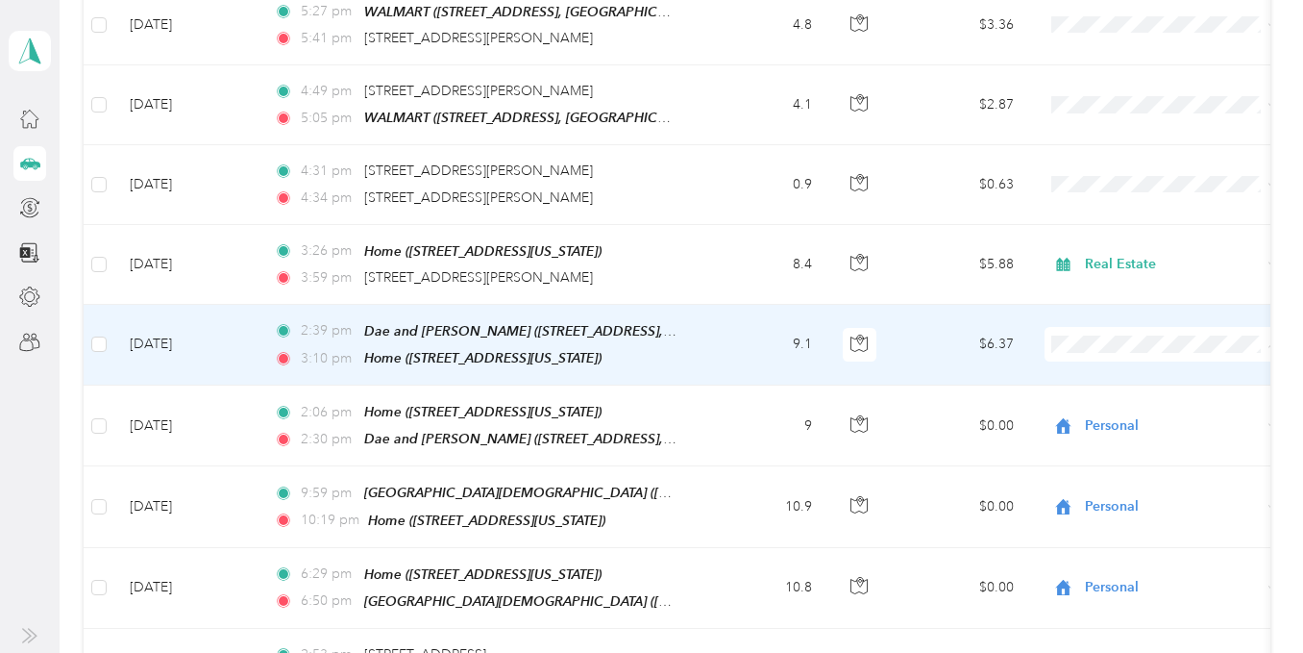
click at [1123, 313] on span "Personal" at bounding box center [1181, 314] width 178 height 20
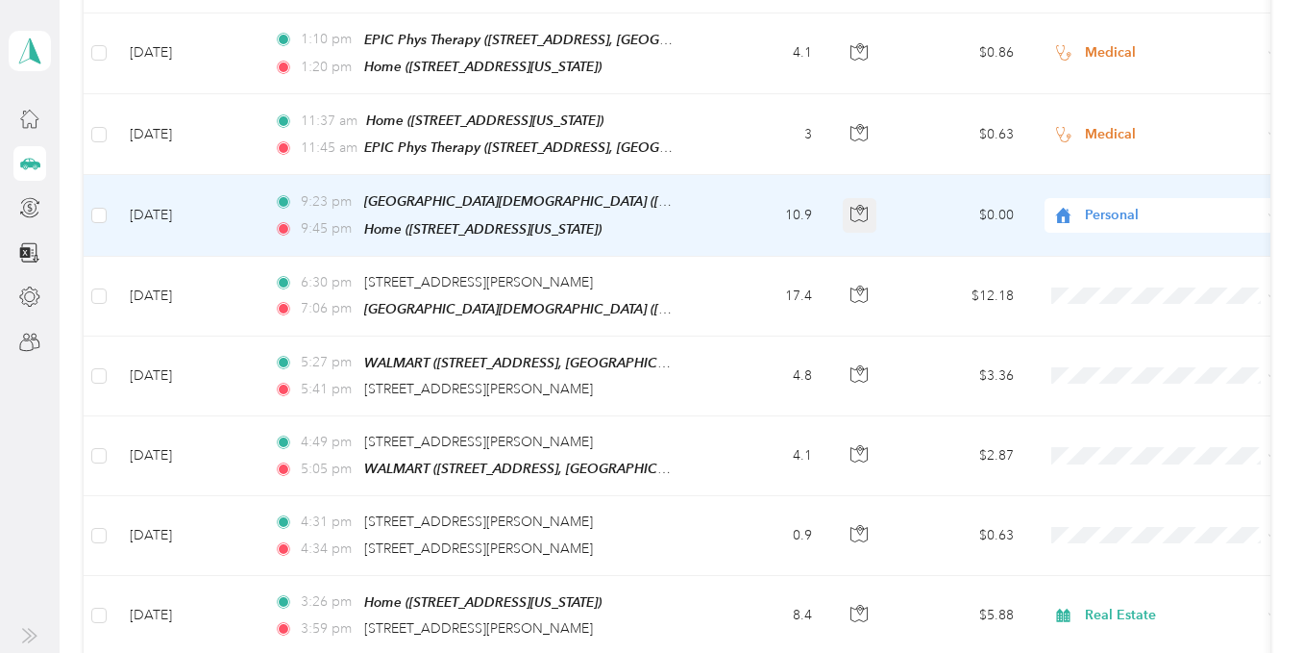
scroll to position [4398, 0]
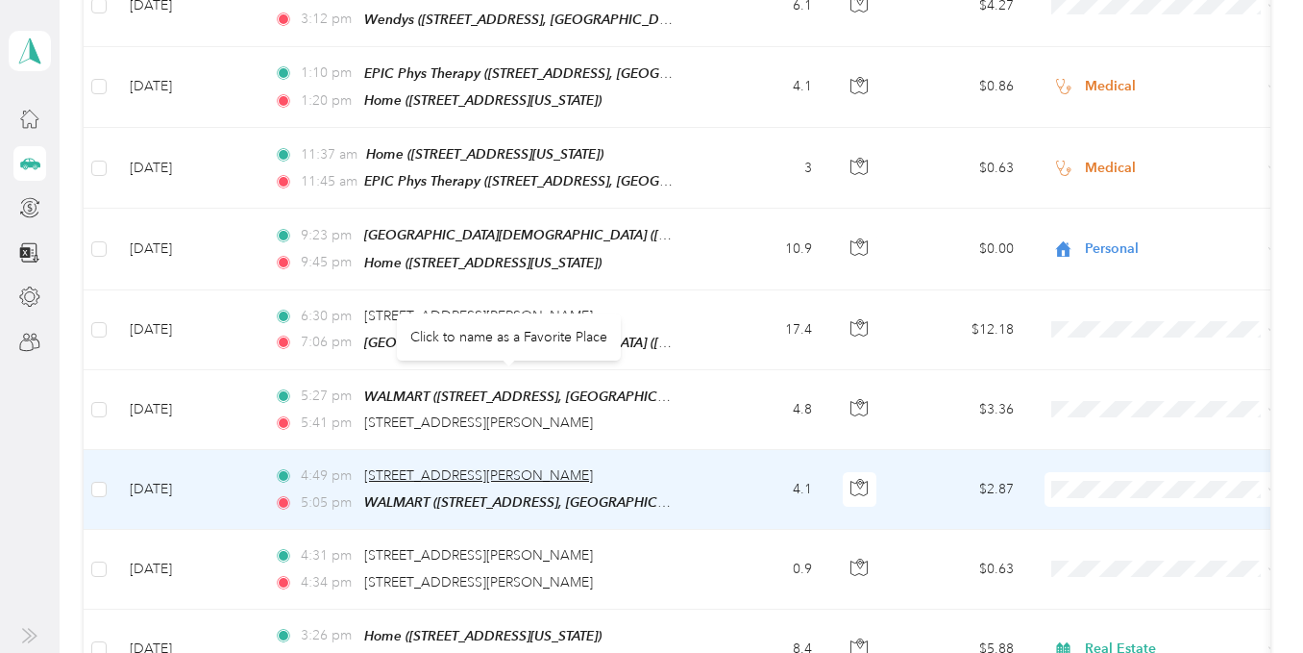
click at [593, 467] on span "[STREET_ADDRESS][PERSON_NAME]" at bounding box center [478, 475] width 229 height 16
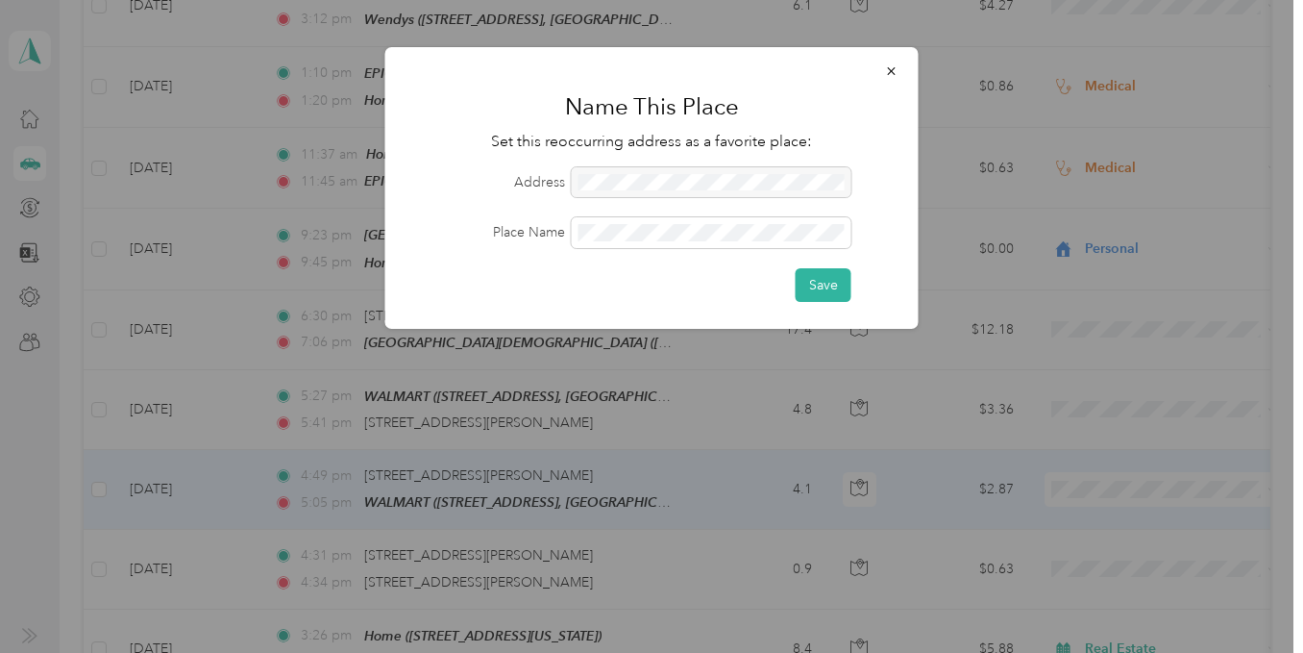
click at [604, 179] on div at bounding box center [712, 182] width 280 height 31
click at [603, 175] on div at bounding box center [712, 182] width 280 height 31
click at [600, 184] on div at bounding box center [712, 182] width 280 height 31
click at [828, 287] on button "Save" at bounding box center [824, 285] width 56 height 34
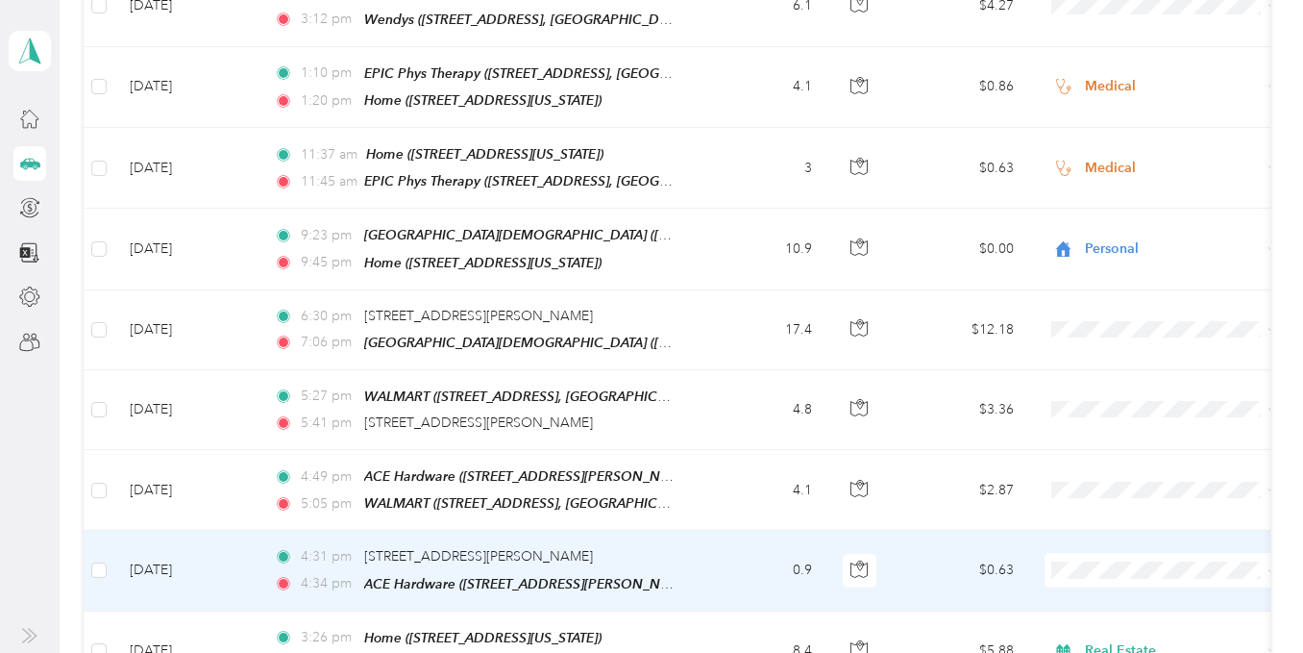
click at [1130, 257] on span "Real Estate" at bounding box center [1181, 267] width 178 height 20
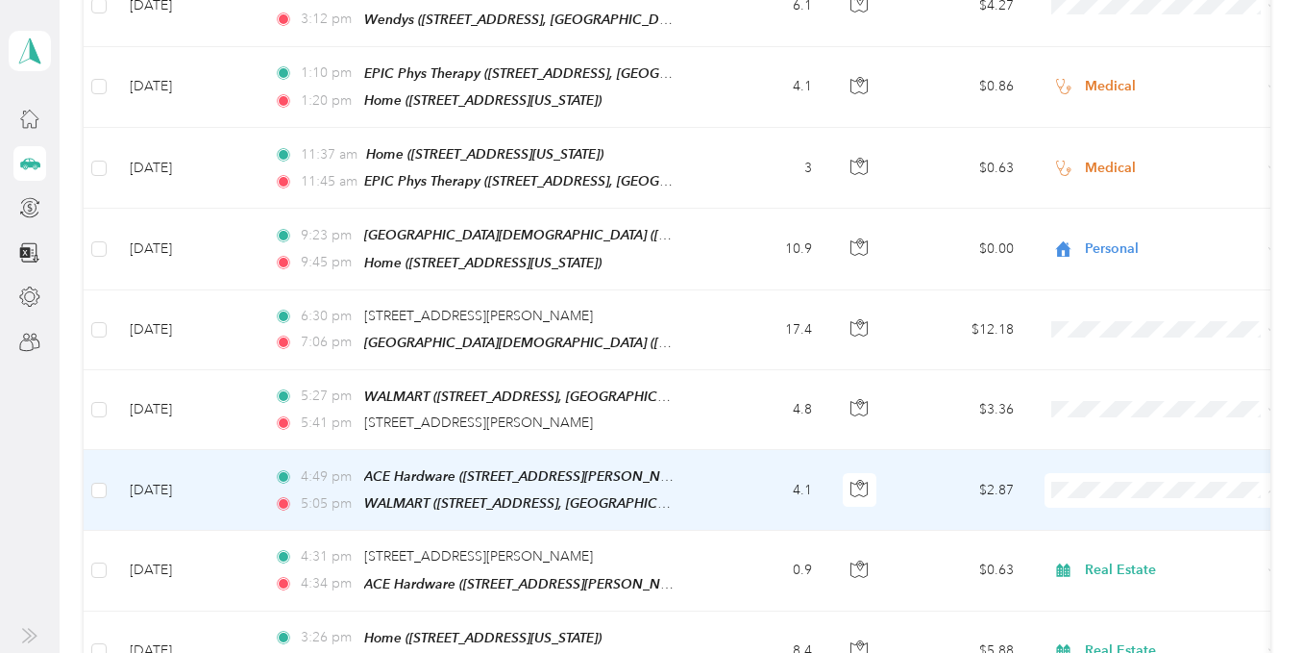
click at [1132, 189] on li "Real Estate" at bounding box center [1164, 188] width 238 height 34
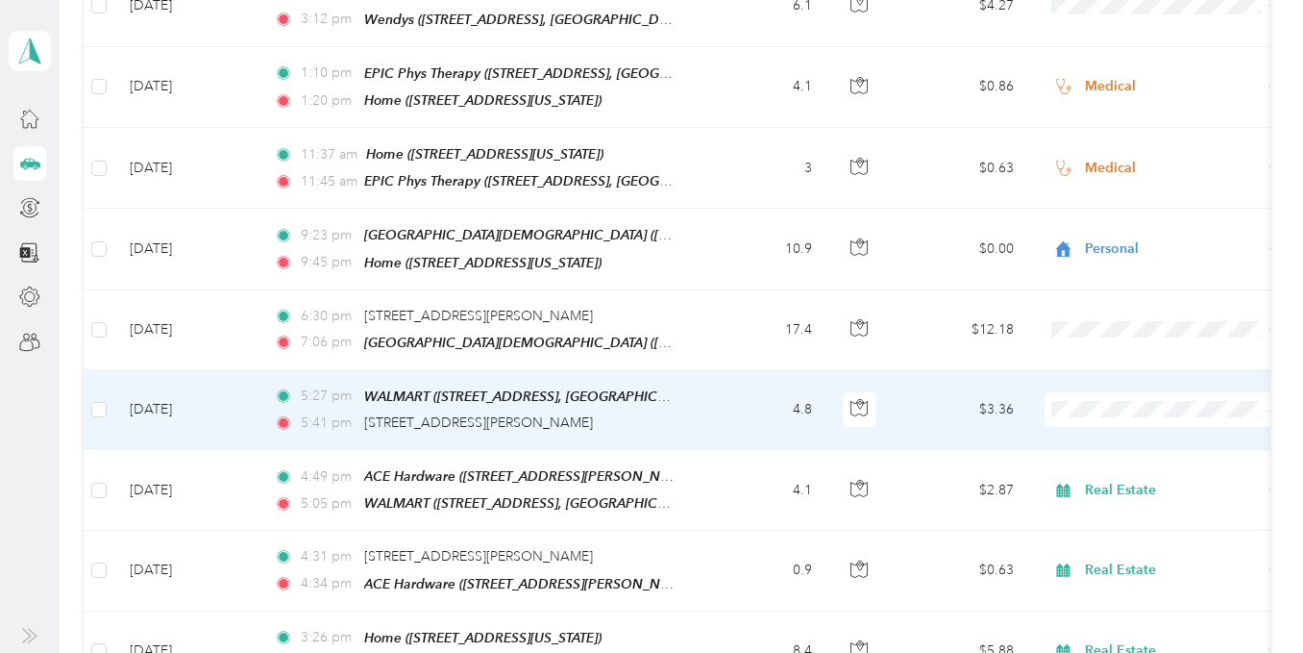
click at [1117, 410] on span "Real Estate" at bounding box center [1181, 416] width 178 height 20
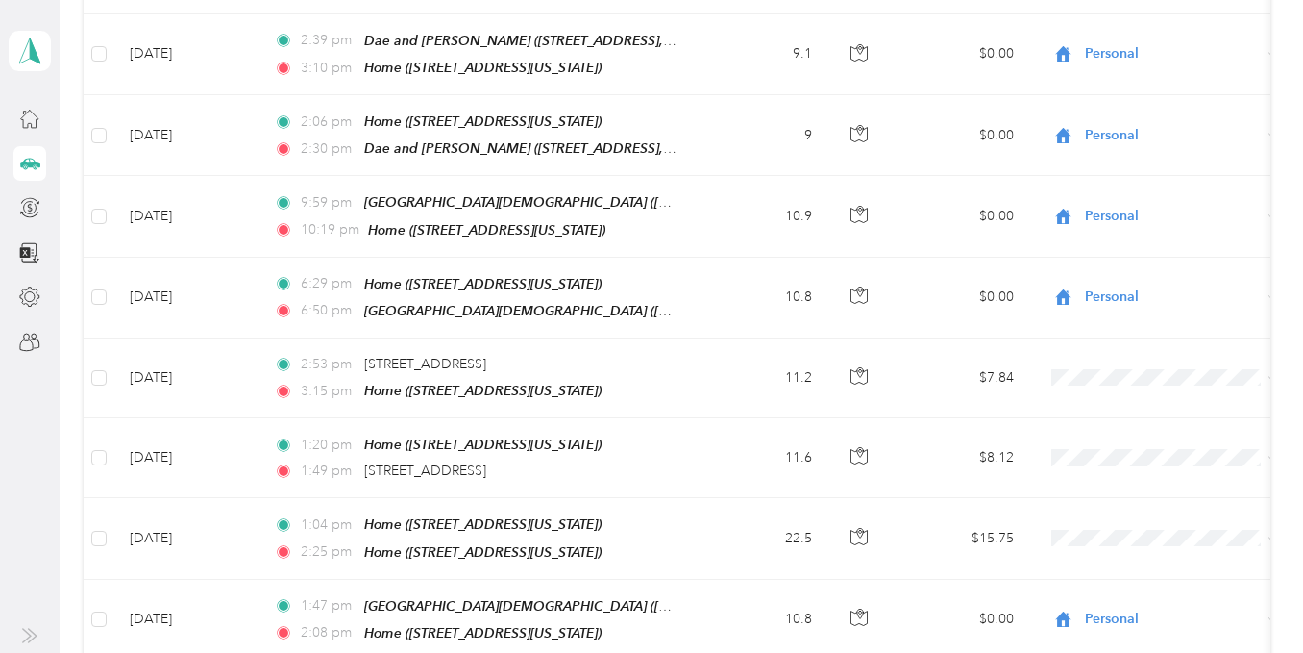
scroll to position [5071, 0]
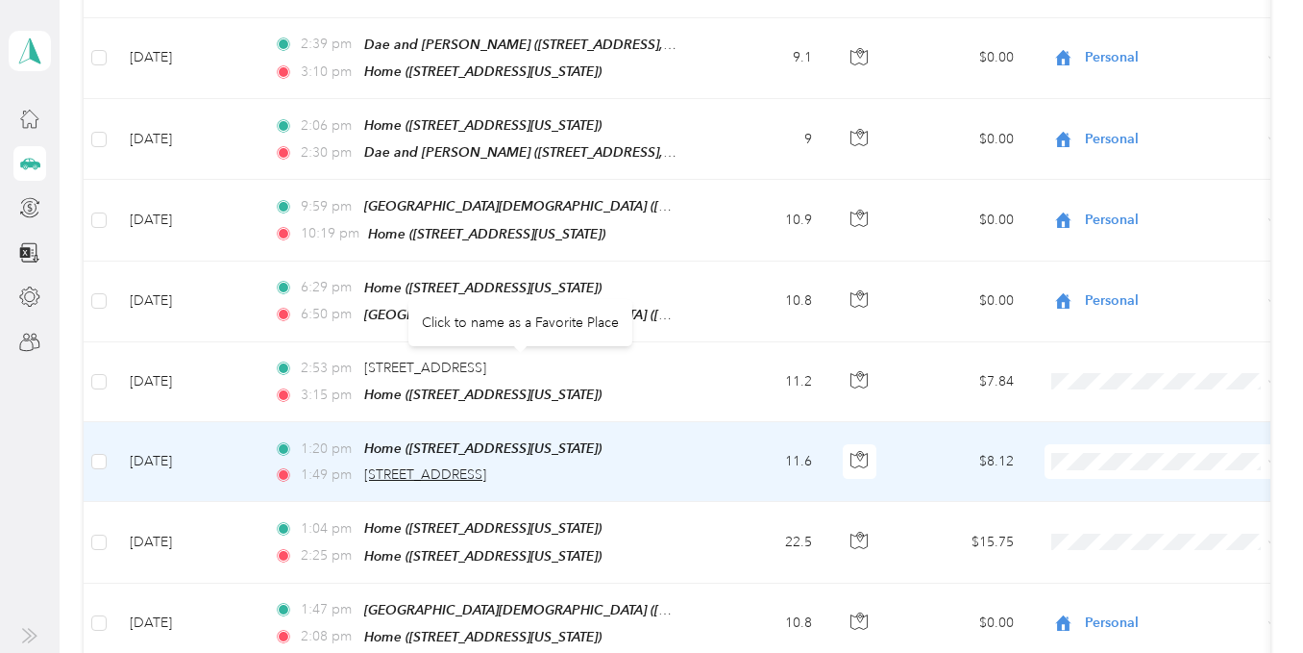
click at [486, 466] on span "[STREET_ADDRESS]" at bounding box center [425, 474] width 122 height 16
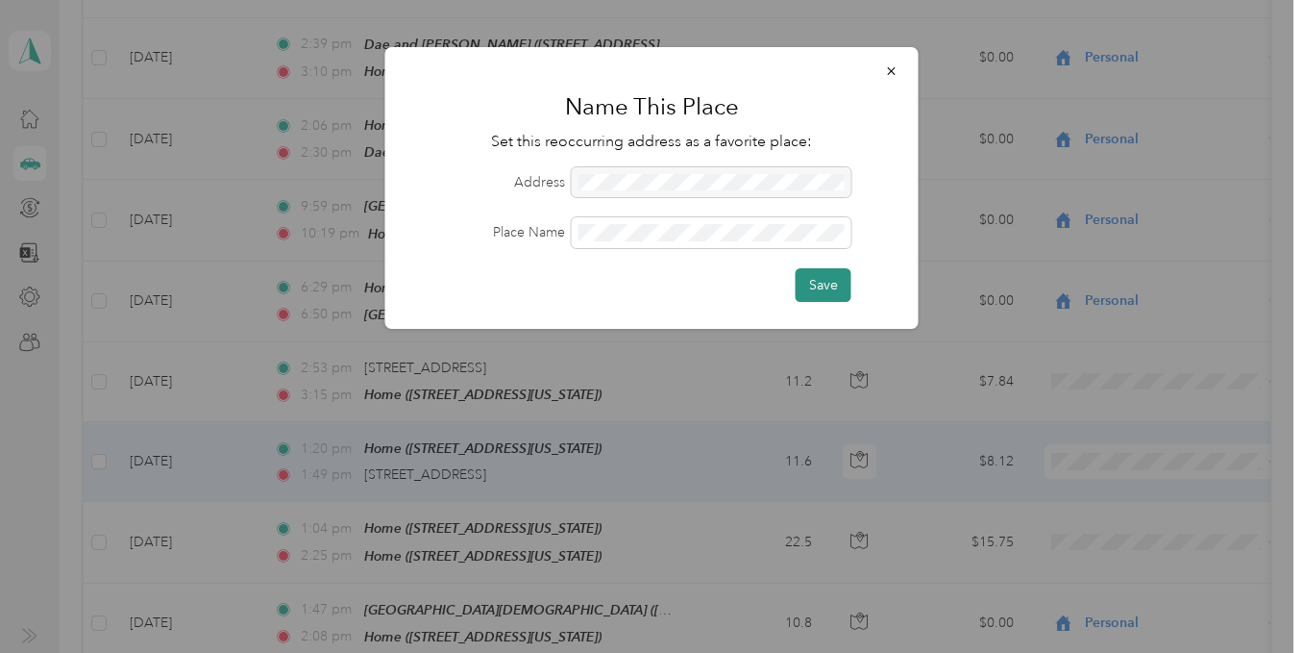
click at [827, 287] on button "Save" at bounding box center [824, 285] width 56 height 34
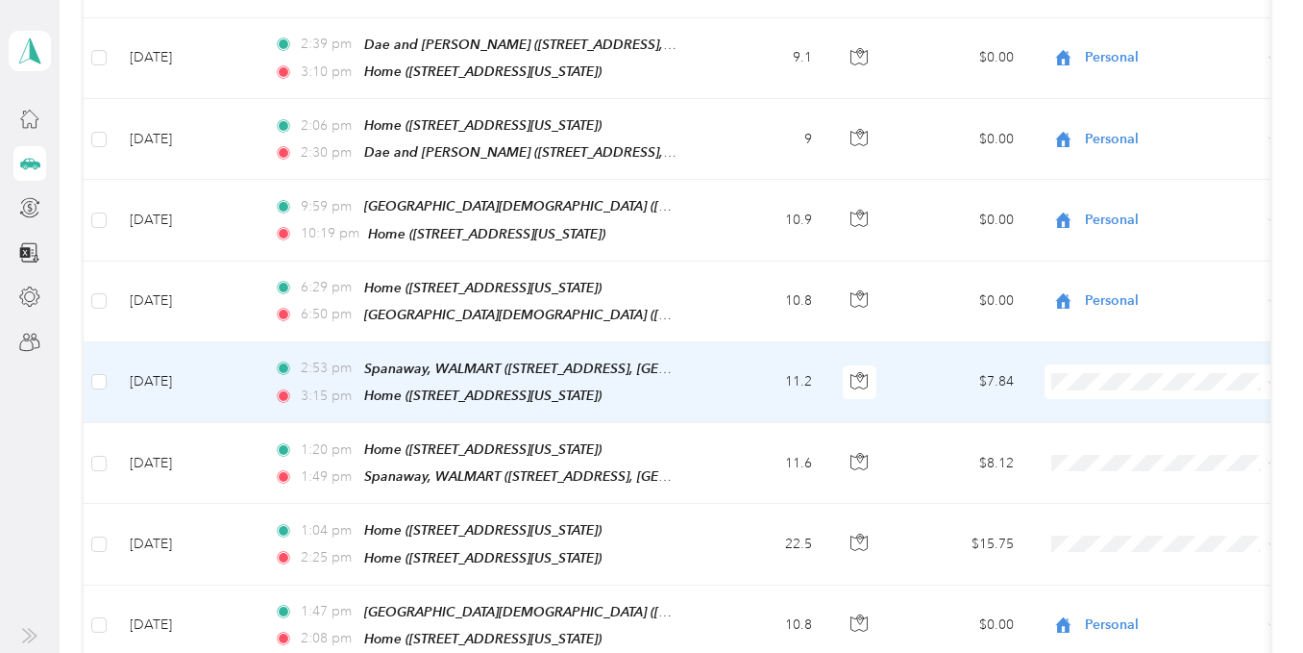
click at [1113, 340] on span "Personal" at bounding box center [1181, 340] width 178 height 20
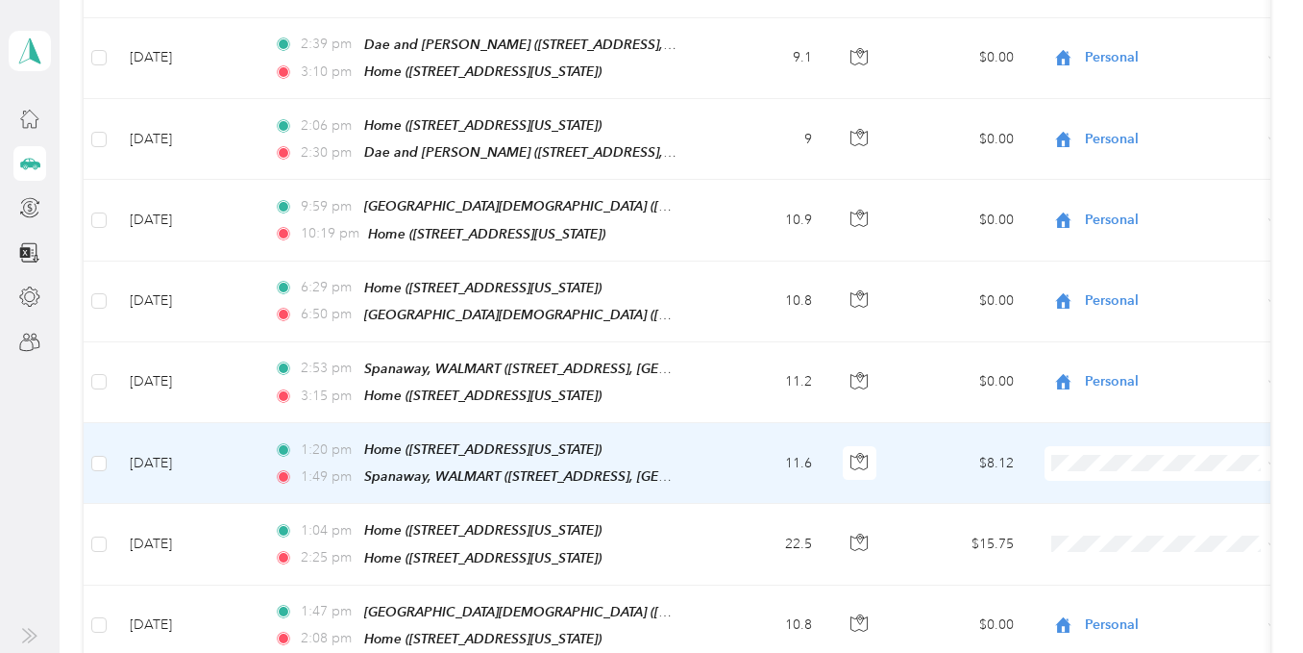
click at [1132, 422] on span "Personal" at bounding box center [1181, 416] width 178 height 20
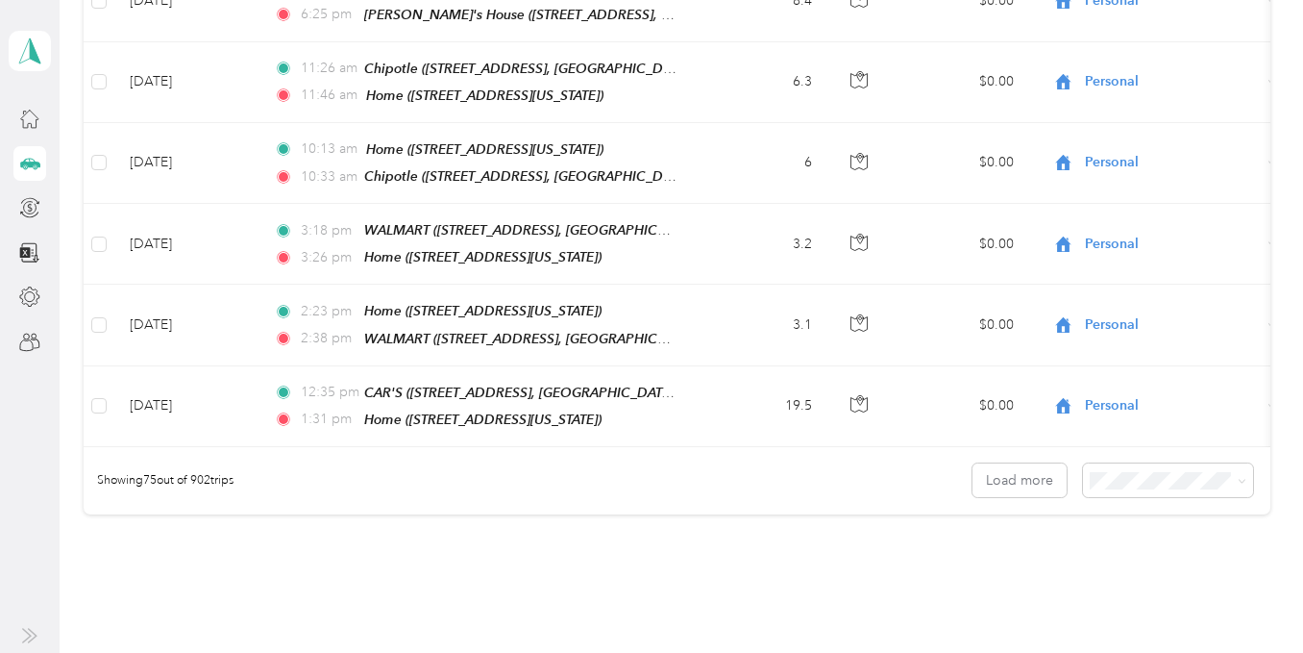
scroll to position [5948, 0]
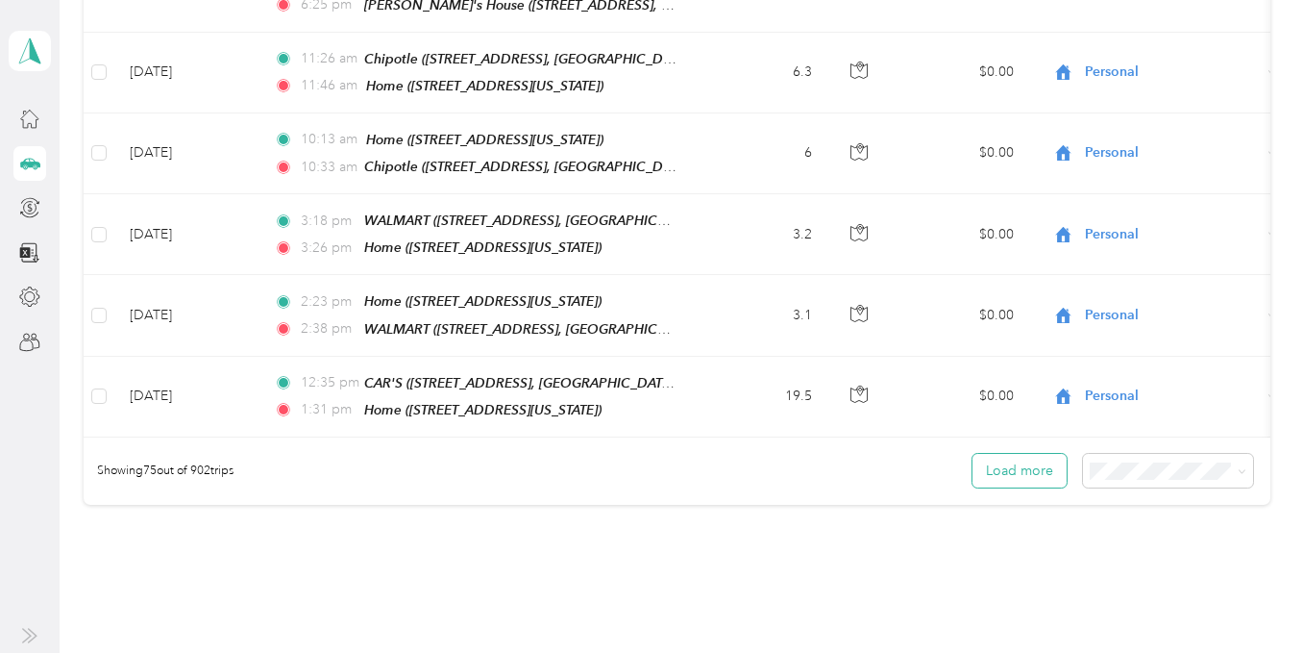
click at [1032, 454] on button "Load more" at bounding box center [1020, 471] width 94 height 34
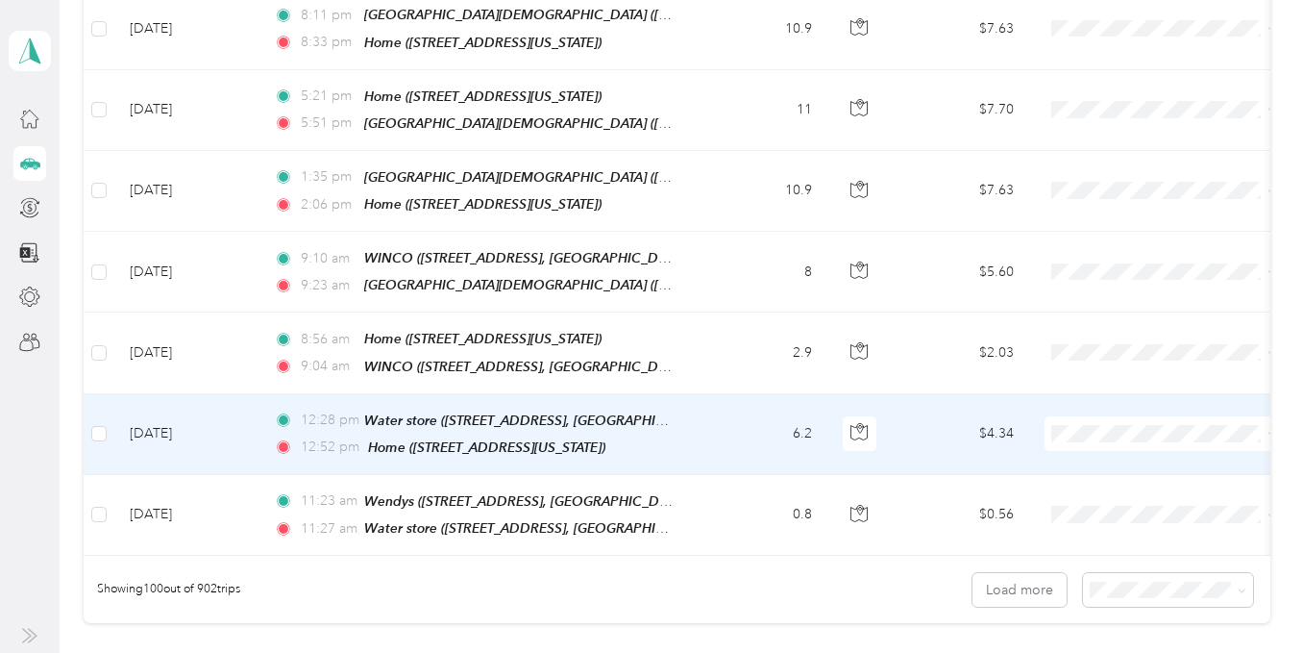
scroll to position [7636, 0]
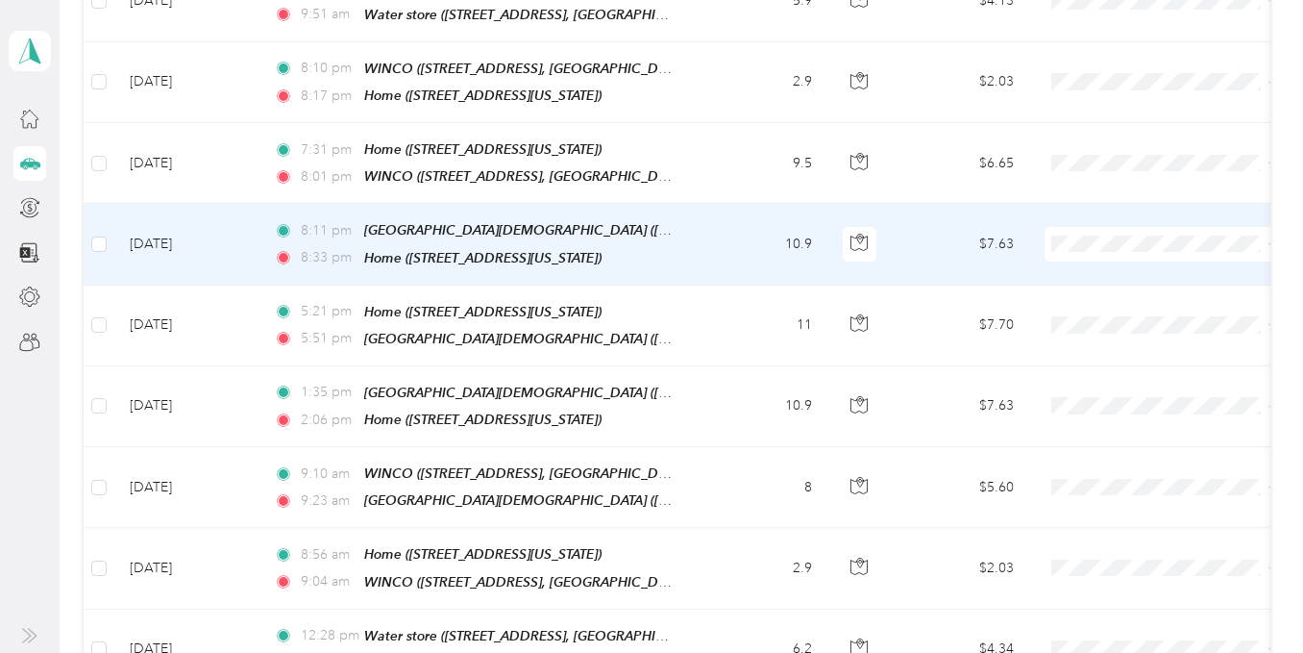
click at [1119, 139] on span "Personal" at bounding box center [1181, 138] width 178 height 20
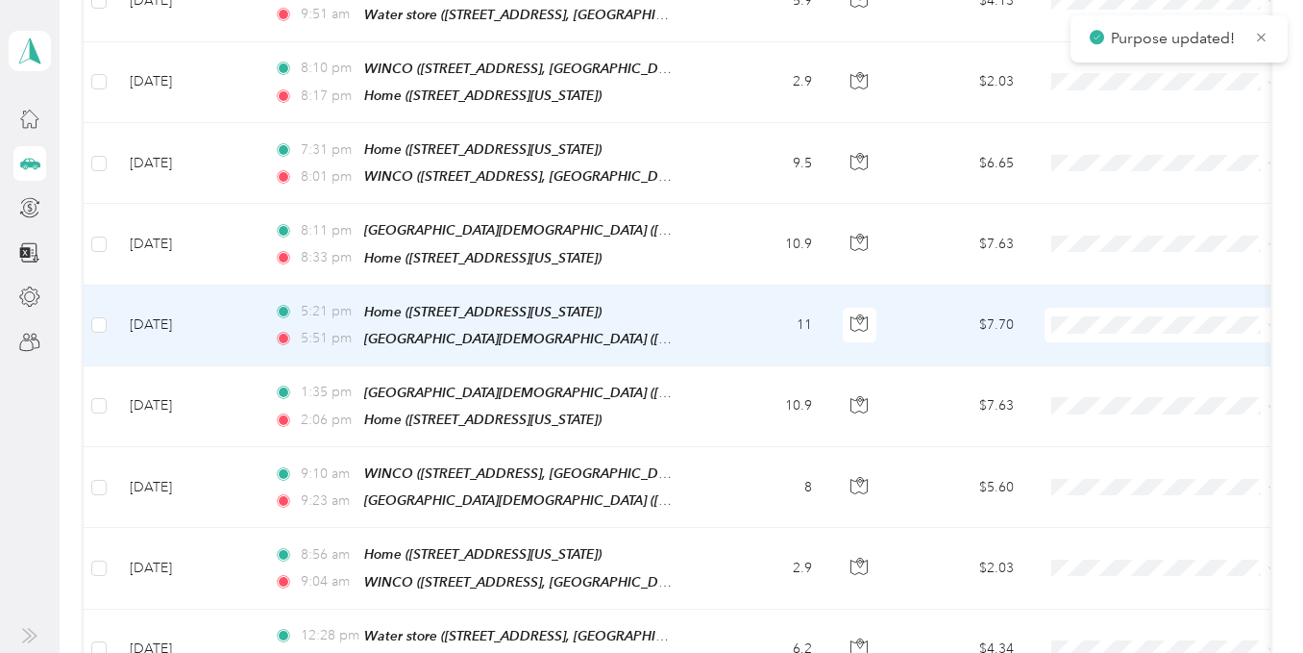
click at [1119, 229] on li "Personal" at bounding box center [1164, 227] width 238 height 34
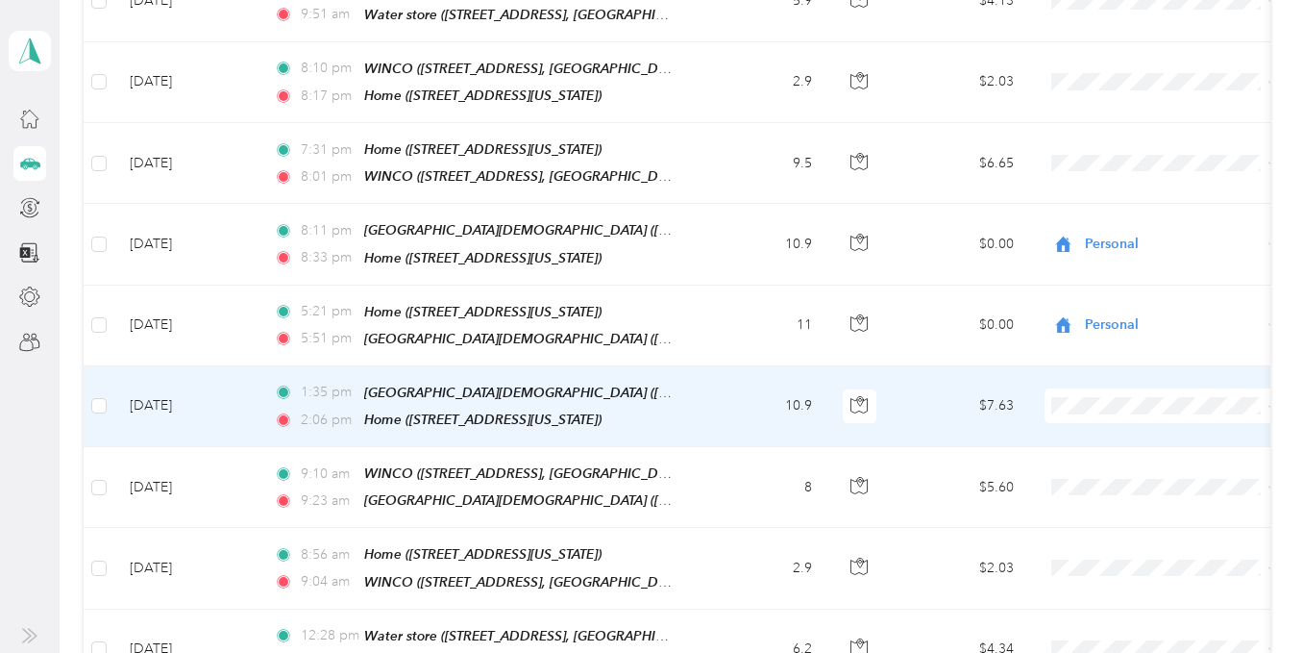
click at [1120, 309] on li "Personal" at bounding box center [1164, 298] width 238 height 34
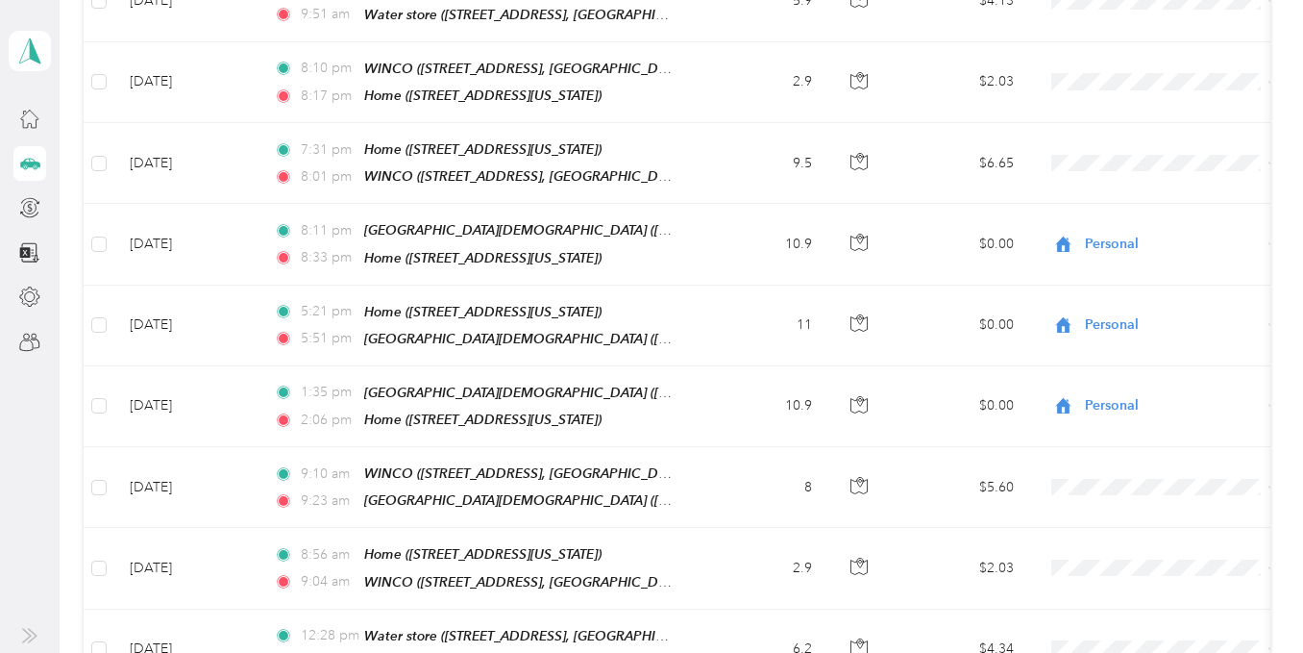
click at [1113, 311] on span "Personal" at bounding box center [1181, 315] width 178 height 20
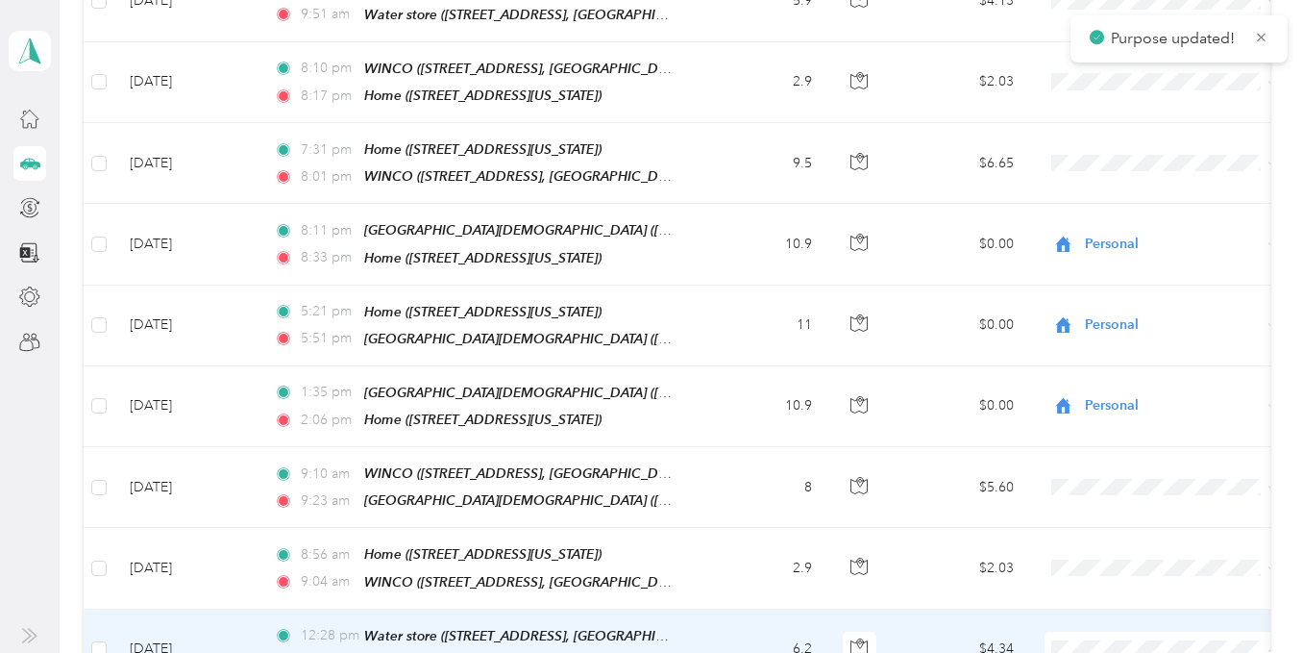
click at [1126, 231] on span "Personal" at bounding box center [1181, 236] width 178 height 20
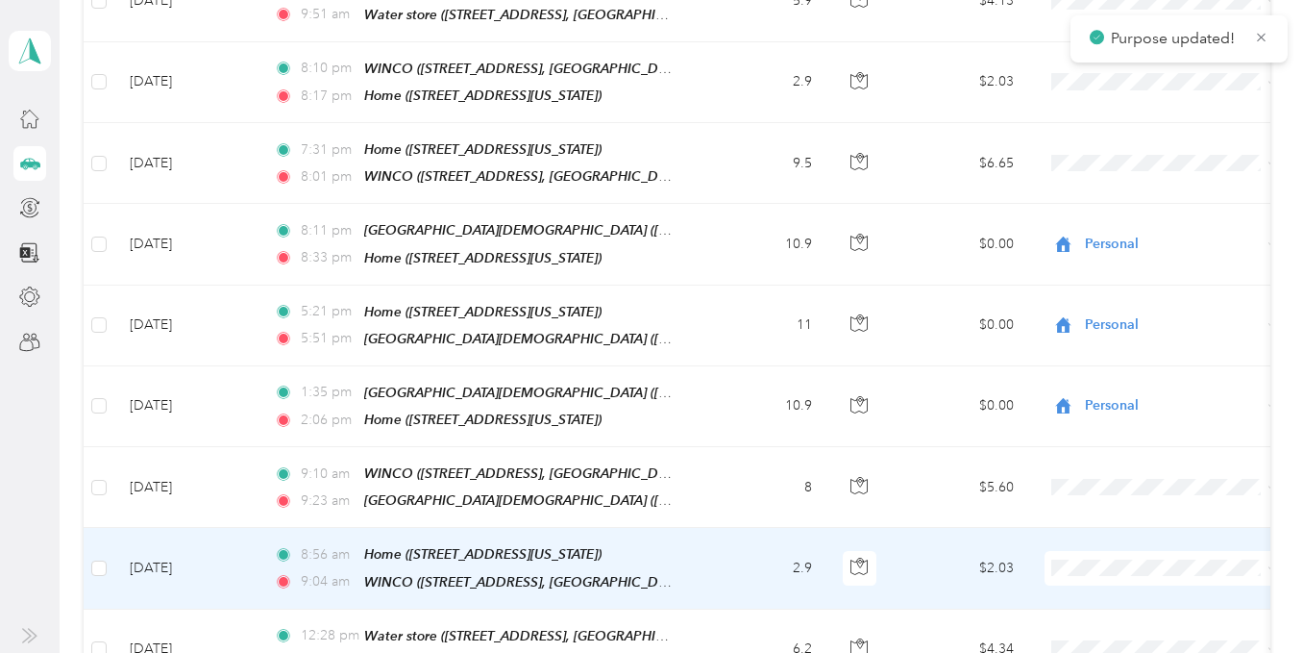
click at [1127, 155] on span "Personal" at bounding box center [1181, 155] width 178 height 20
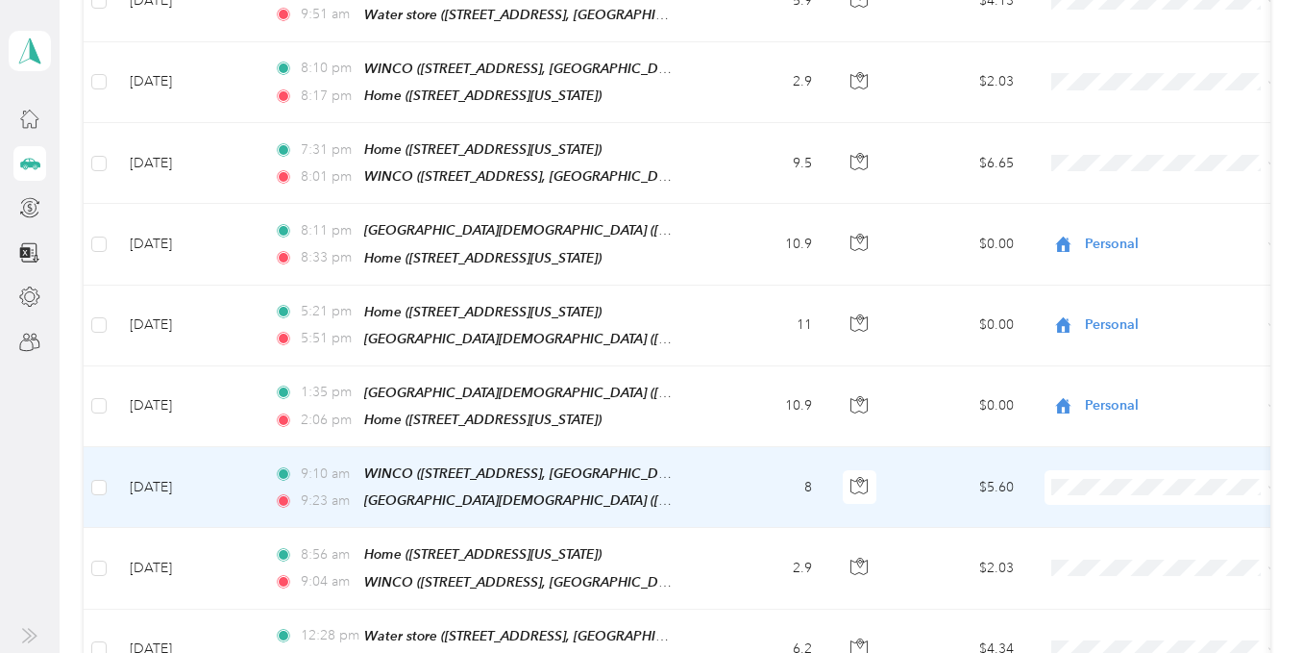
click at [1118, 380] on span "Personal" at bounding box center [1181, 380] width 178 height 20
click at [1103, 386] on li "Personal" at bounding box center [1164, 376] width 238 height 34
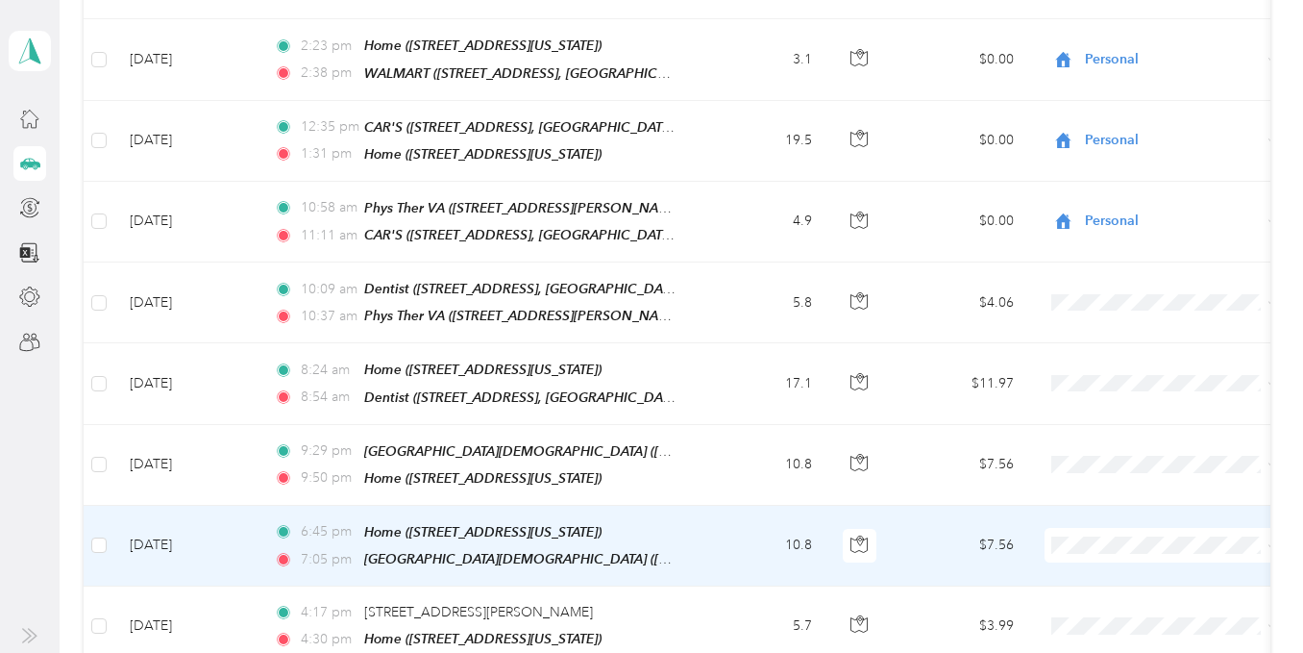
scroll to position [6195, 0]
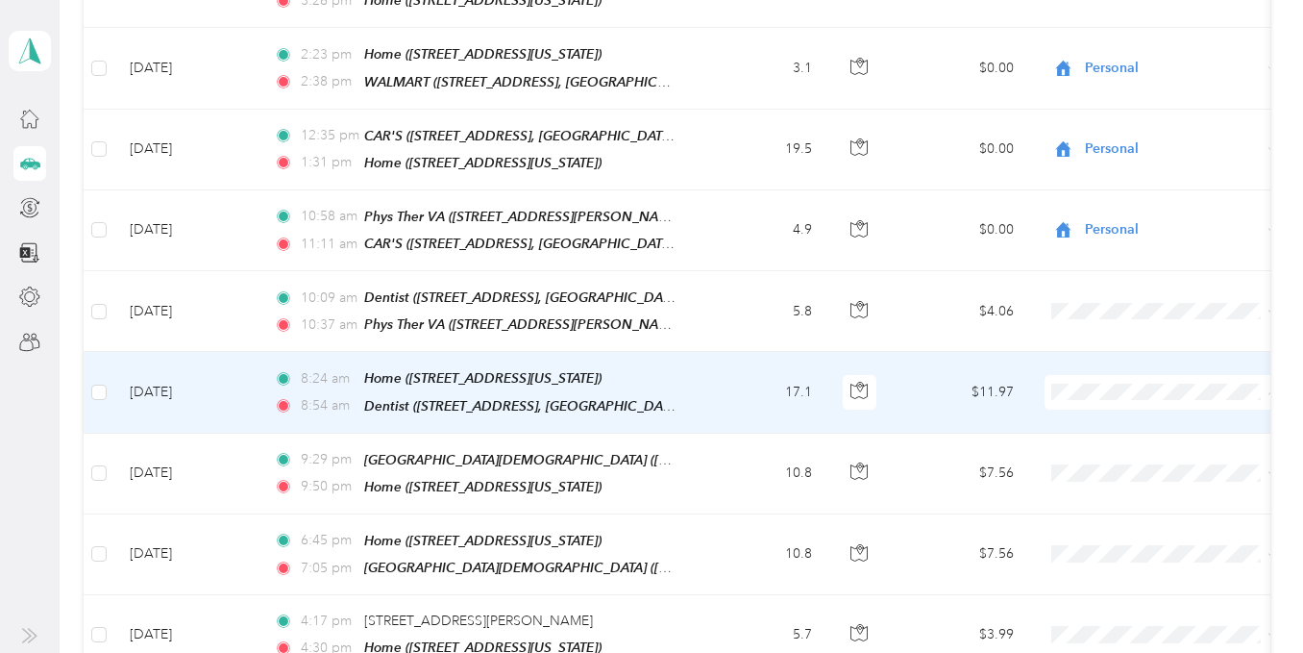
click at [1128, 485] on span "Medical" at bounding box center [1181, 493] width 178 height 20
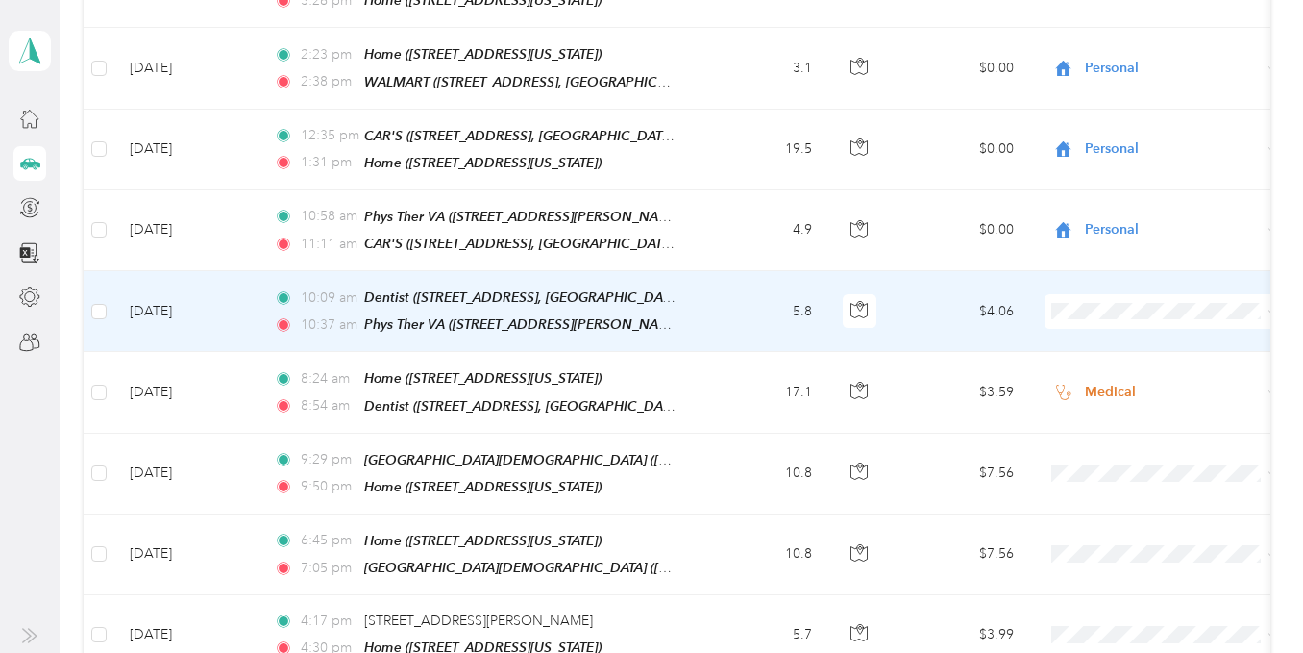
click at [1131, 410] on span "Medical" at bounding box center [1181, 411] width 178 height 20
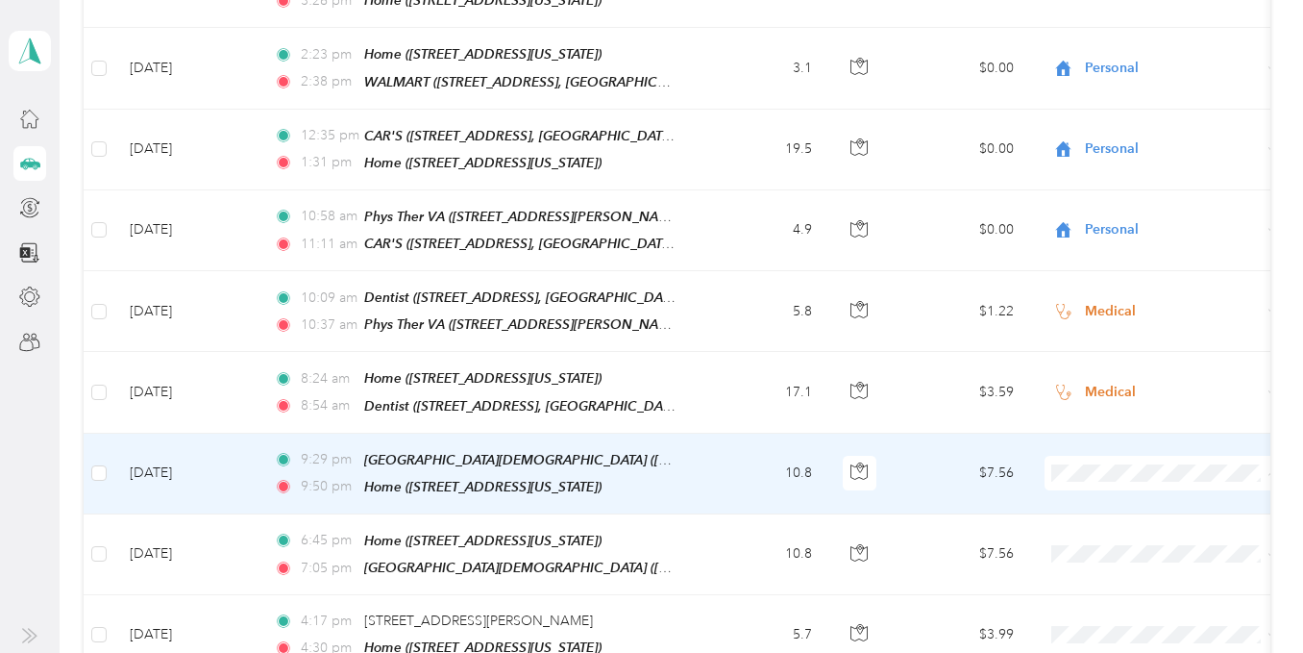
click at [1115, 405] on li "Personal" at bounding box center [1164, 404] width 238 height 34
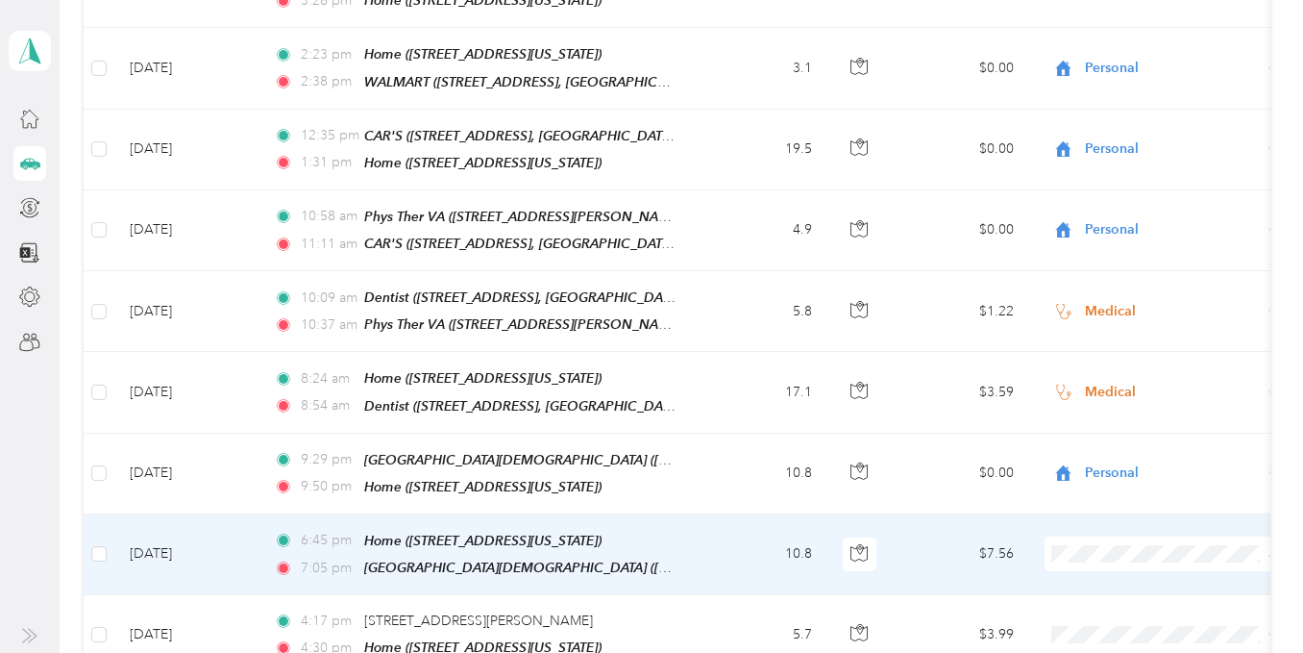
click at [1122, 175] on span "Personal" at bounding box center [1181, 175] width 178 height 20
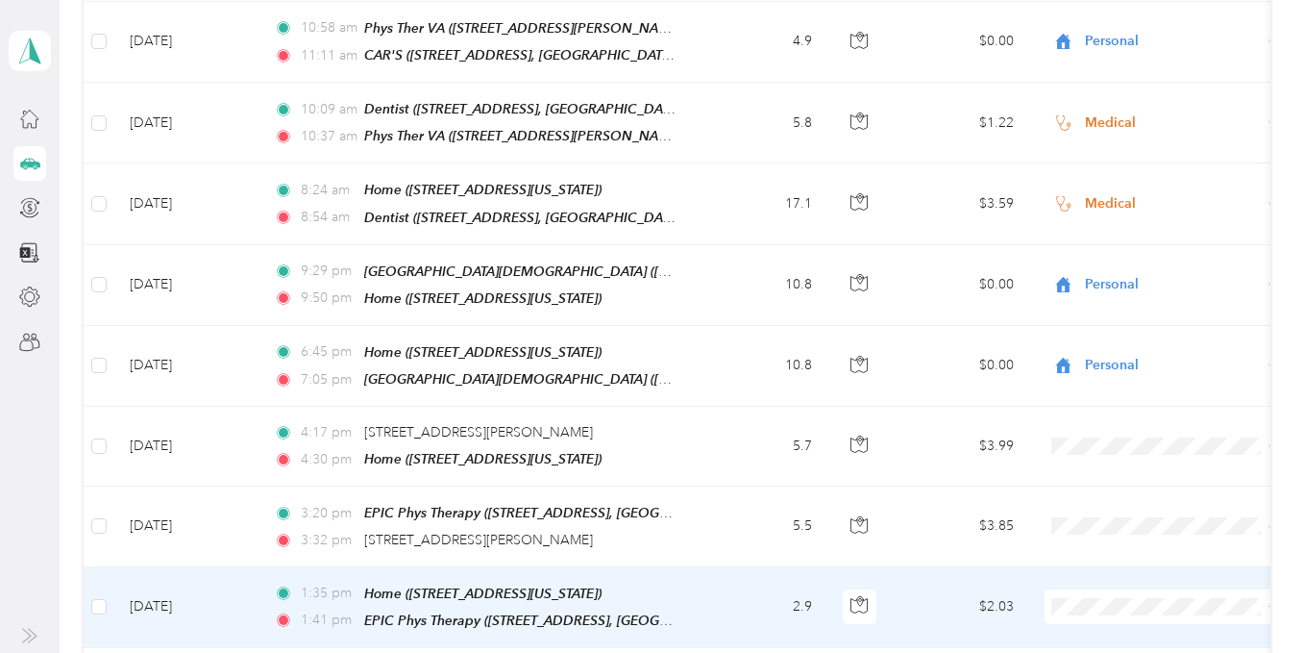
scroll to position [6387, 0]
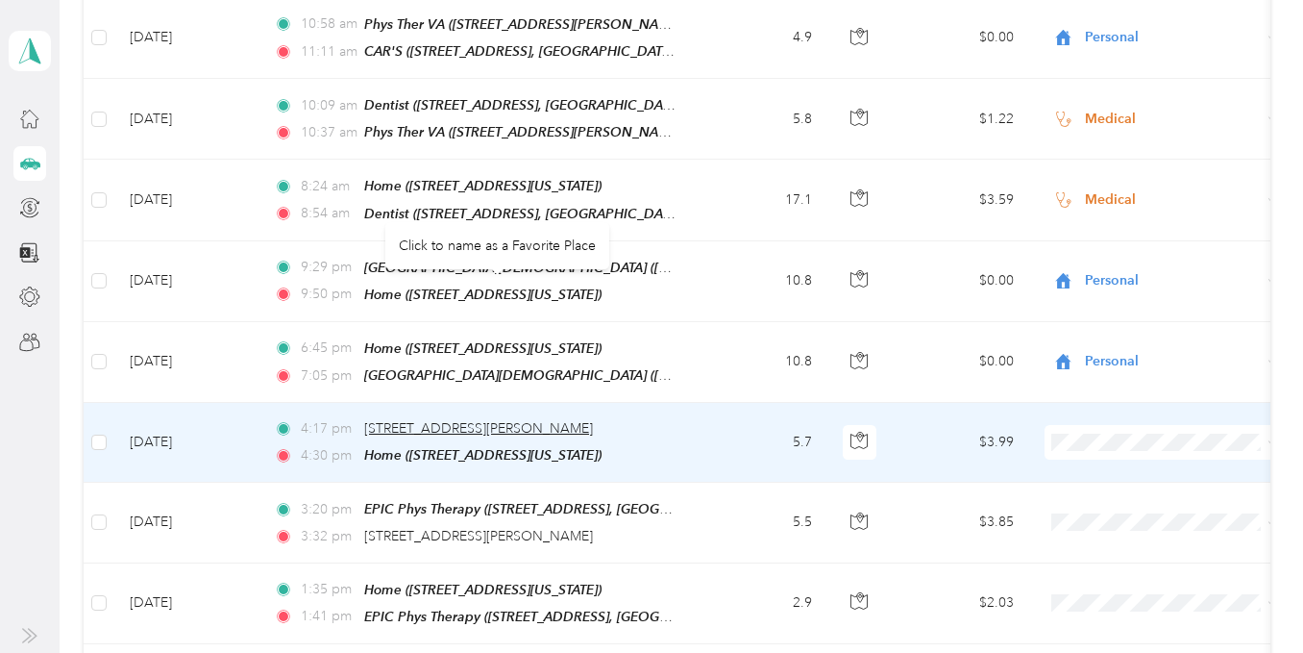
click at [473, 420] on span "[STREET_ADDRESS][PERSON_NAME]" at bounding box center [478, 428] width 229 height 16
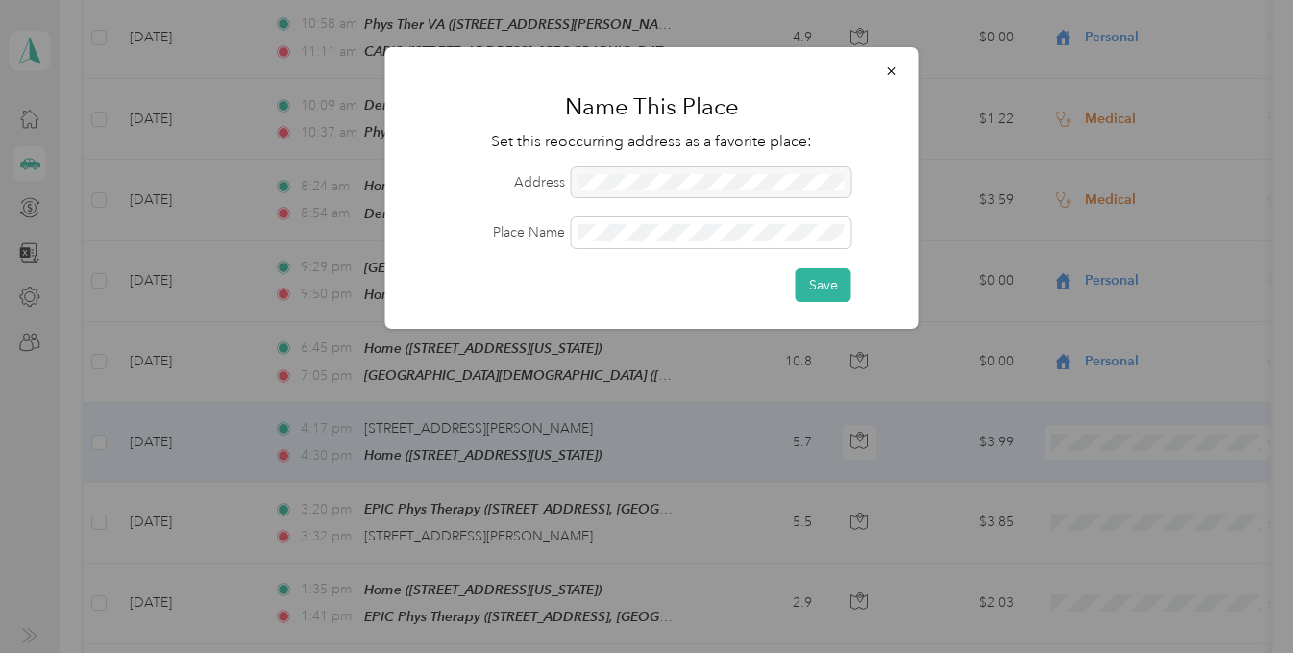
drag, startPoint x: 573, startPoint y: 179, endPoint x: 824, endPoint y: 181, distance: 250.9
click at [824, 186] on div at bounding box center [712, 182] width 280 height 31
drag, startPoint x: 808, startPoint y: 180, endPoint x: 746, endPoint y: 173, distance: 62.8
click at [746, 180] on div at bounding box center [712, 182] width 280 height 31
click at [670, 174] on div at bounding box center [712, 182] width 280 height 31
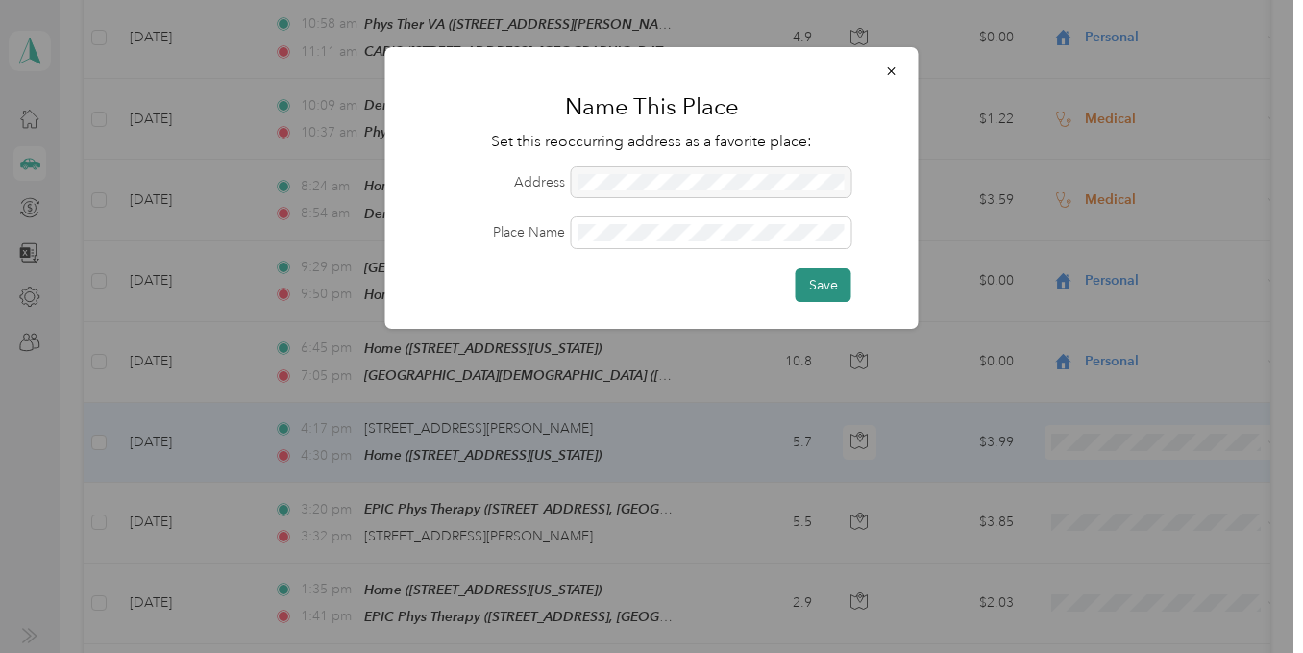
click at [816, 285] on button "Save" at bounding box center [824, 285] width 56 height 34
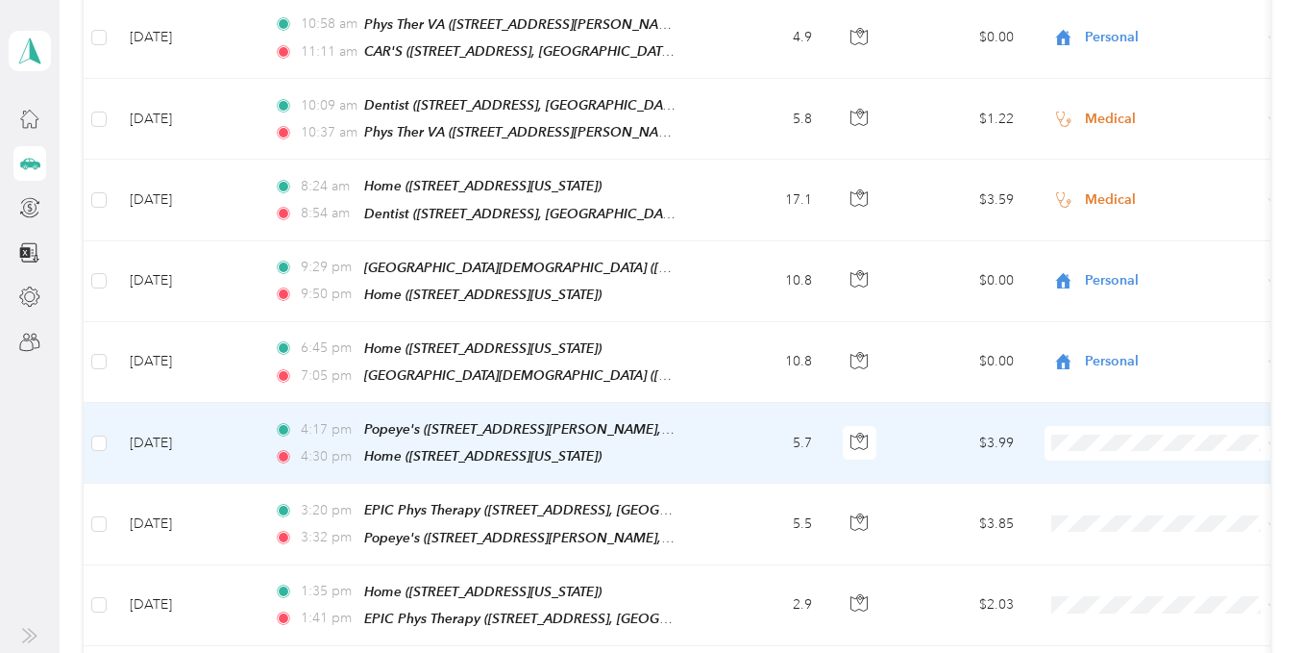
click at [1109, 364] on span "Personal" at bounding box center [1181, 367] width 178 height 20
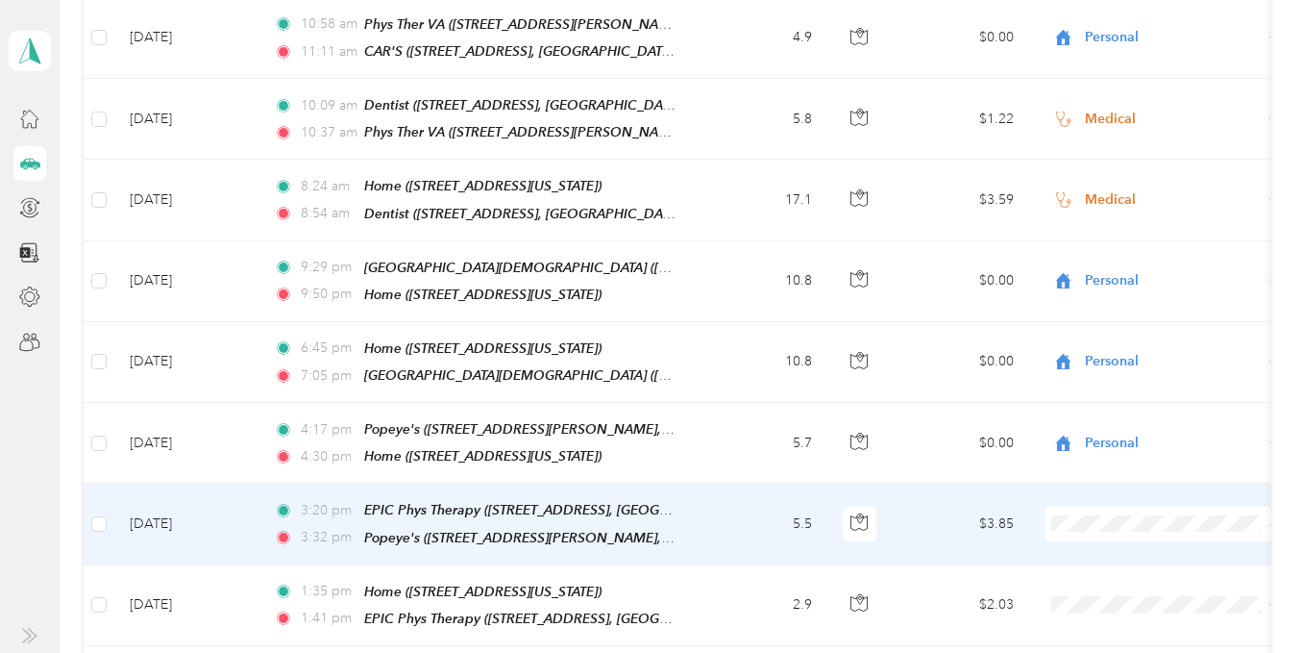
click at [1129, 142] on span "Personal" at bounding box center [1181, 142] width 178 height 20
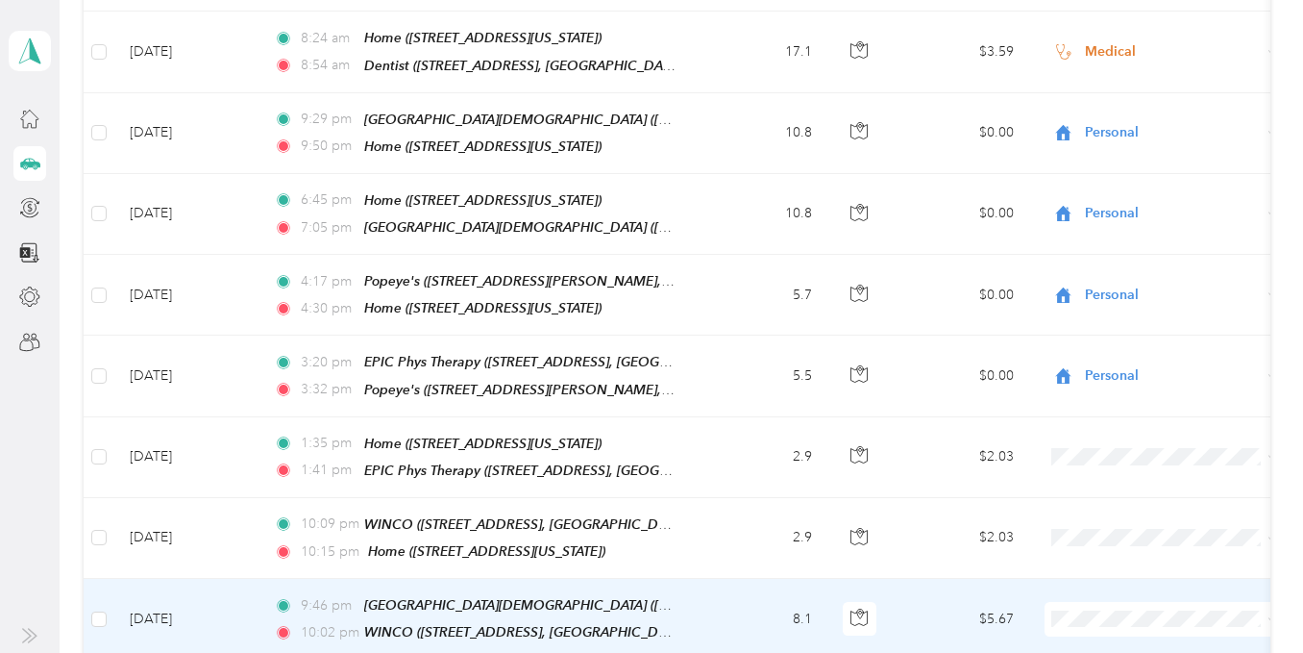
scroll to position [6579, 0]
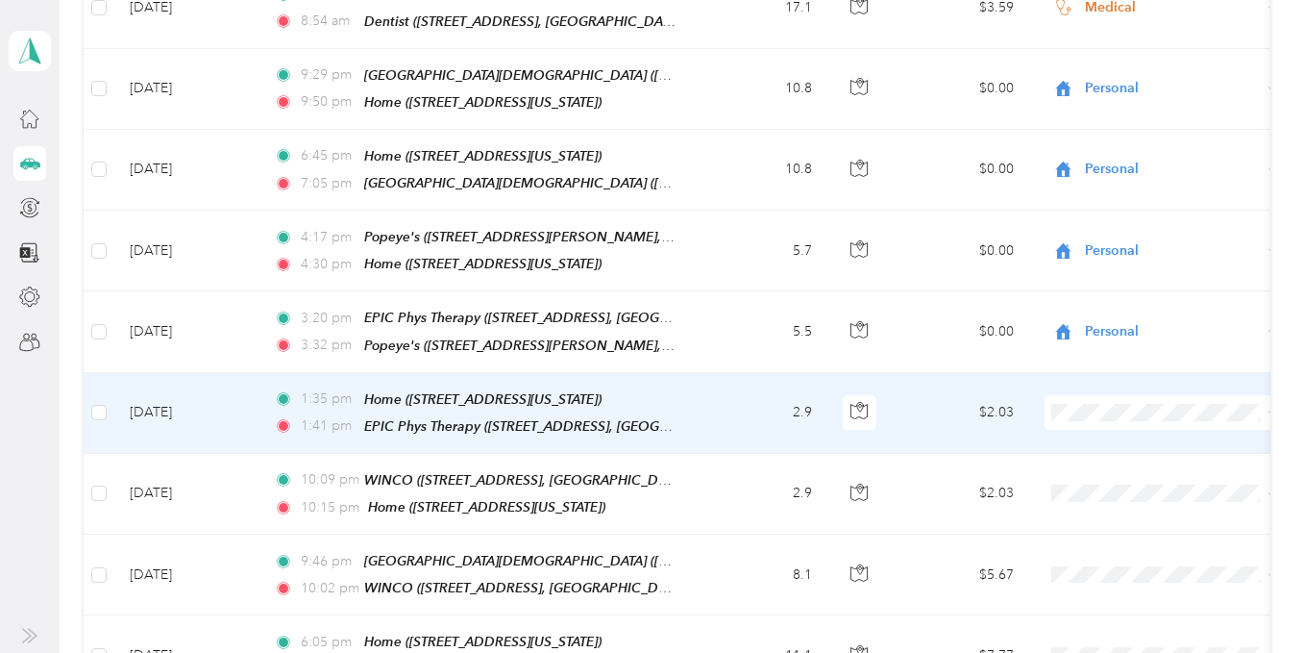
click at [1111, 504] on span "Medical" at bounding box center [1181, 504] width 178 height 20
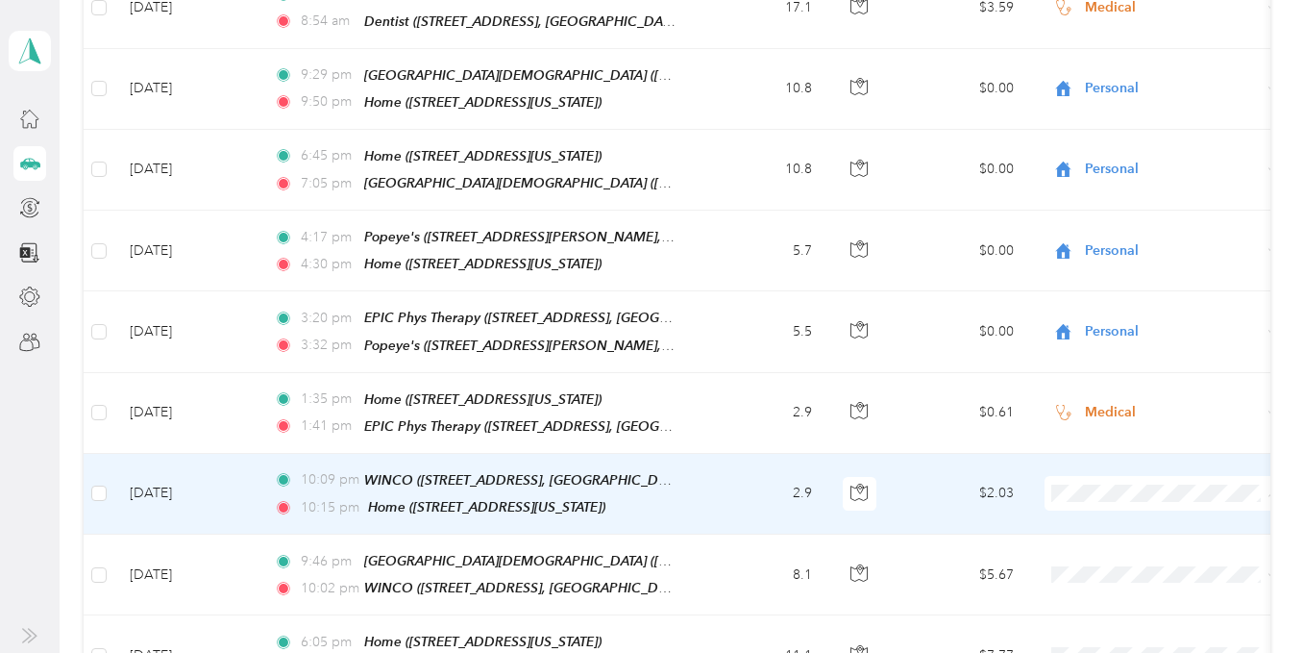
click at [1129, 413] on span "Personal" at bounding box center [1181, 415] width 178 height 20
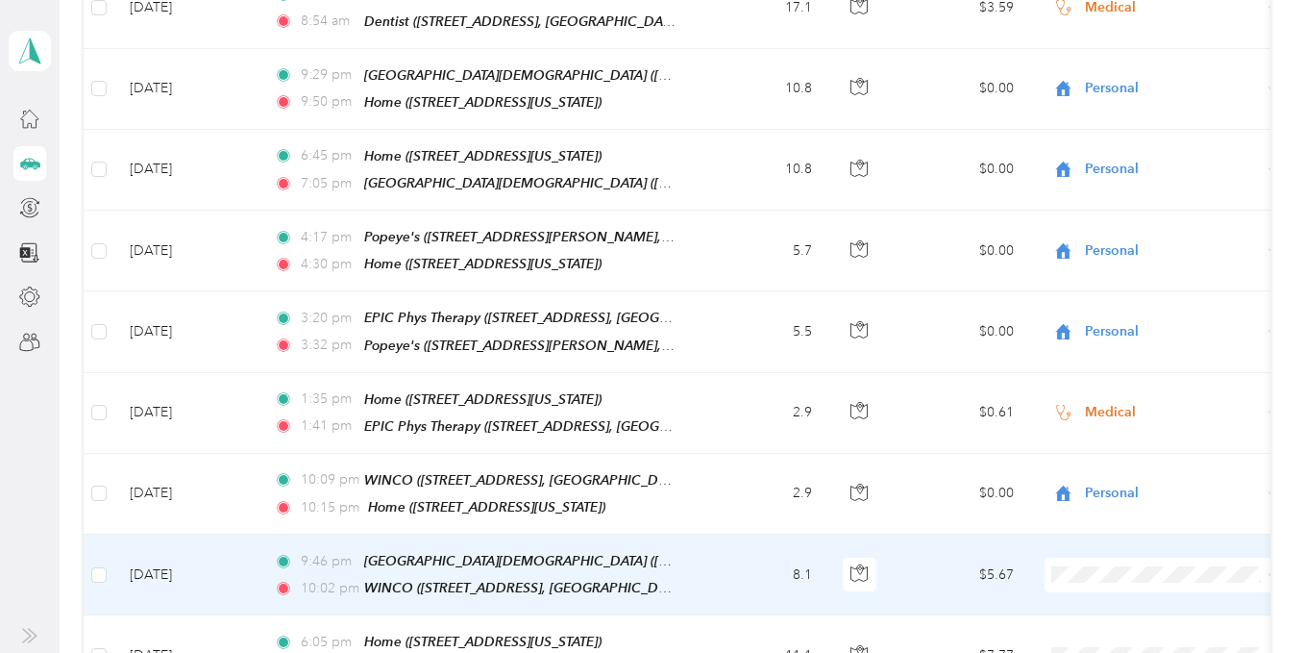
click at [1137, 183] on span "Personal" at bounding box center [1181, 177] width 178 height 20
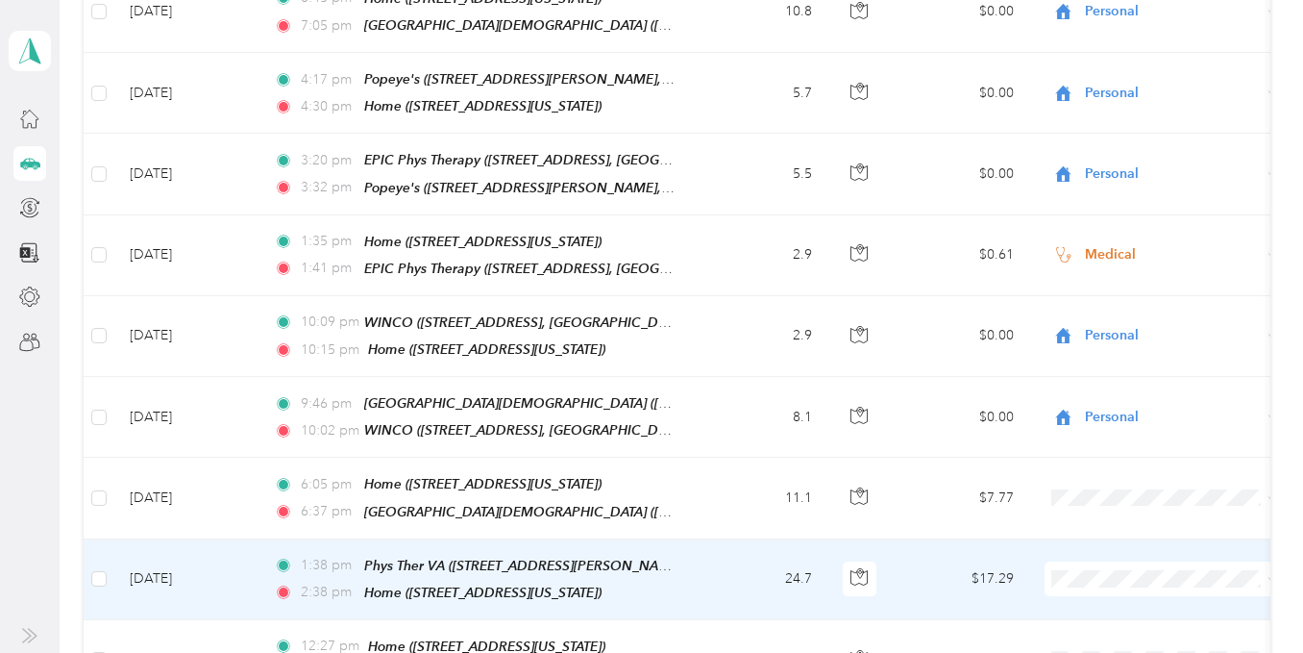
scroll to position [6771, 0]
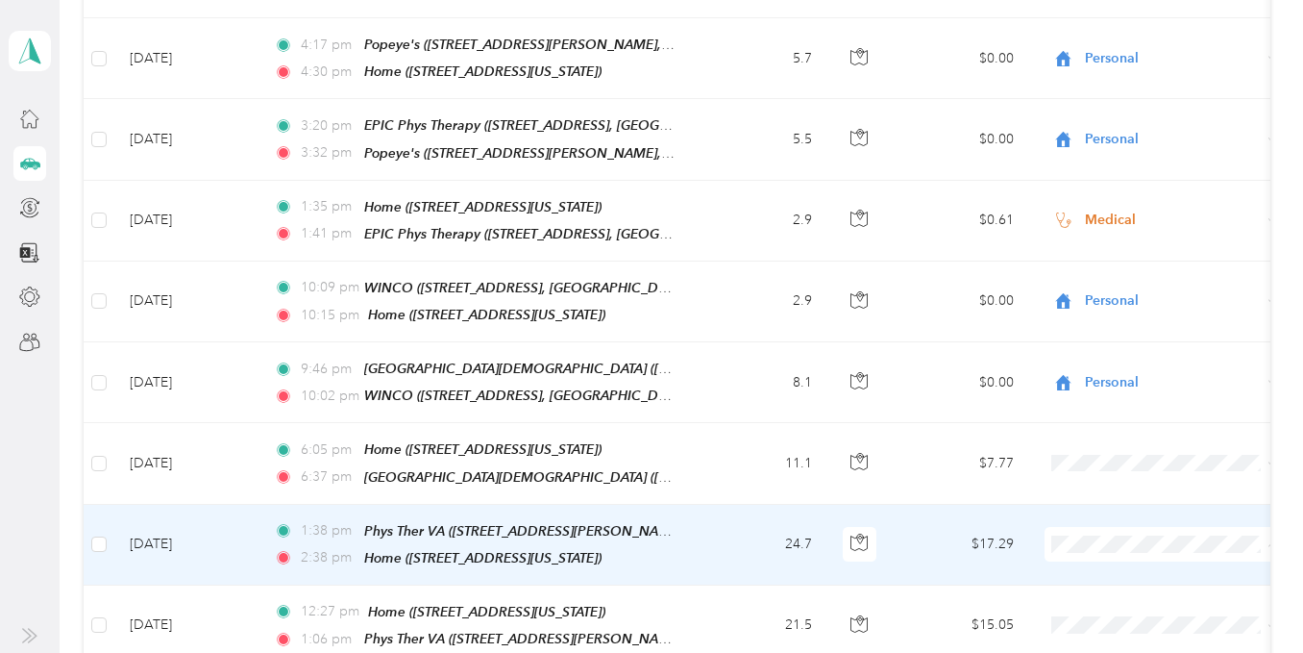
click at [1132, 323] on li "Medical" at bounding box center [1164, 321] width 238 height 34
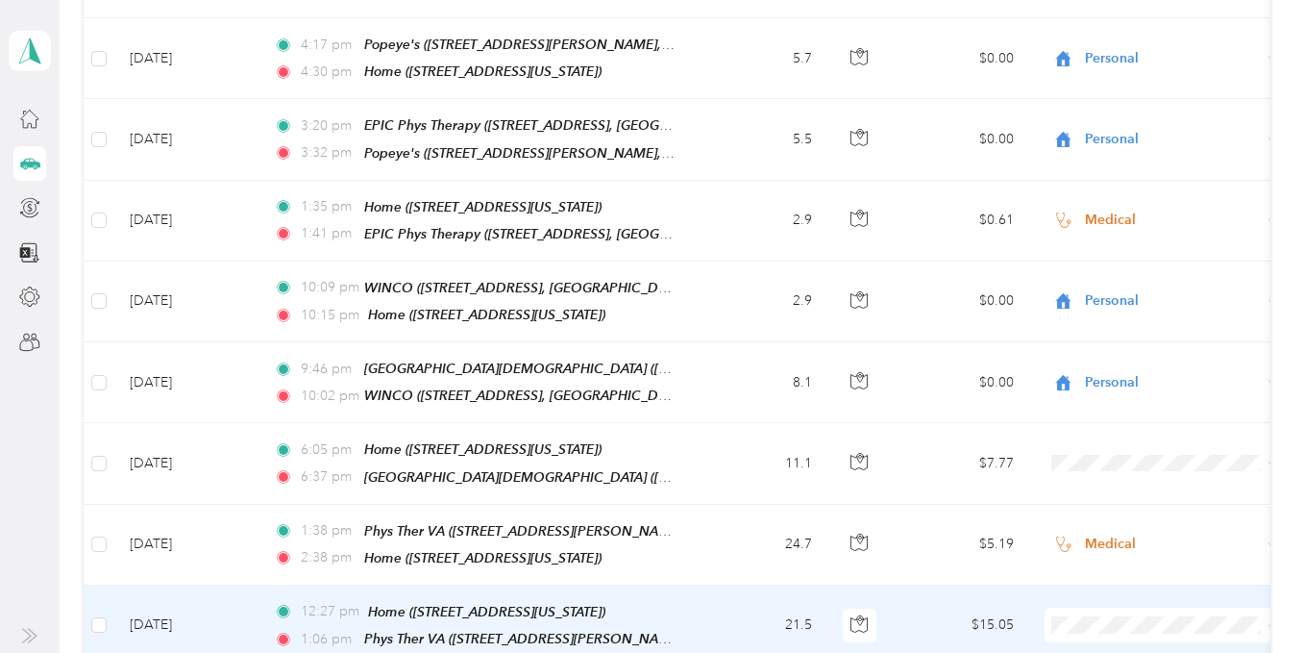
click at [1116, 399] on li "Medical" at bounding box center [1164, 390] width 238 height 34
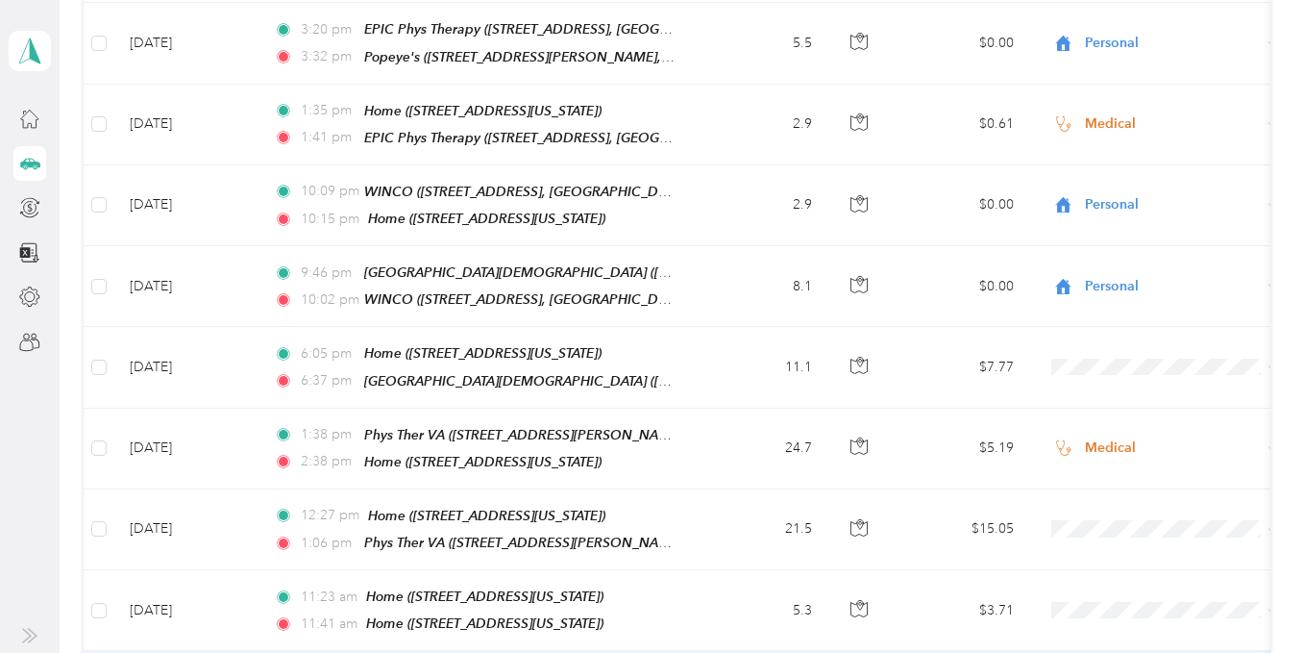
scroll to position [6964, 0]
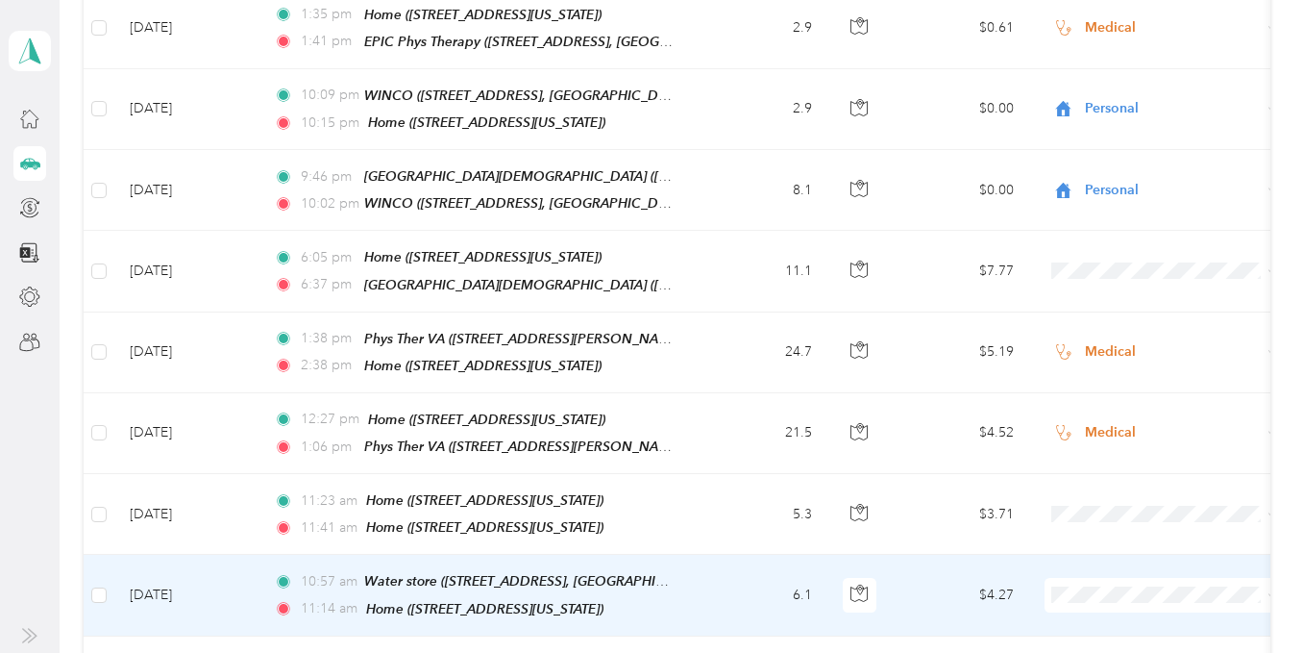
click at [1144, 201] on li "Personal" at bounding box center [1164, 190] width 238 height 34
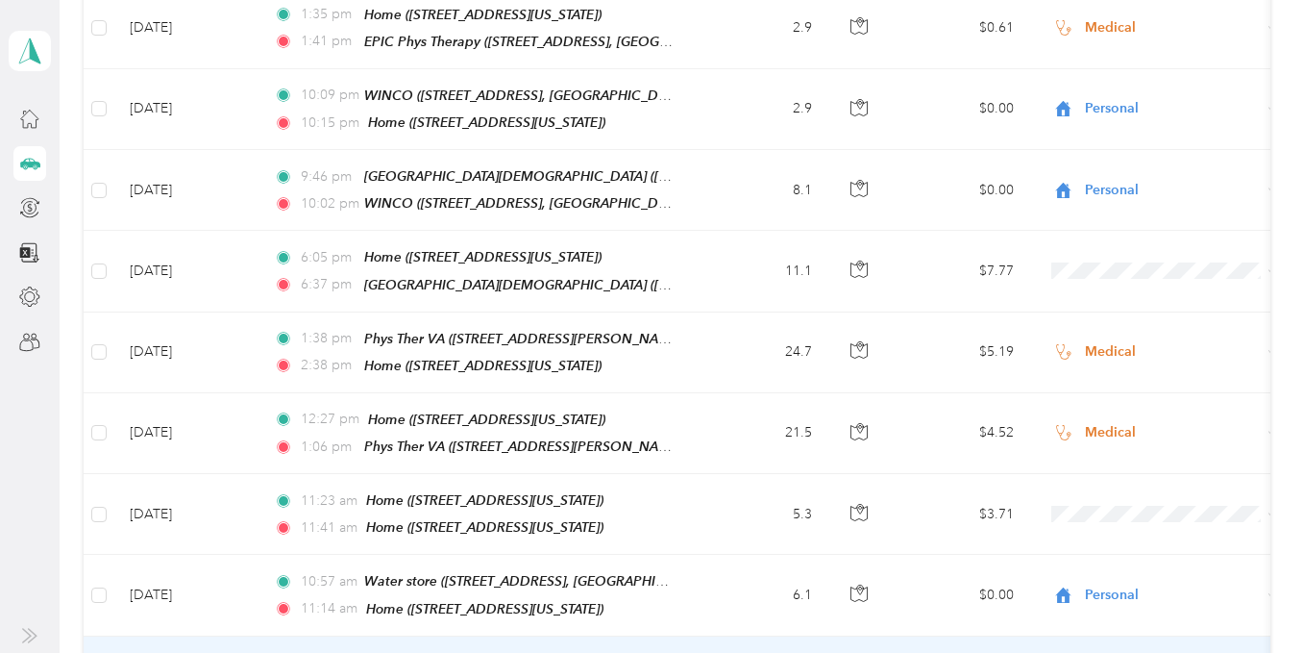
click at [1126, 276] on li "Personal" at bounding box center [1164, 275] width 238 height 34
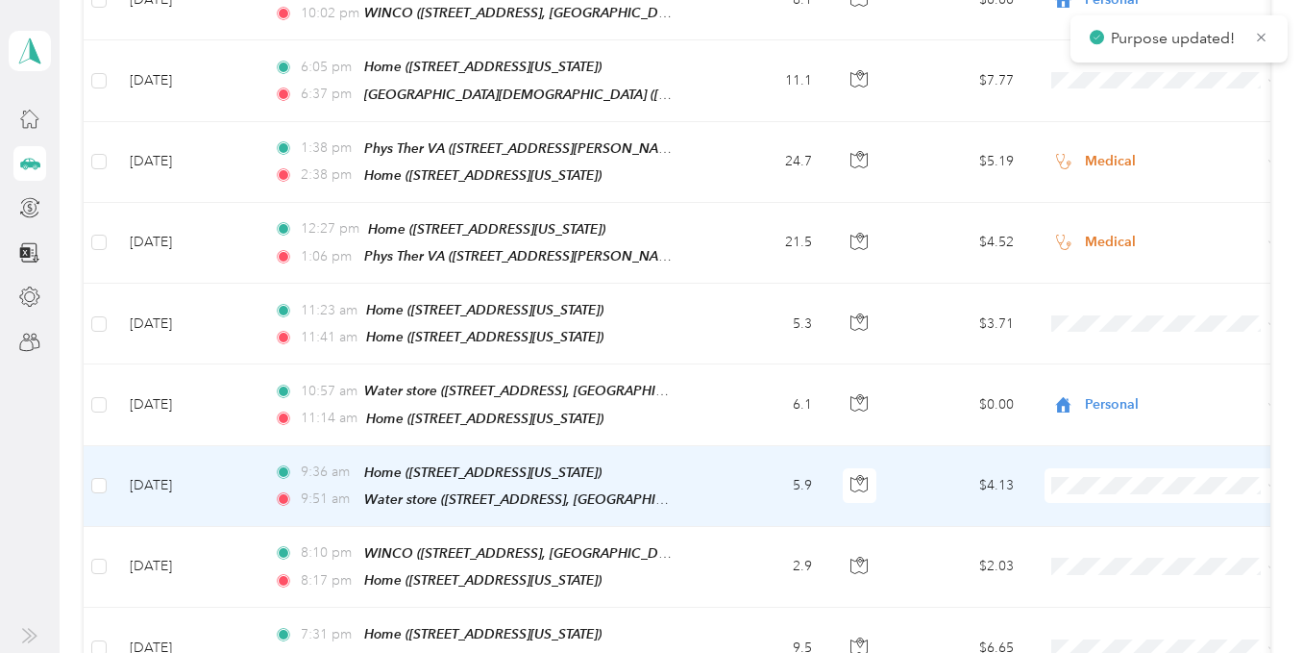
scroll to position [7252, 0]
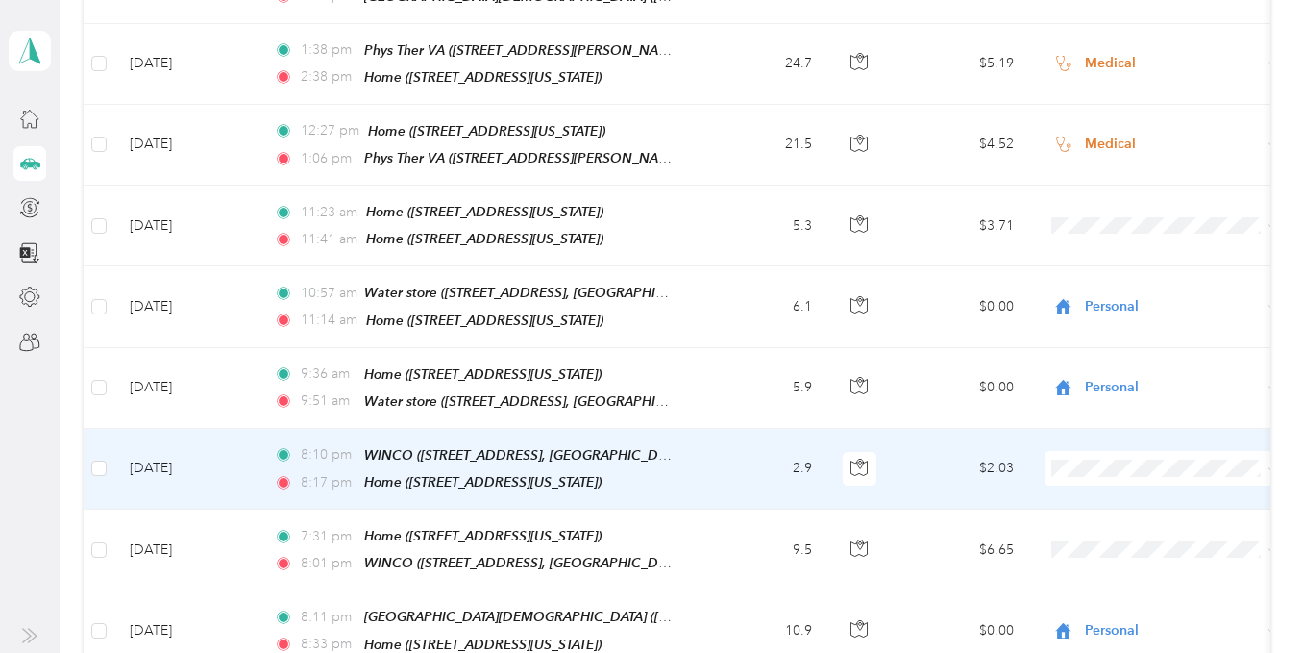
click at [1124, 379] on li "Personal" at bounding box center [1164, 364] width 238 height 34
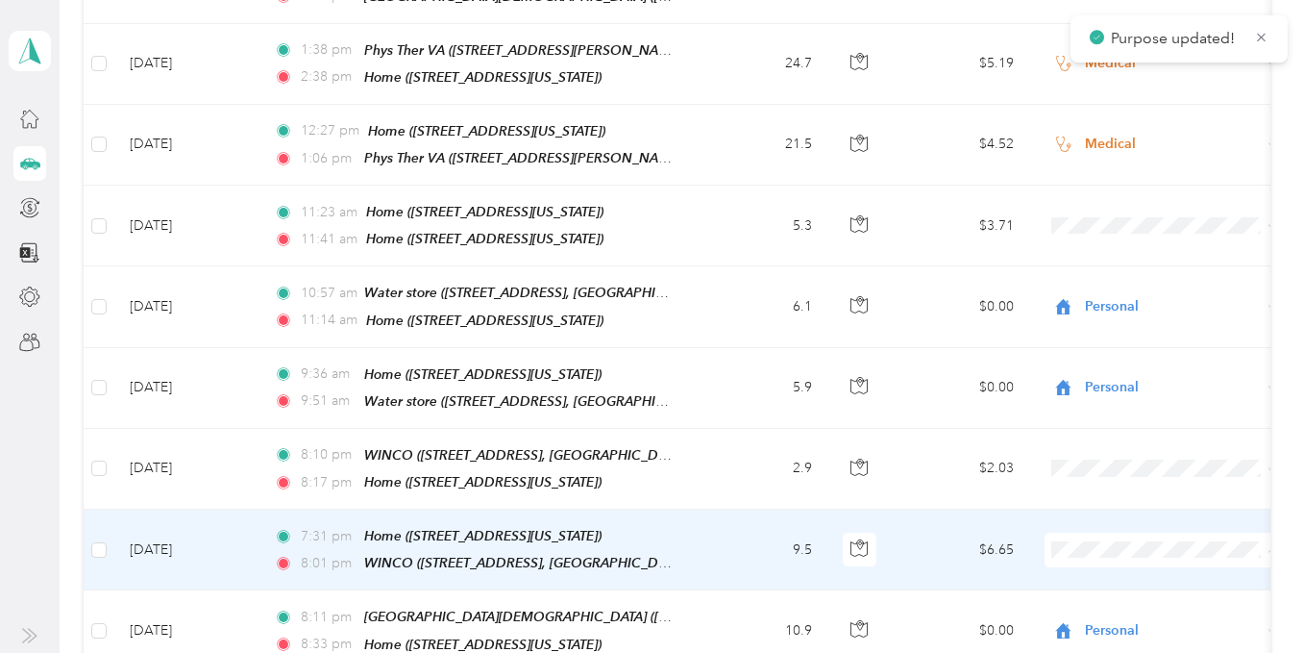
click at [1139, 150] on li "Personal" at bounding box center [1164, 147] width 238 height 34
click at [1122, 139] on span "Personal" at bounding box center [1181, 137] width 178 height 20
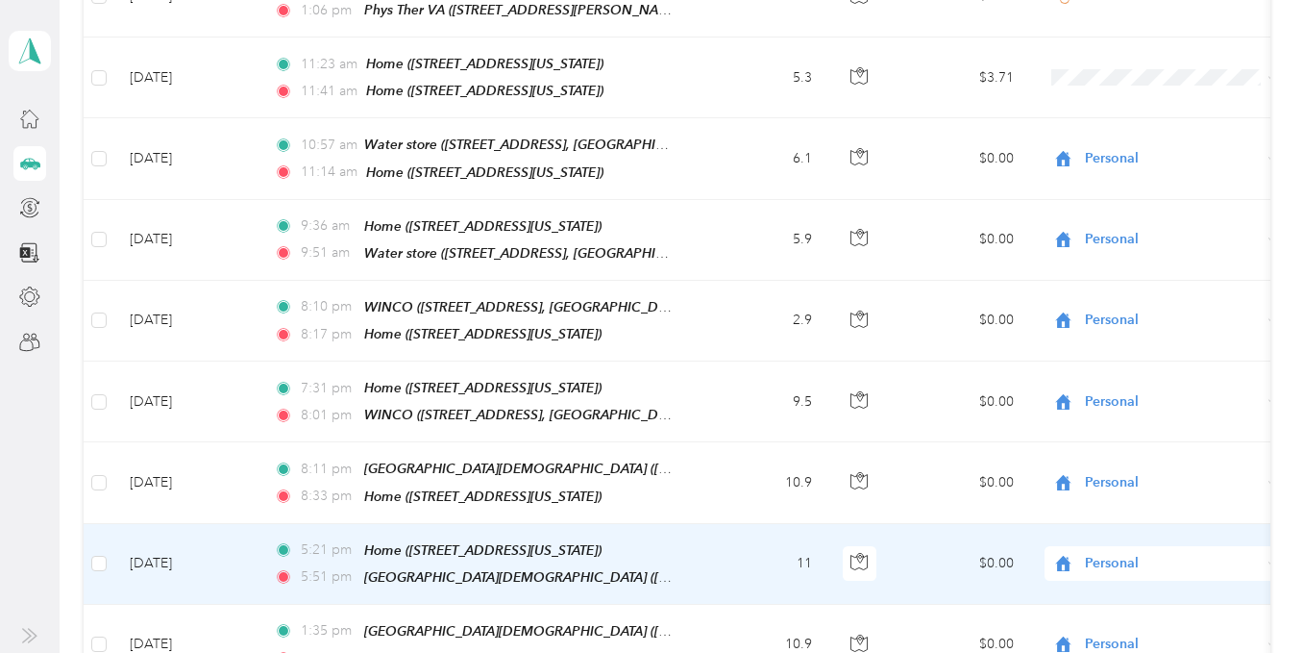
scroll to position [7733, 0]
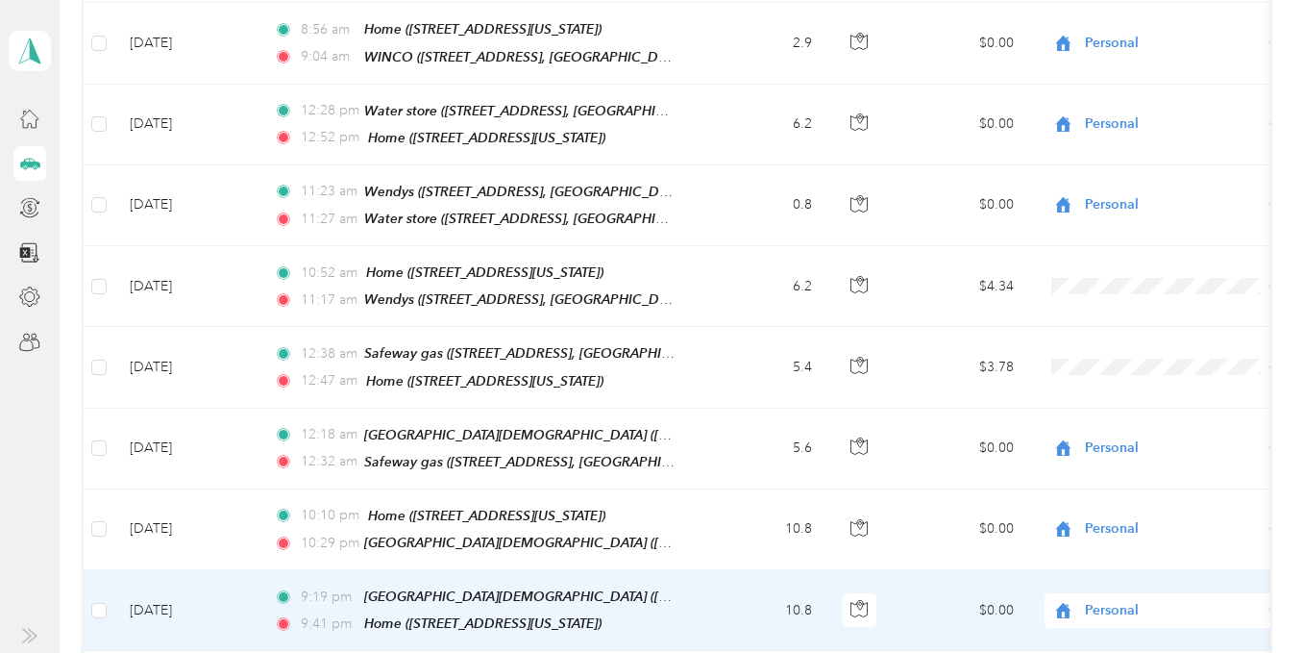
scroll to position [8117, 0]
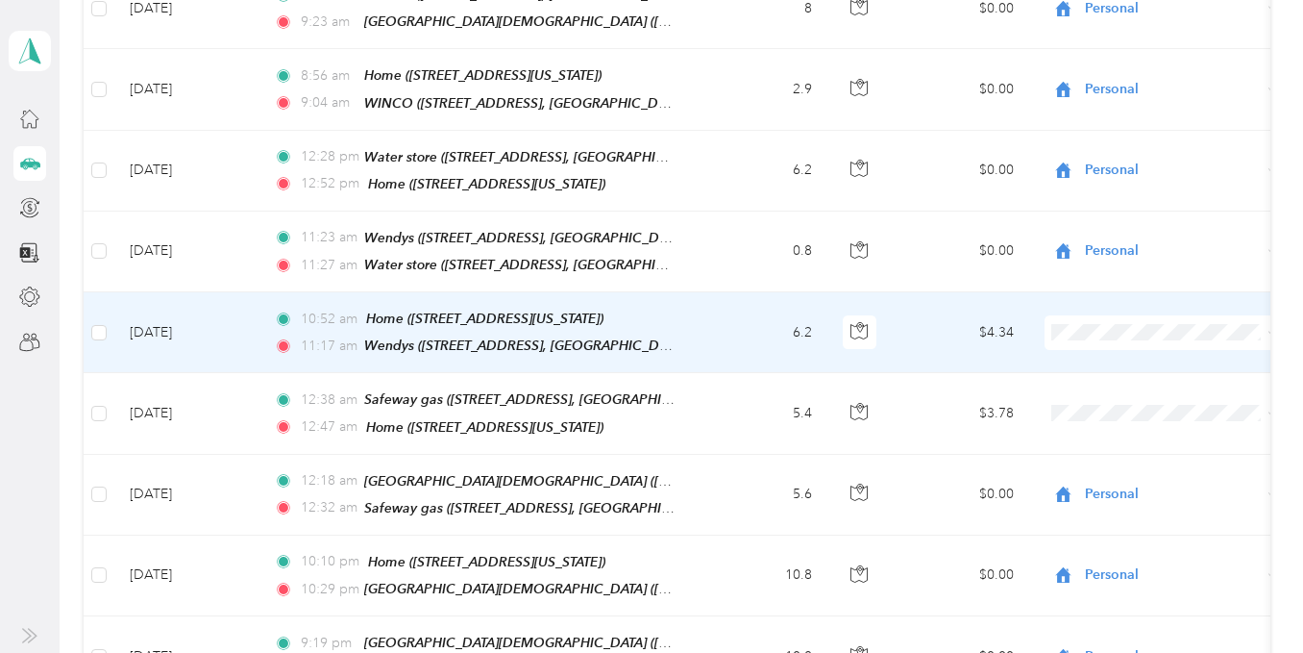
click at [1105, 216] on span "Personal" at bounding box center [1181, 218] width 178 height 20
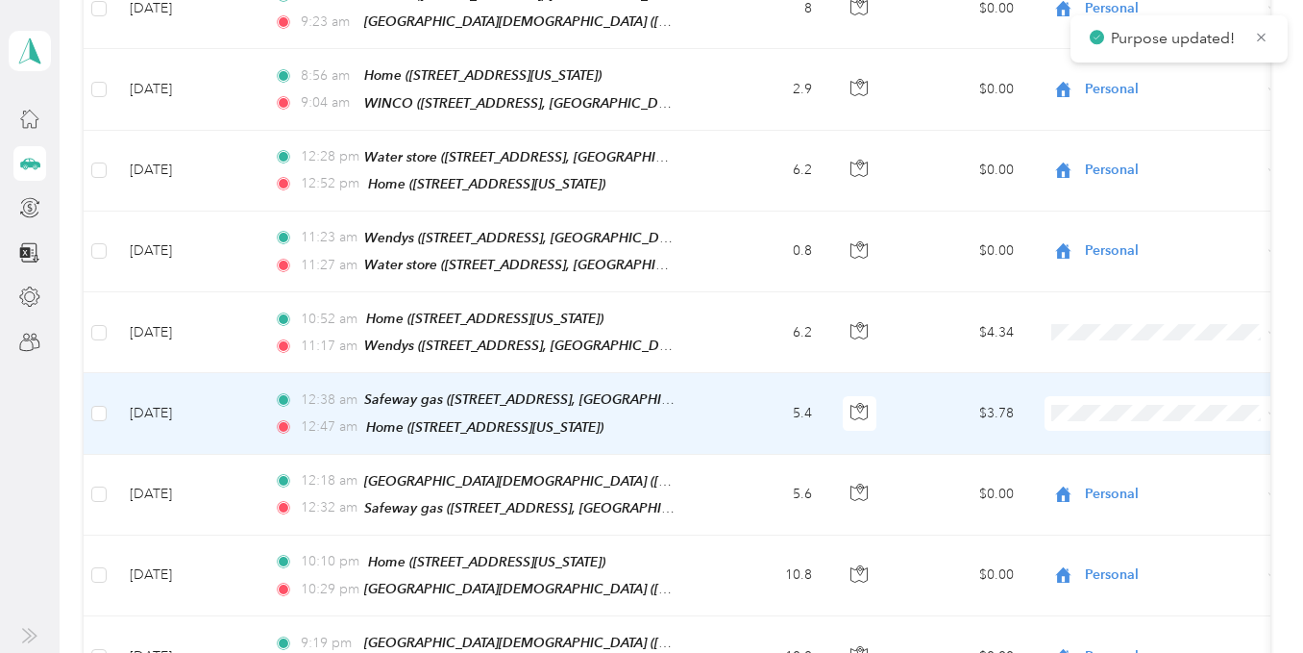
click at [1135, 297] on span "Personal" at bounding box center [1181, 298] width 178 height 20
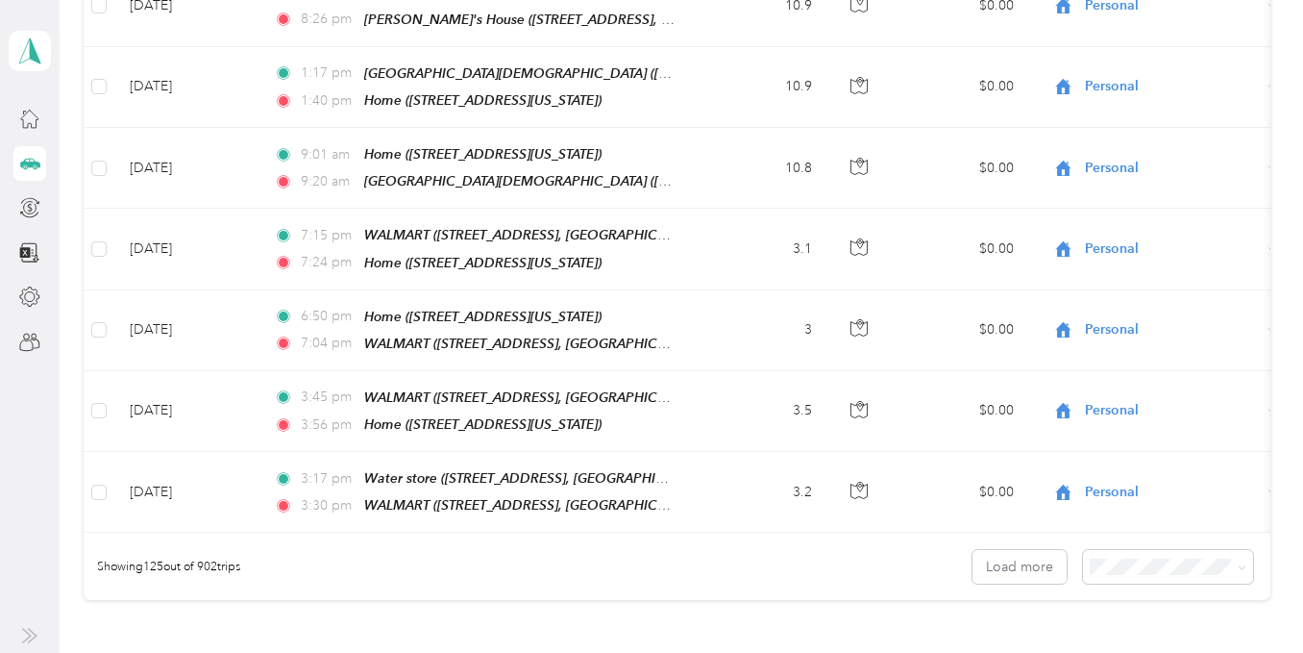
scroll to position [9805, 0]
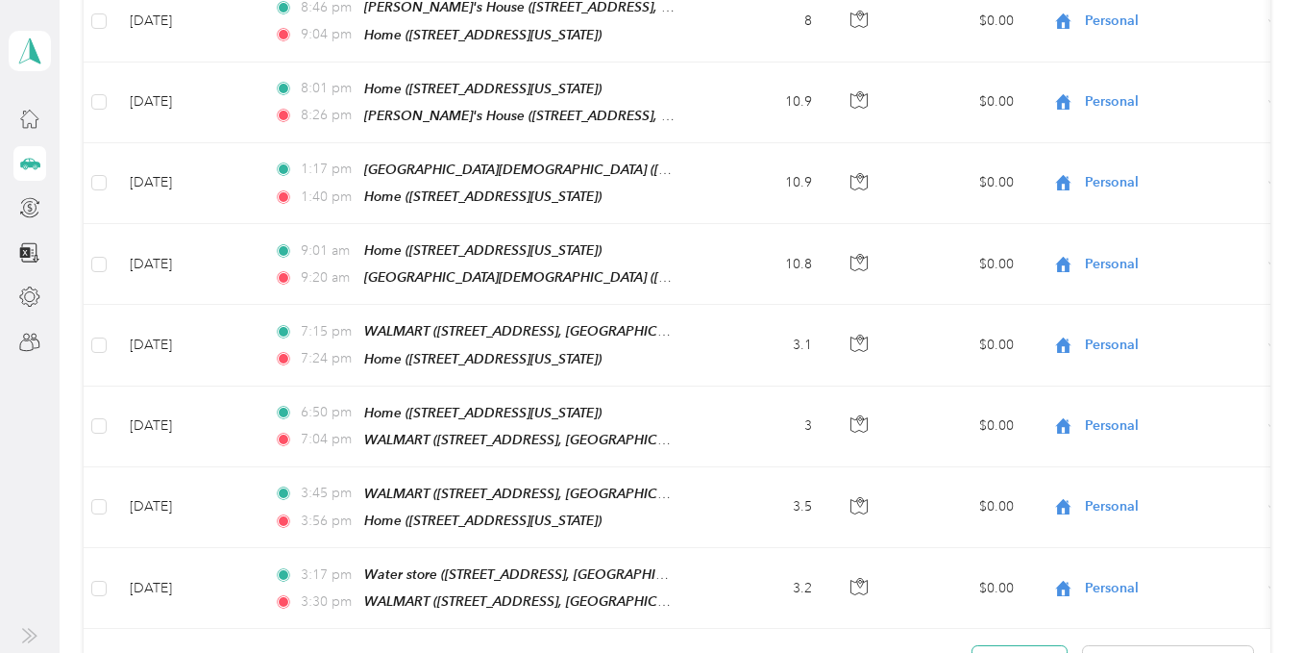
click at [1044, 646] on button "Load more" at bounding box center [1020, 663] width 94 height 34
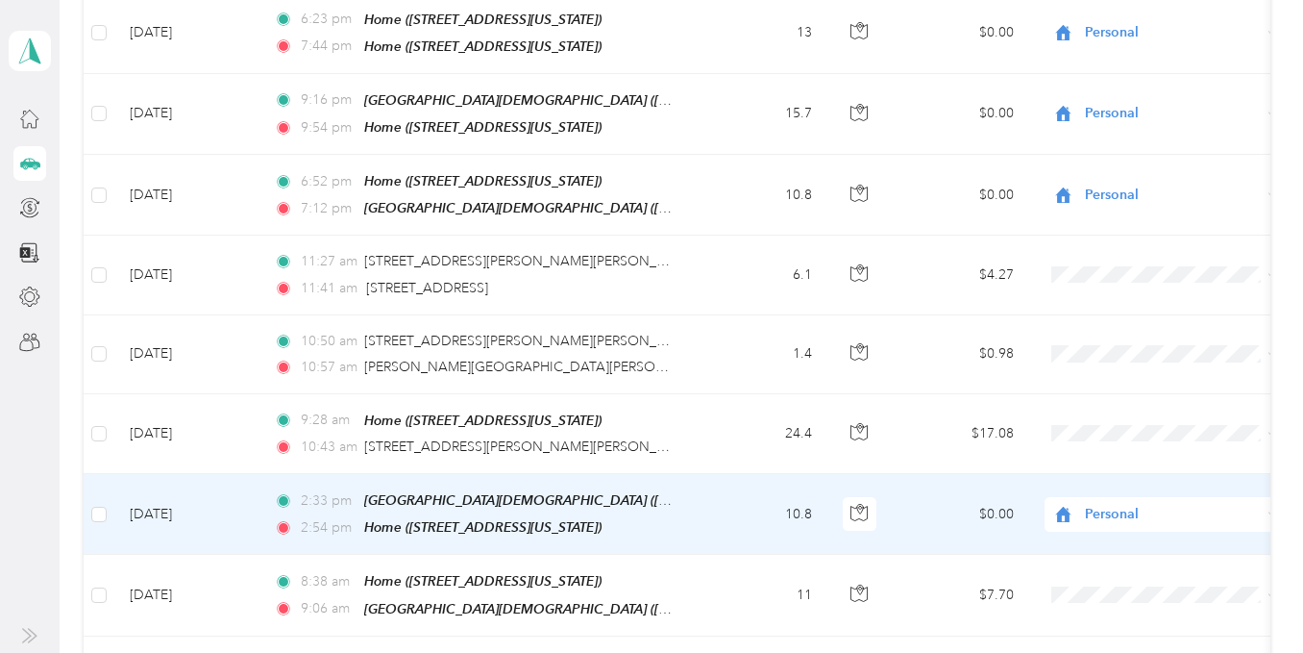
scroll to position [10862, 0]
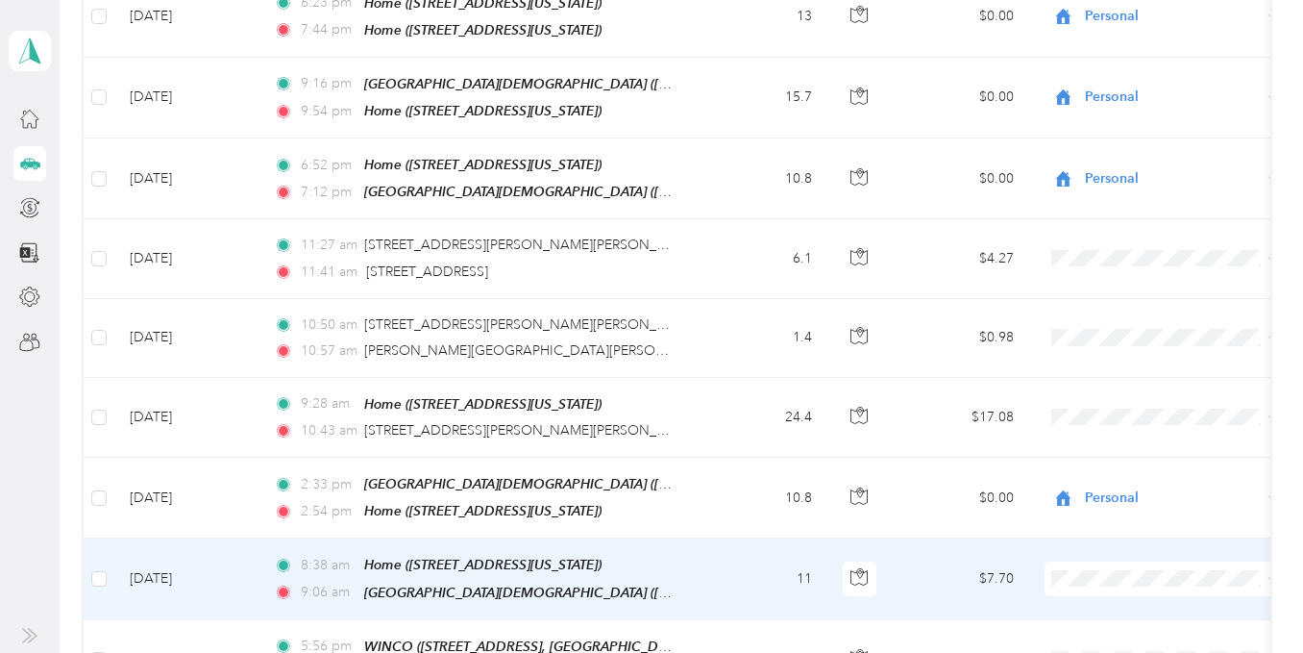
click at [1121, 400] on span "Personal" at bounding box center [1181, 394] width 178 height 20
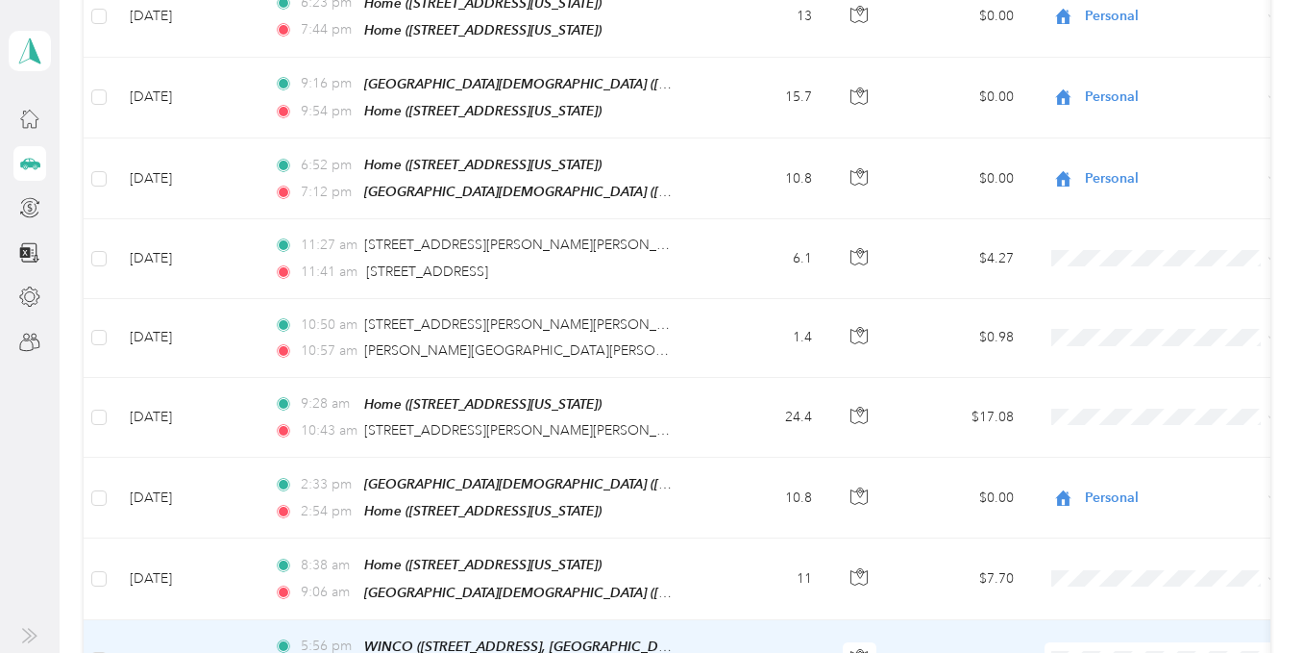
click at [1122, 173] on li "Personal" at bounding box center [1164, 164] width 238 height 34
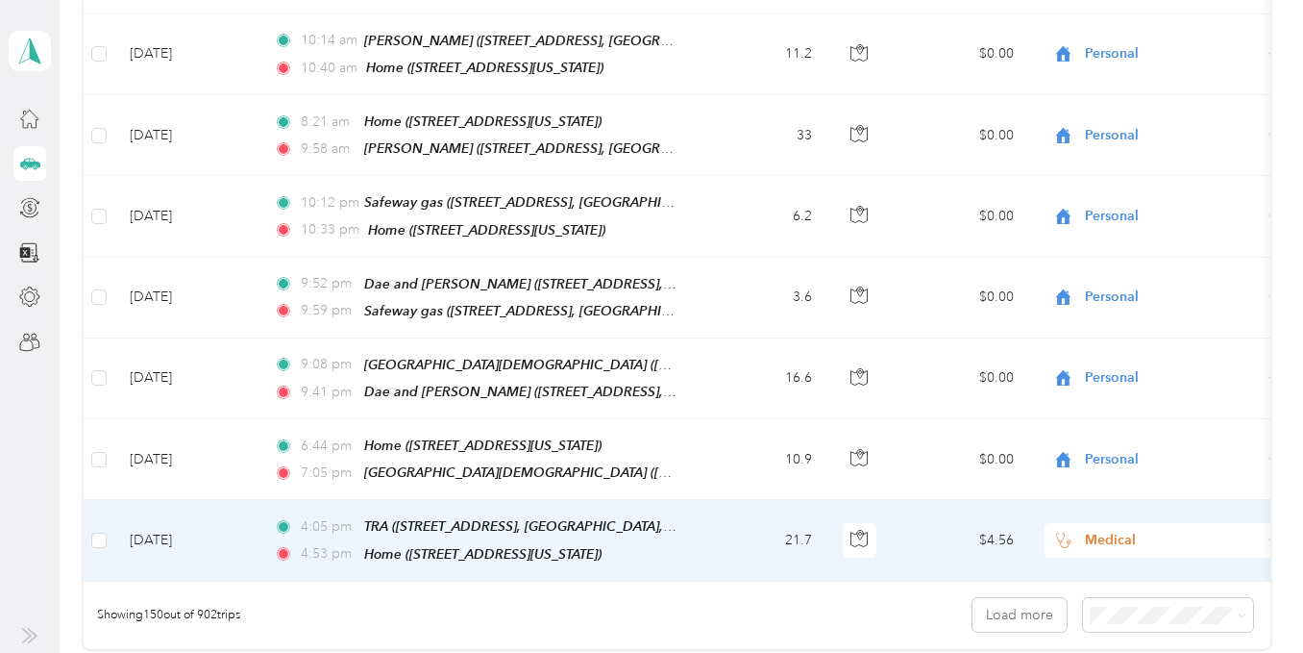
scroll to position [11877, 0]
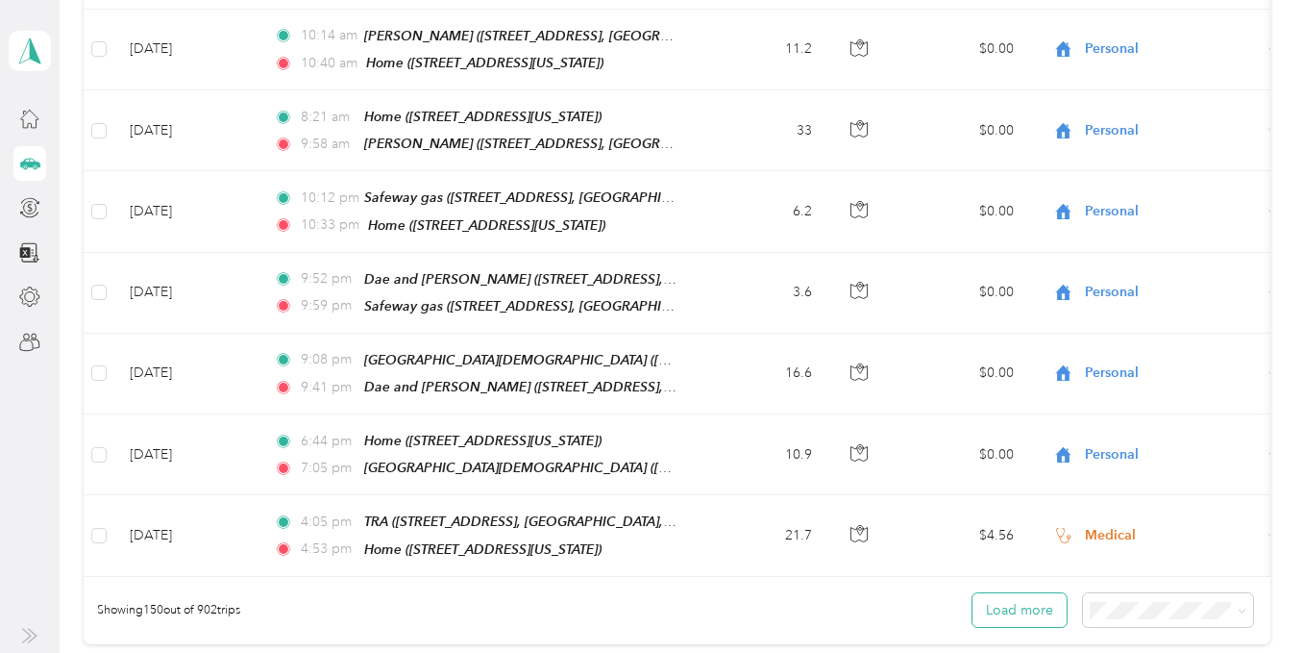
click at [1045, 593] on button "Load more" at bounding box center [1020, 610] width 94 height 34
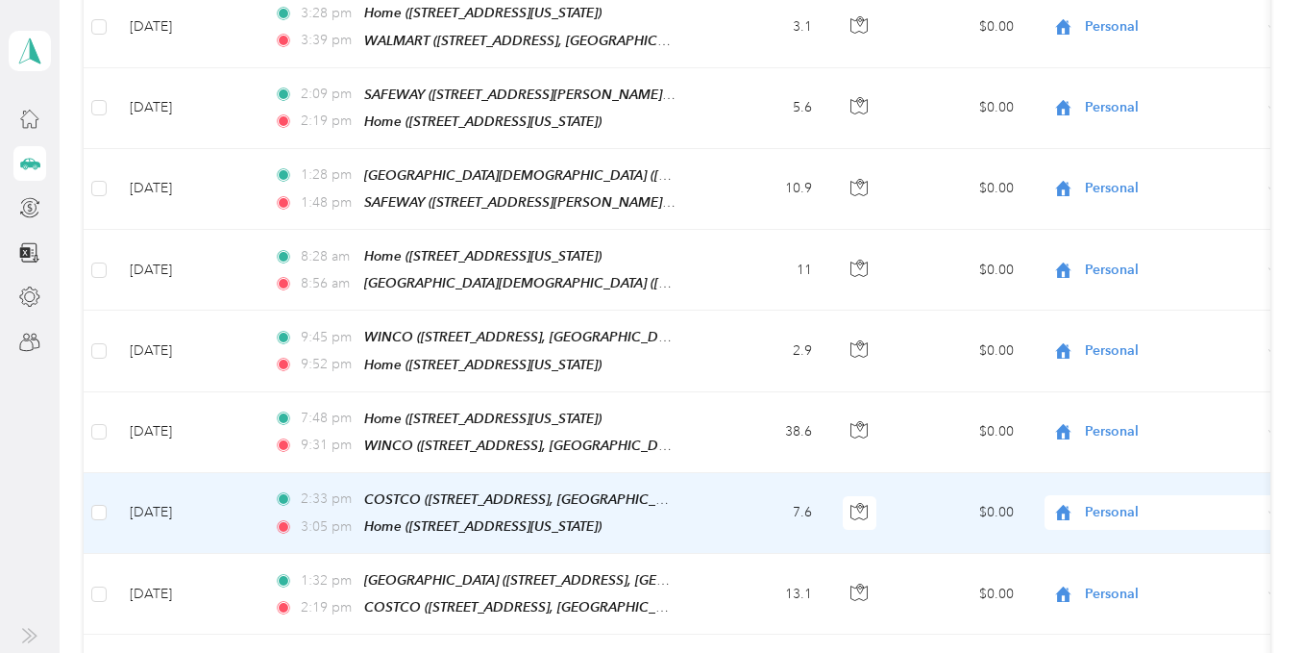
scroll to position [13853, 0]
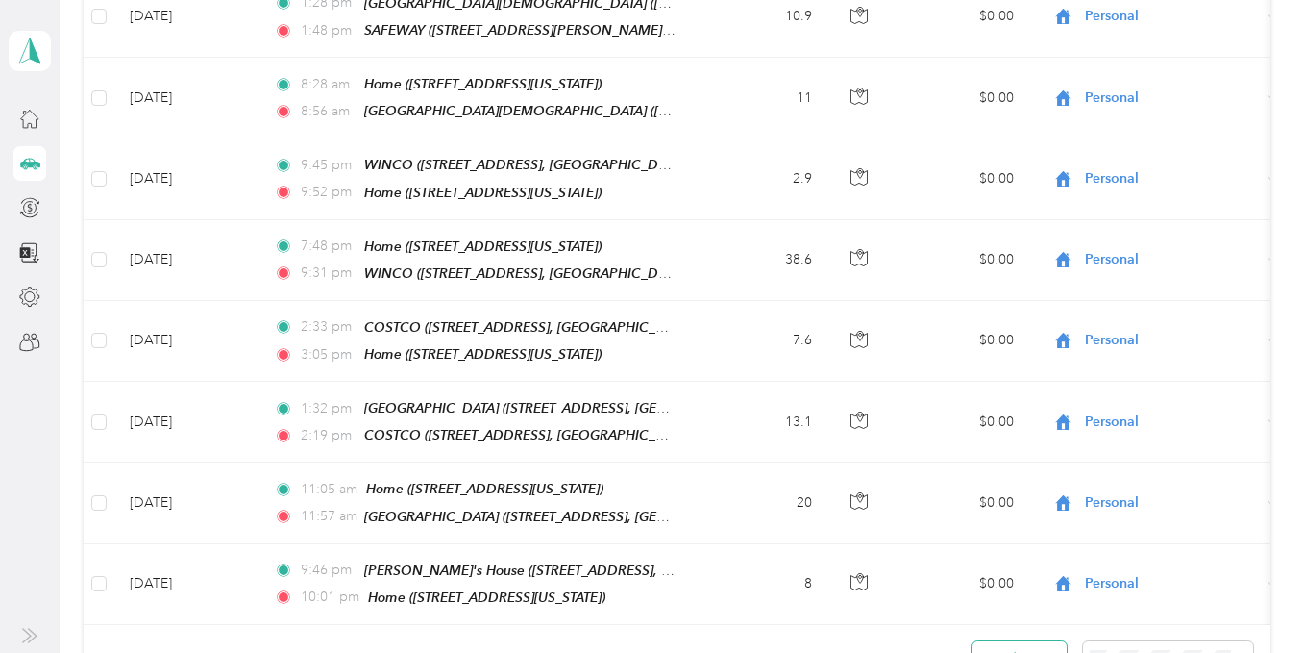
click at [1041, 641] on button "Load more" at bounding box center [1020, 658] width 94 height 34
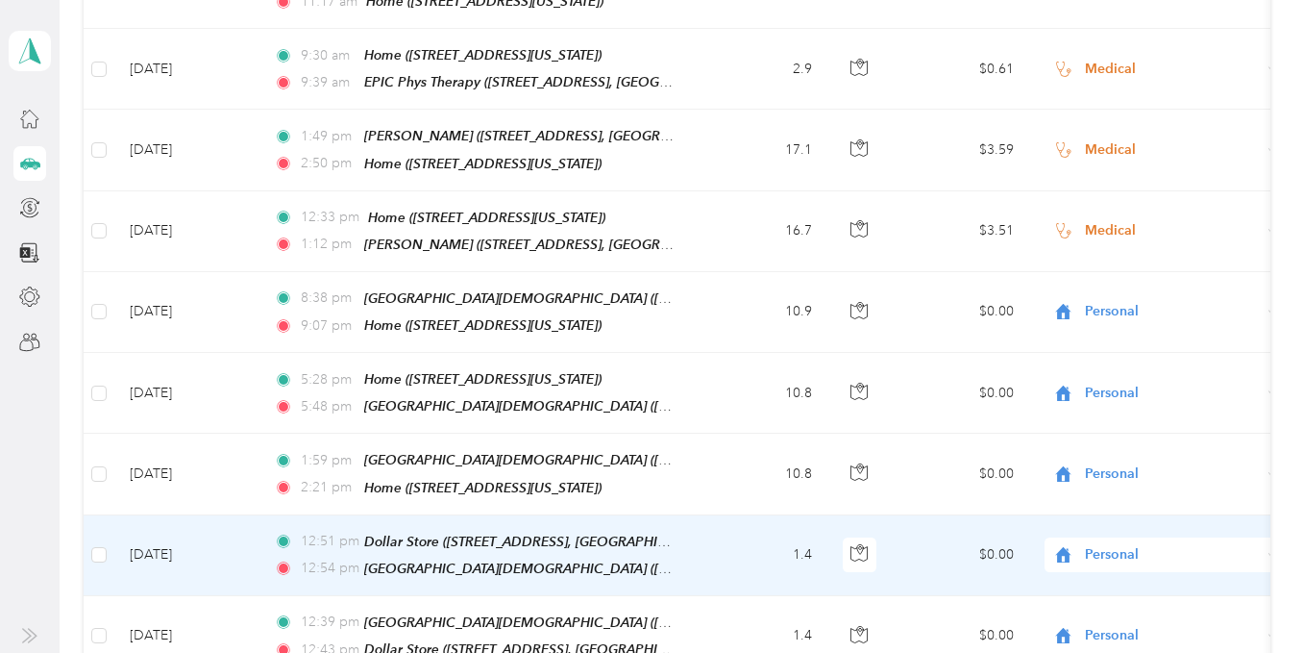
scroll to position [15830, 0]
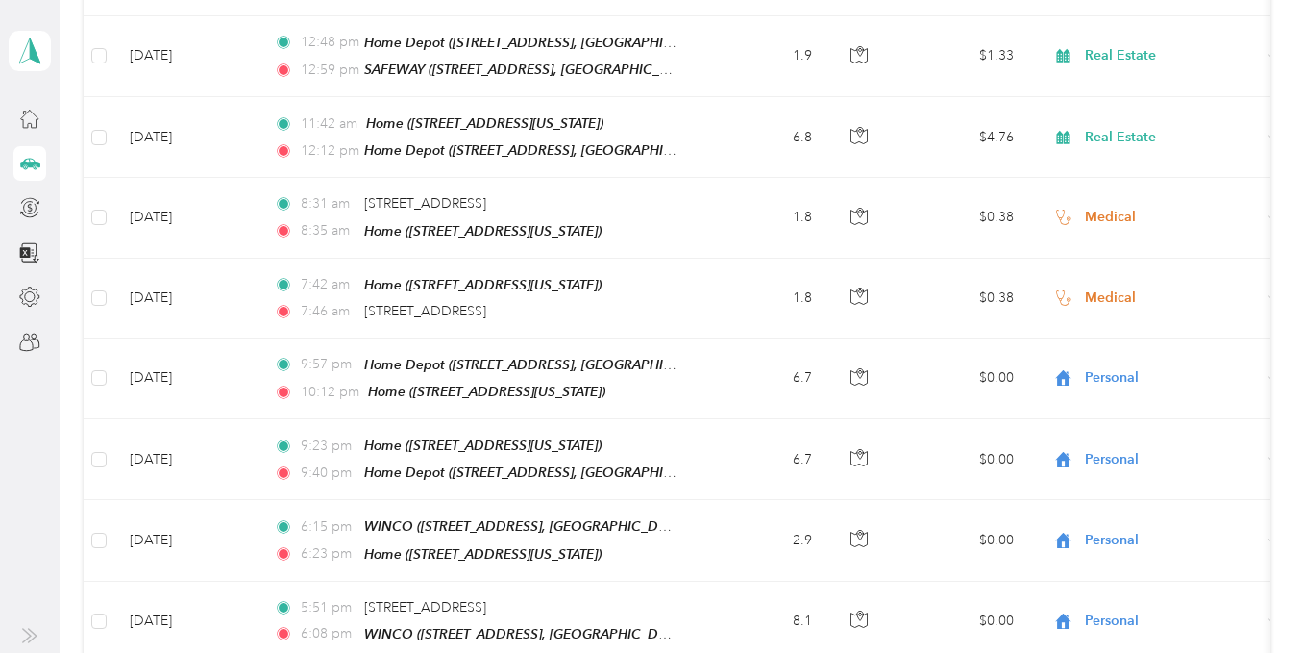
scroll to position [17807, 0]
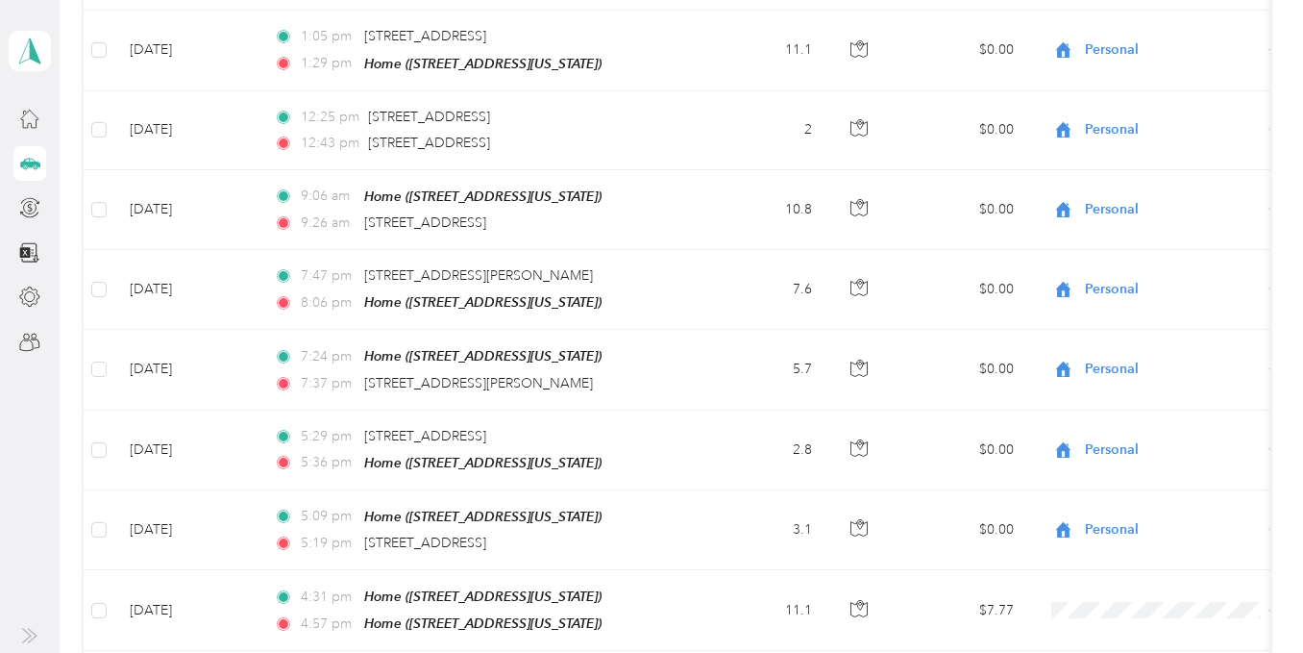
scroll to position [18479, 0]
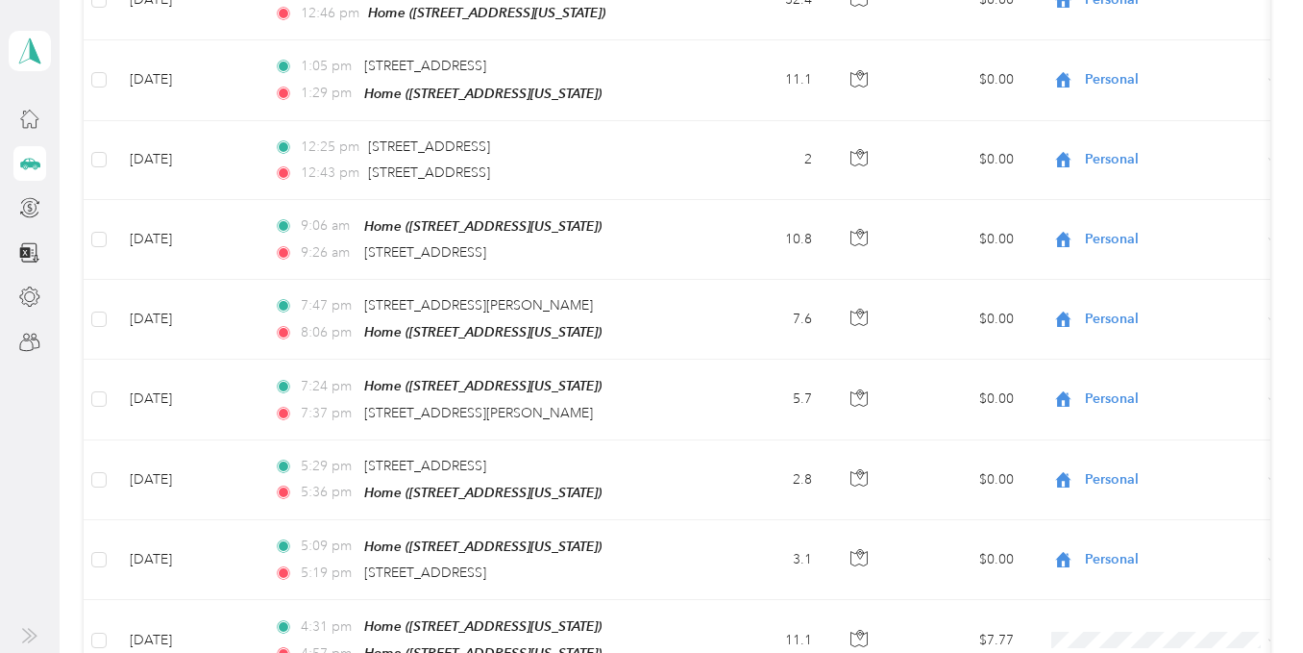
click at [1113, 366] on span "Personal" at bounding box center [1181, 372] width 178 height 20
click at [1132, 148] on li "Personal" at bounding box center [1164, 145] width 238 height 34
click at [1135, 217] on span "Personal" at bounding box center [1181, 223] width 178 height 20
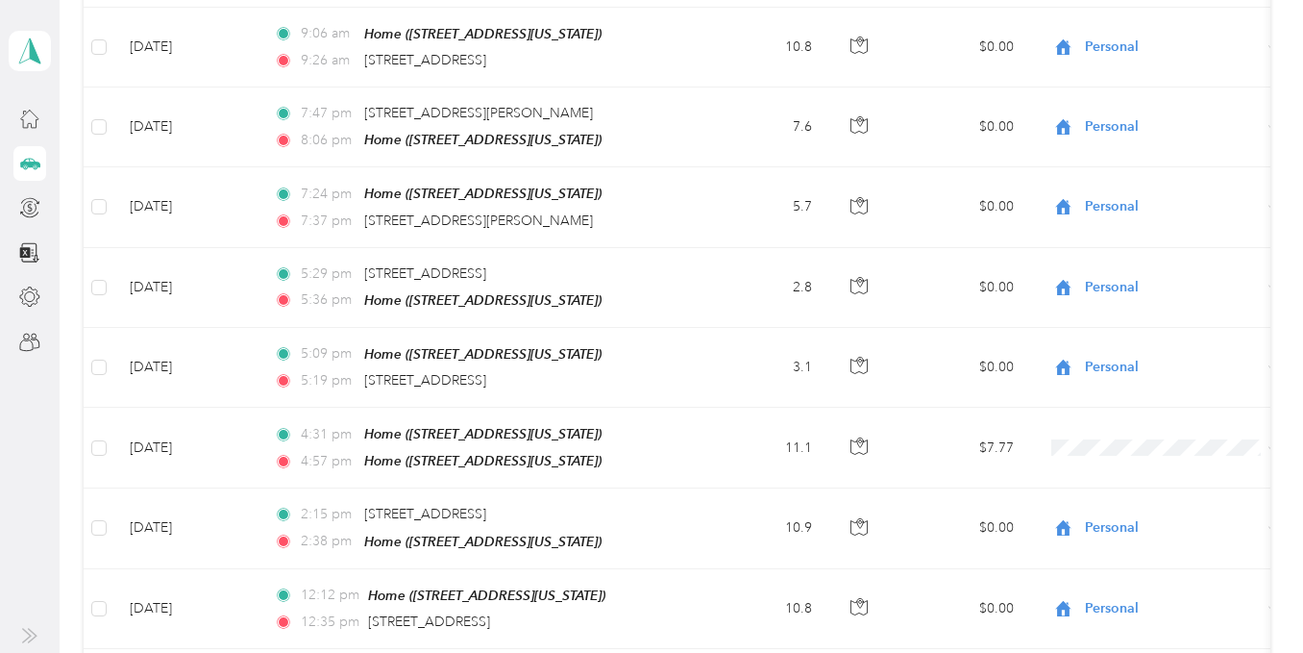
scroll to position [18768, 0]
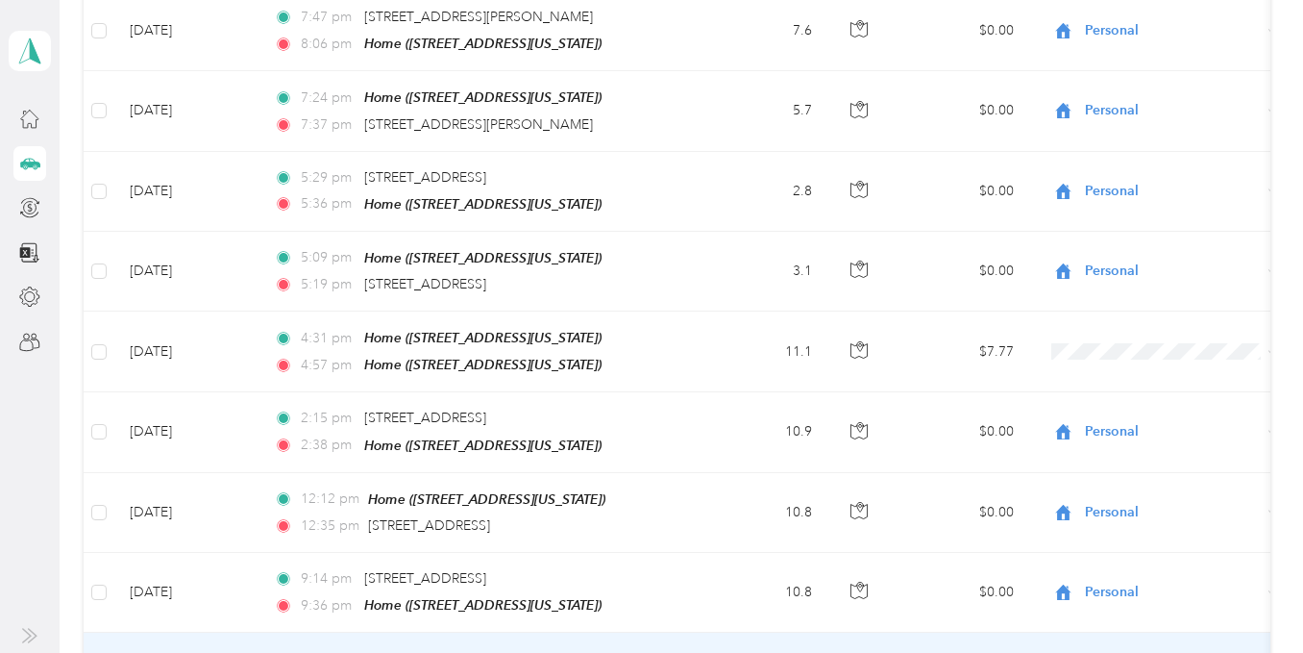
click at [1112, 314] on span "Personal" at bounding box center [1181, 321] width 178 height 20
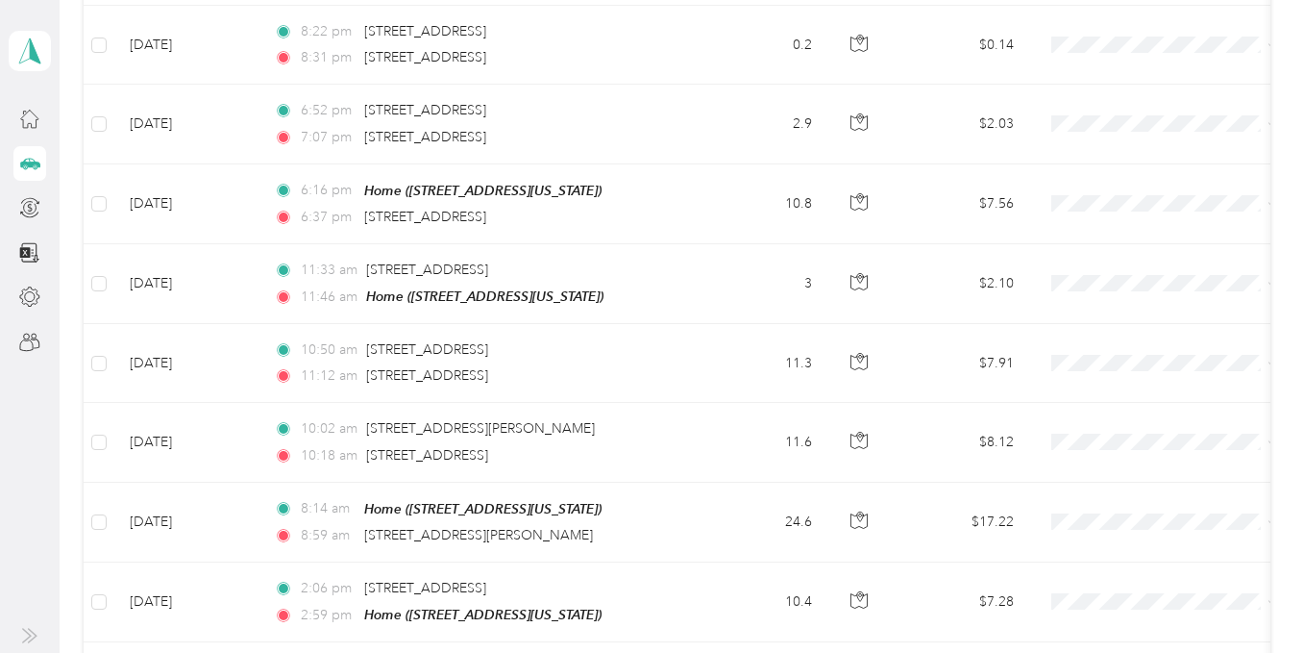
scroll to position [19729, 0]
